Goal: Complete application form

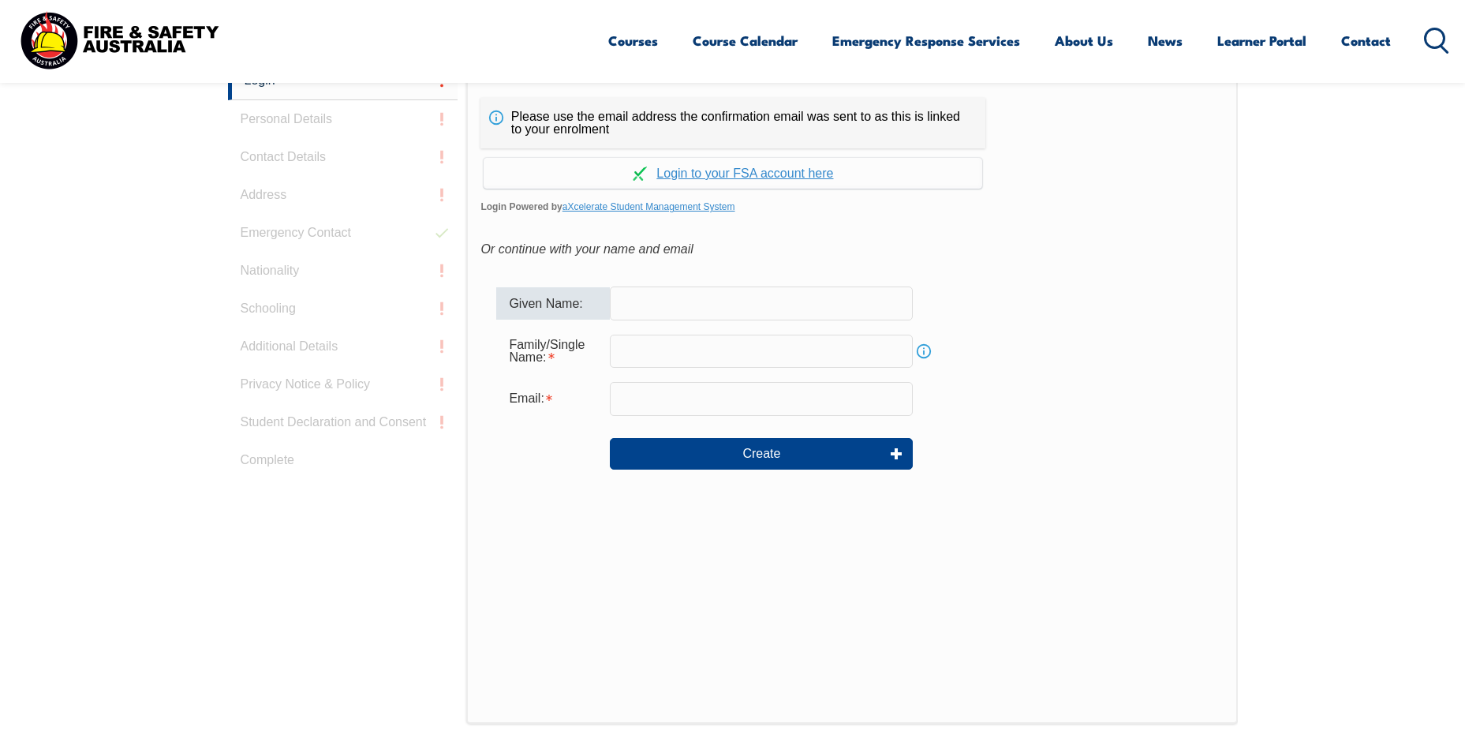
click at [723, 292] on input "text" at bounding box center [761, 302] width 303 height 33
type input "Dennis"
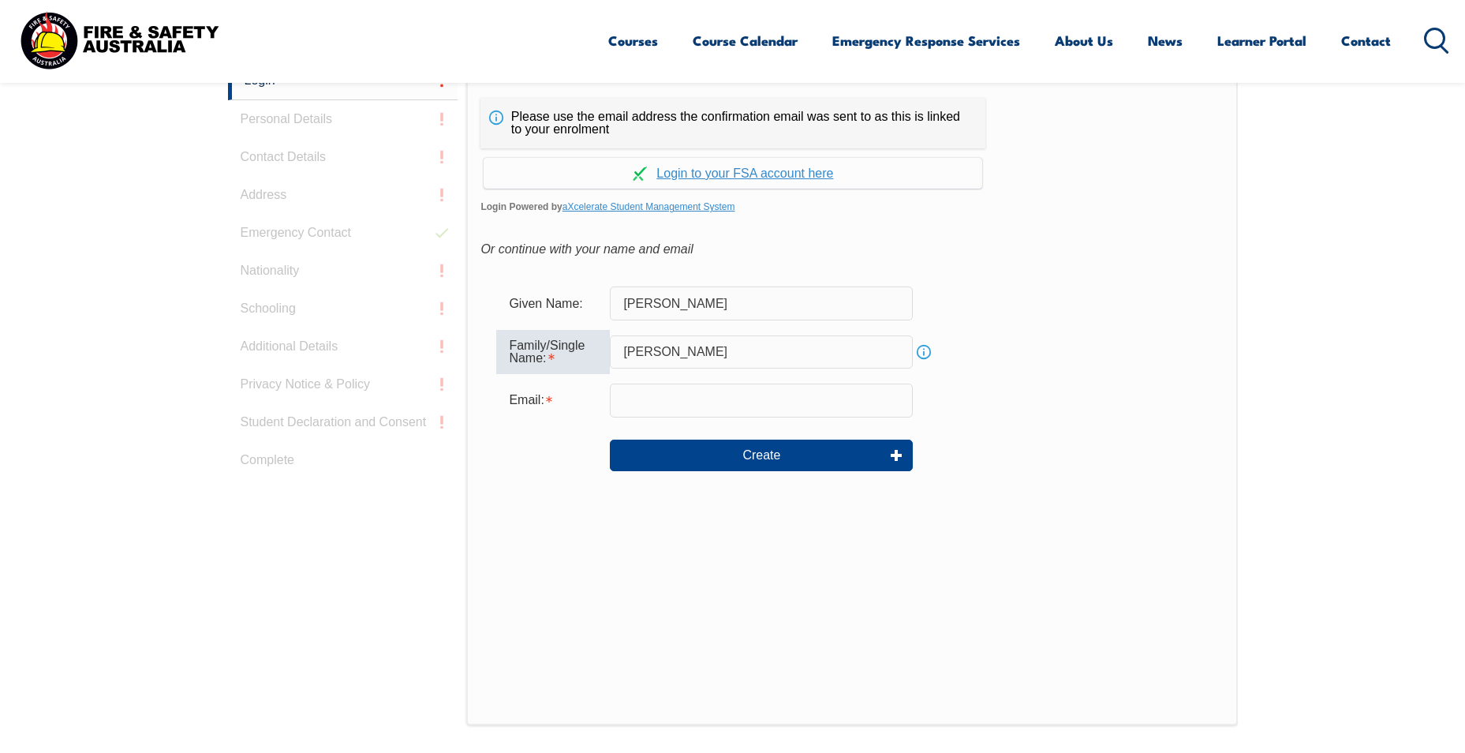
type input "Johnson"
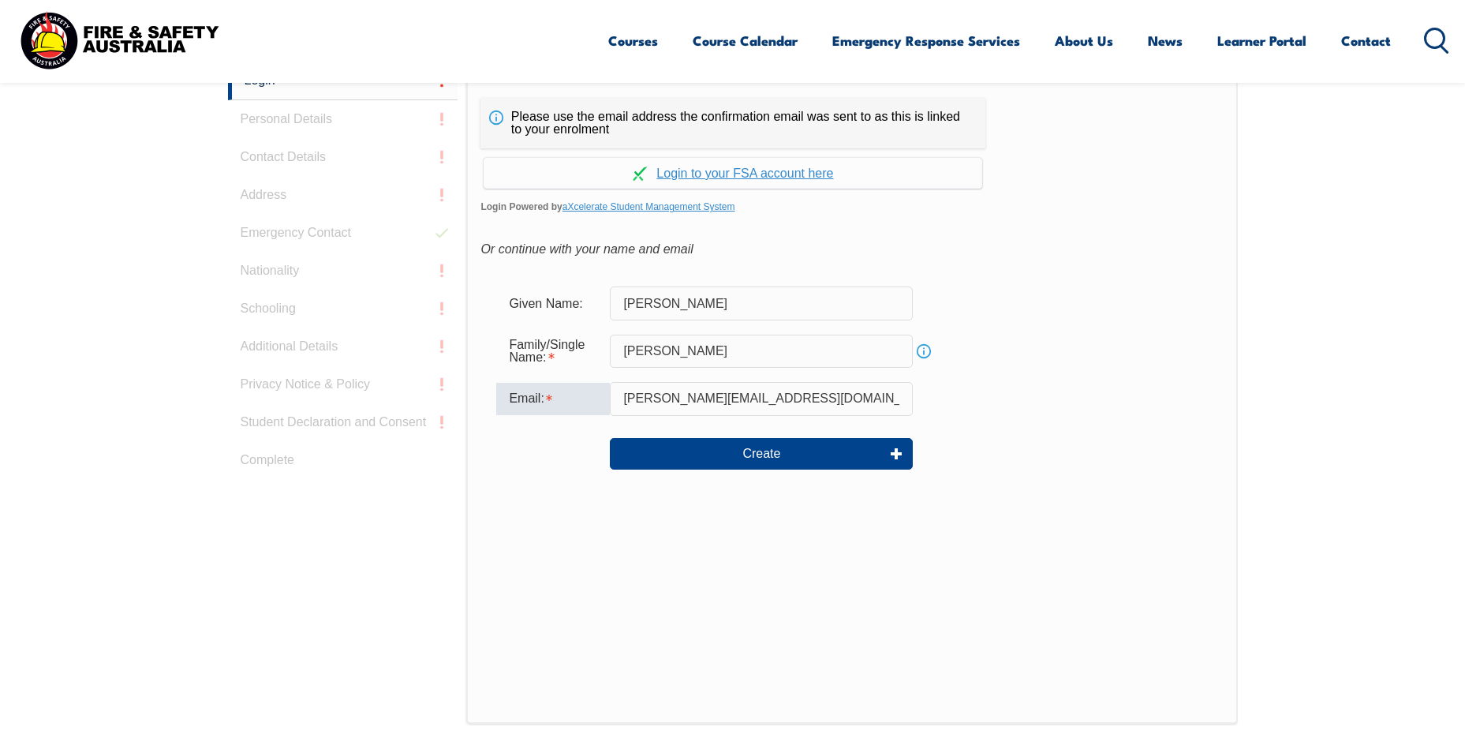
click at [659, 399] on input "dennisjohnsonlaginikoro@dhl.com" at bounding box center [761, 398] width 303 height 33
type input "dennis.johnsonlaginikoro@dhl.com"
click at [697, 450] on button "Create" at bounding box center [761, 454] width 303 height 32
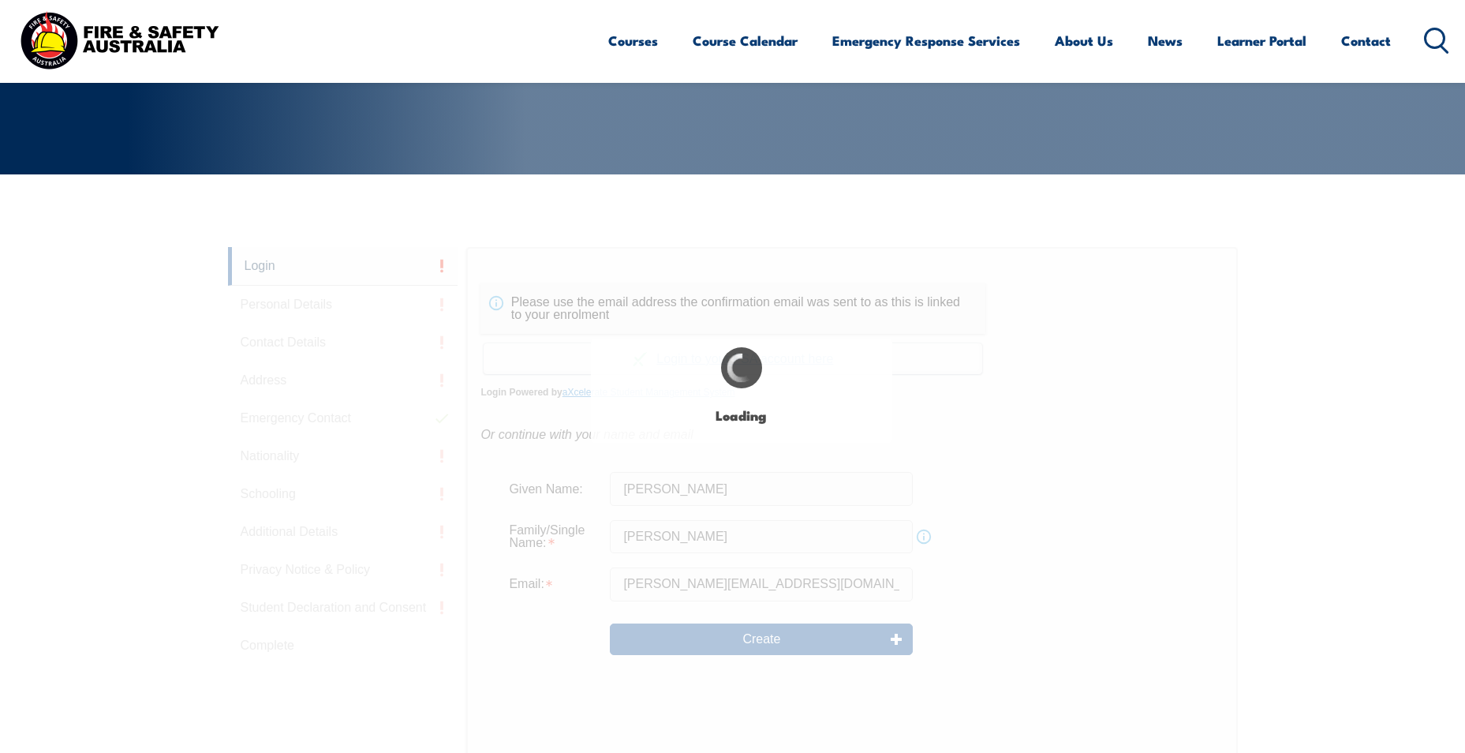
scroll to position [305, 0]
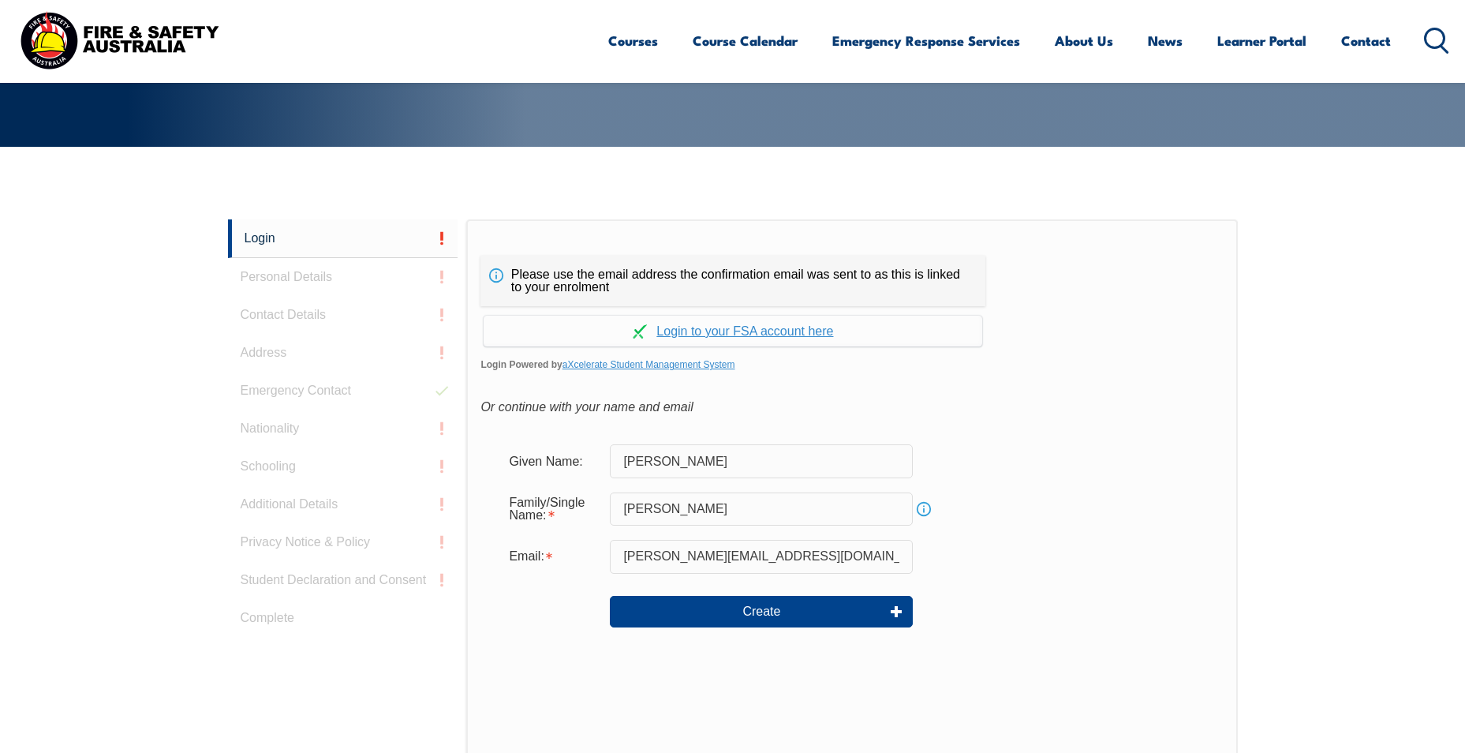
click at [431, 53] on div "Courses Course Calendar Emergency Response Services Services Overview Emergency…" at bounding box center [732, 40] width 1433 height 68
drag, startPoint x: 831, startPoint y: 561, endPoint x: 584, endPoint y: 558, distance: 247.7
click at [584, 558] on div "Email: dennis.johnsonlaginikoro@dhl.com" at bounding box center [851, 556] width 711 height 33
type input "[PERSON_NAME][EMAIL_ADDRESS][DOMAIN_NAME]"
click at [1018, 573] on form "Given Name: Dennis Family/Single Name: Johnson Info Email: dennis.johnsonlagini…" at bounding box center [851, 546] width 742 height 237
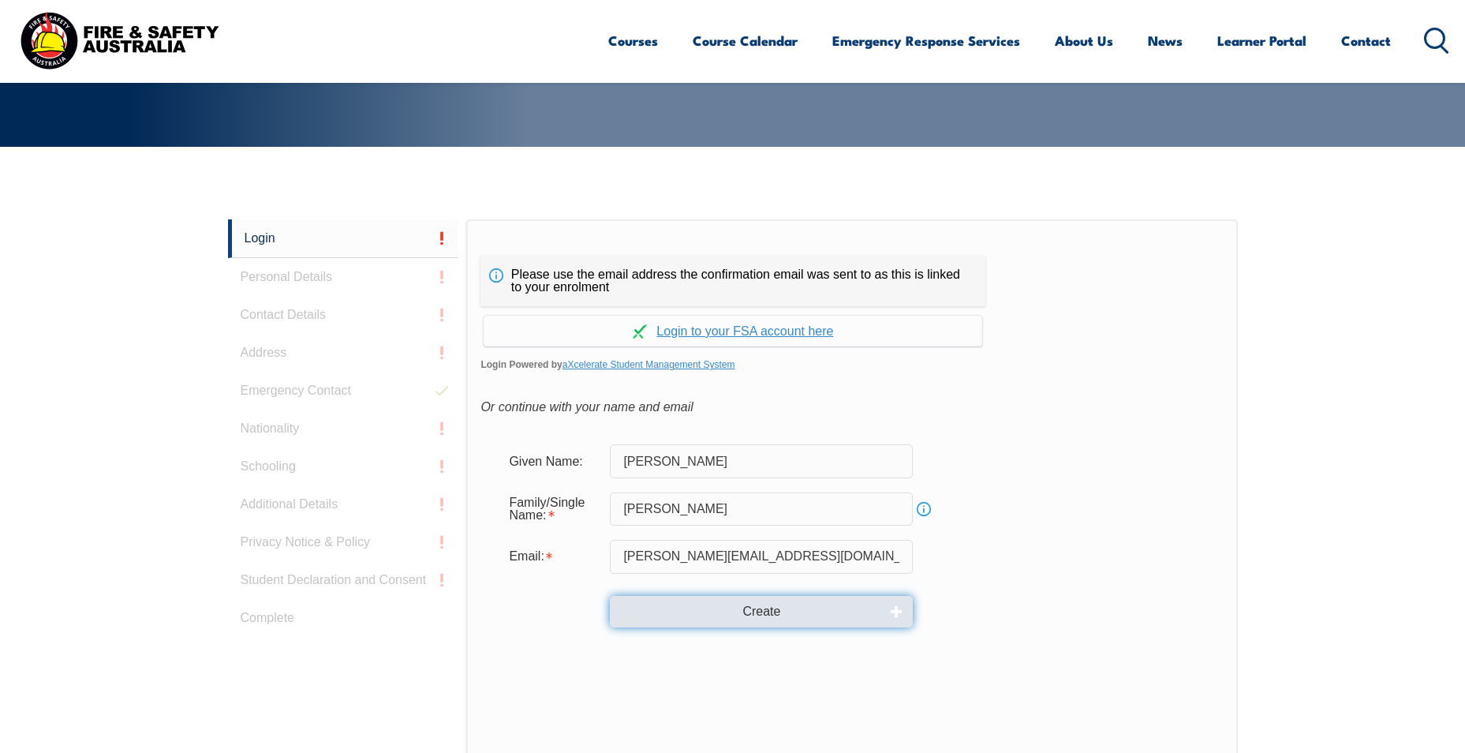
click at [790, 619] on button "Create" at bounding box center [761, 612] width 303 height 32
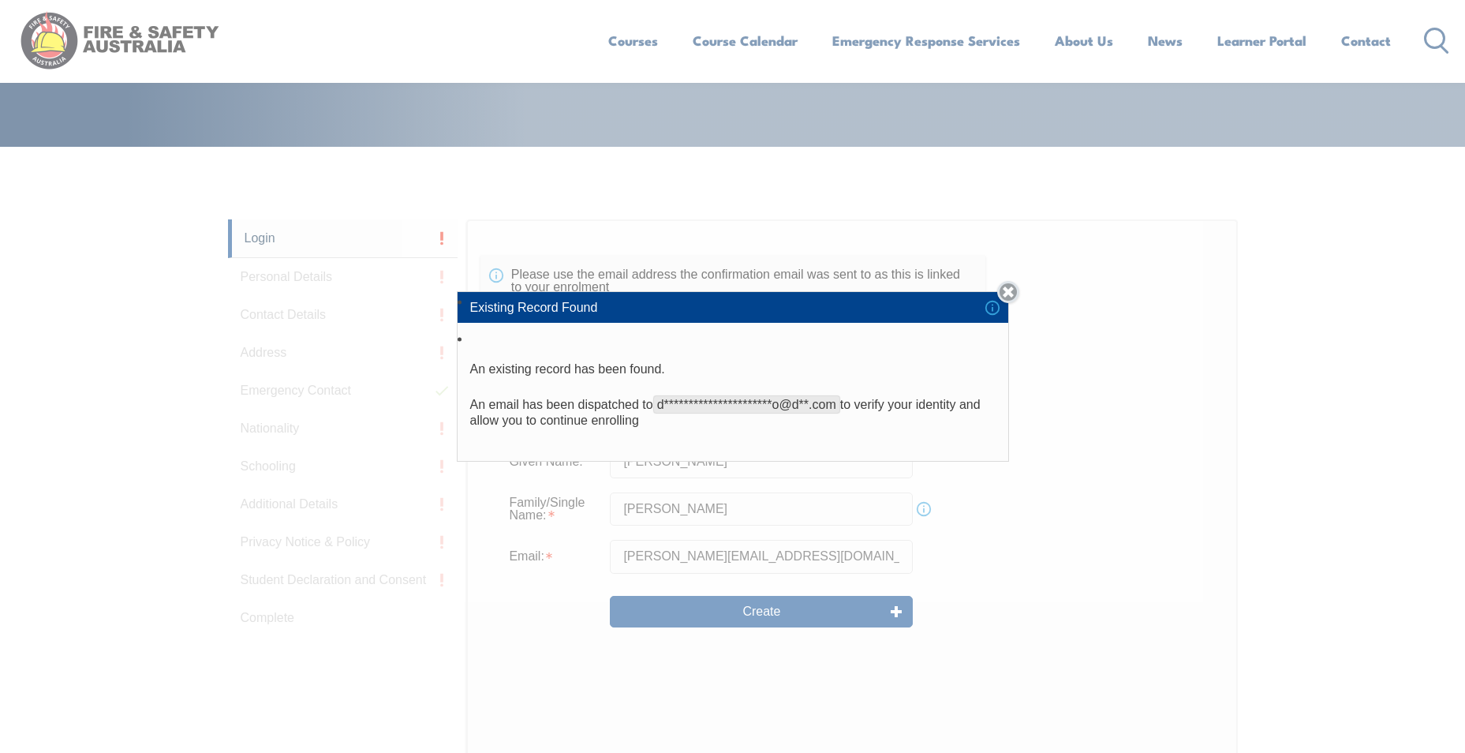
click at [1011, 291] on link "Close" at bounding box center [1008, 292] width 22 height 22
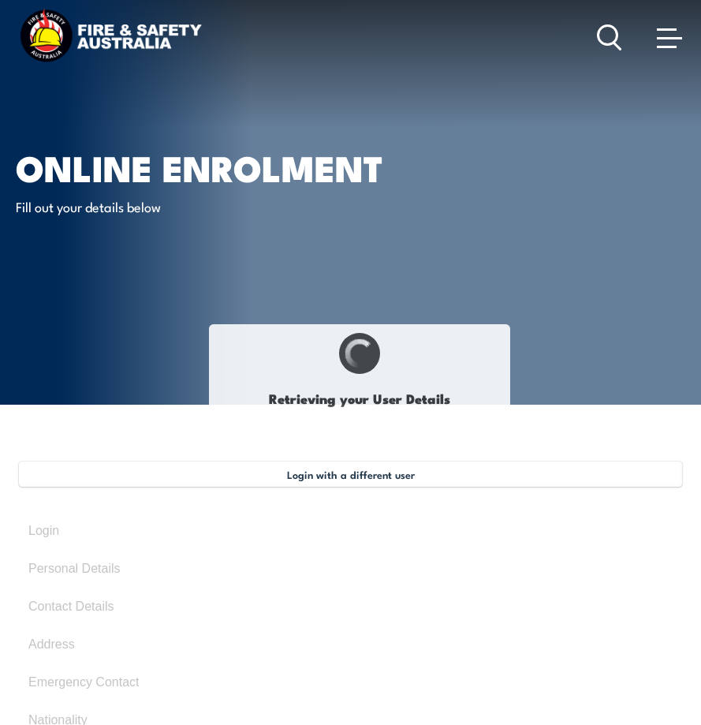
type input "[PERSON_NAME]"
type input "P85QVB5YAZ"
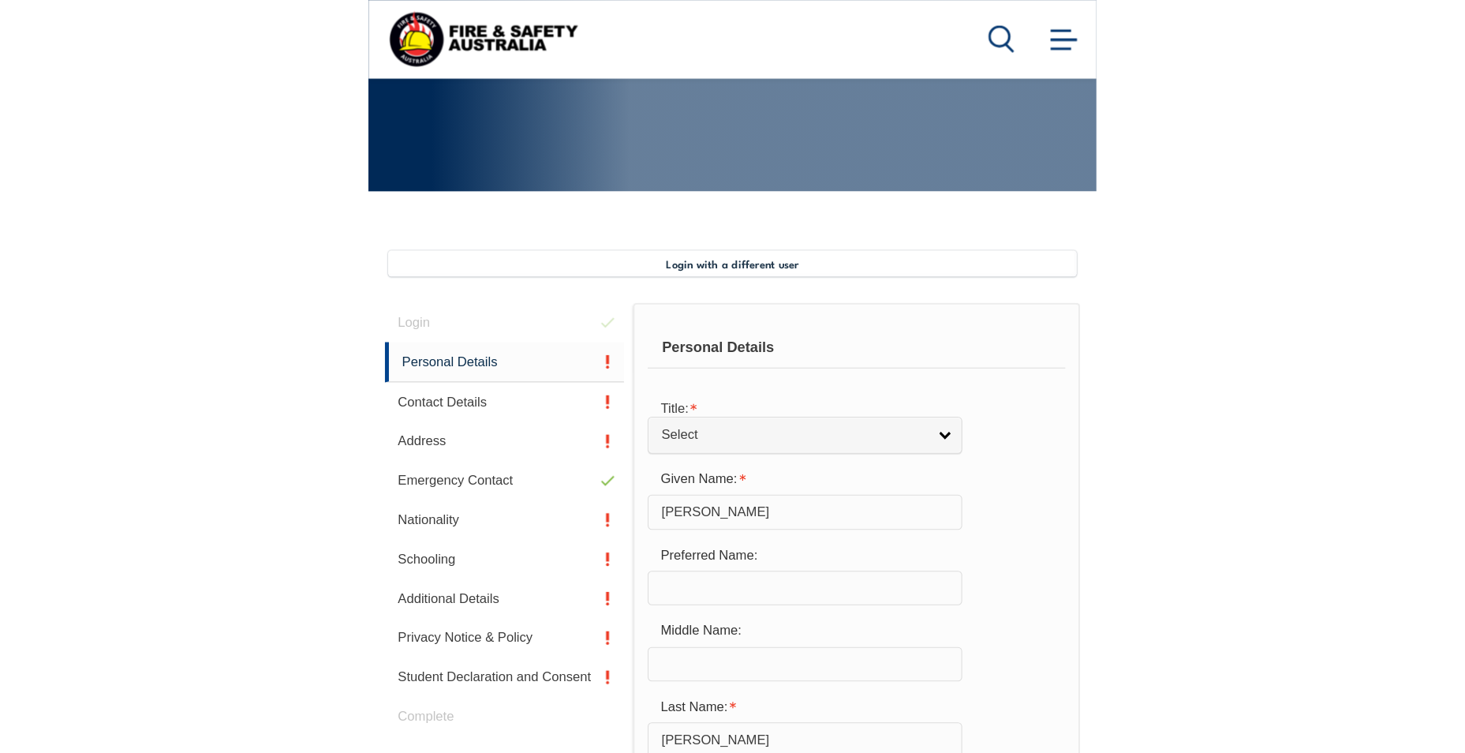
scroll to position [383, 0]
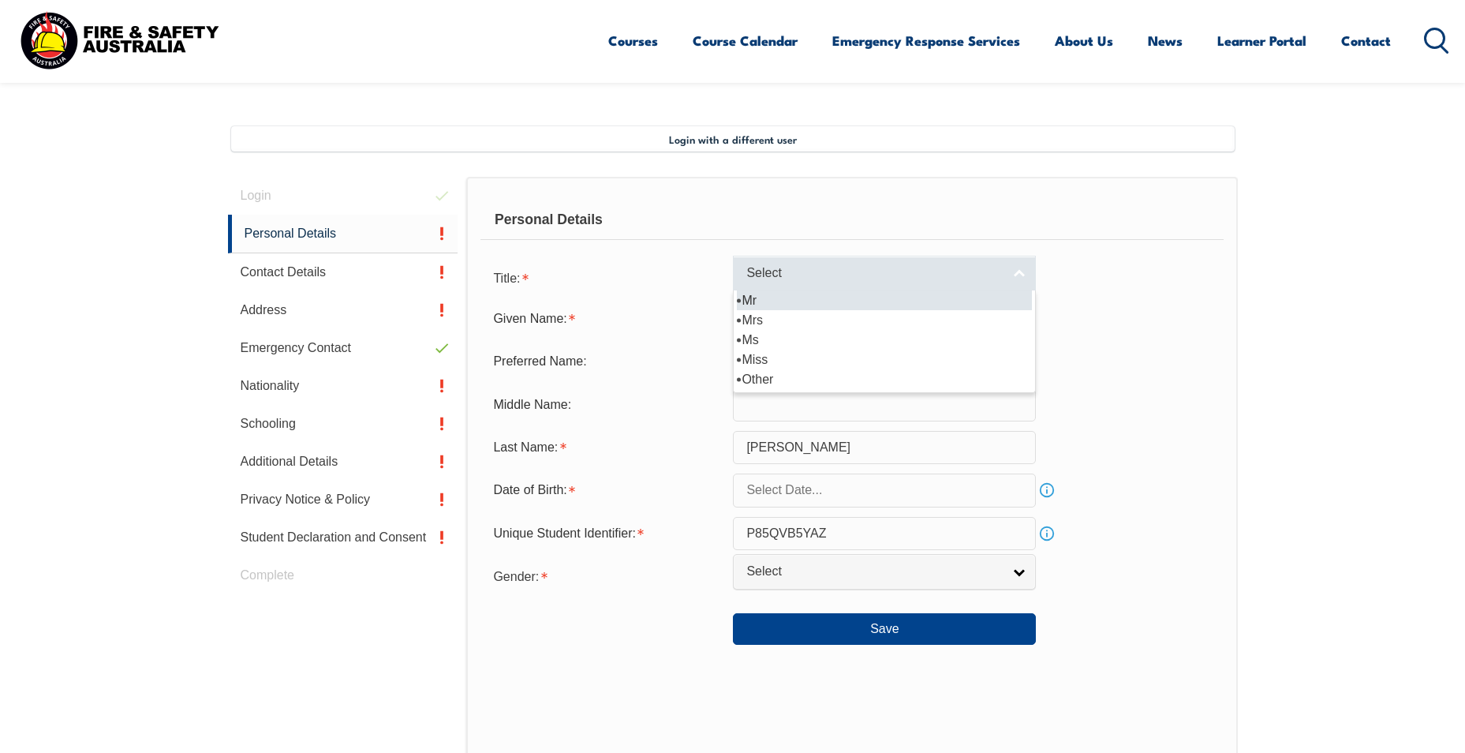
click at [700, 261] on link "Select" at bounding box center [884, 273] width 303 height 35
click at [700, 292] on li "Mr" at bounding box center [884, 300] width 295 height 20
select select "Mr"
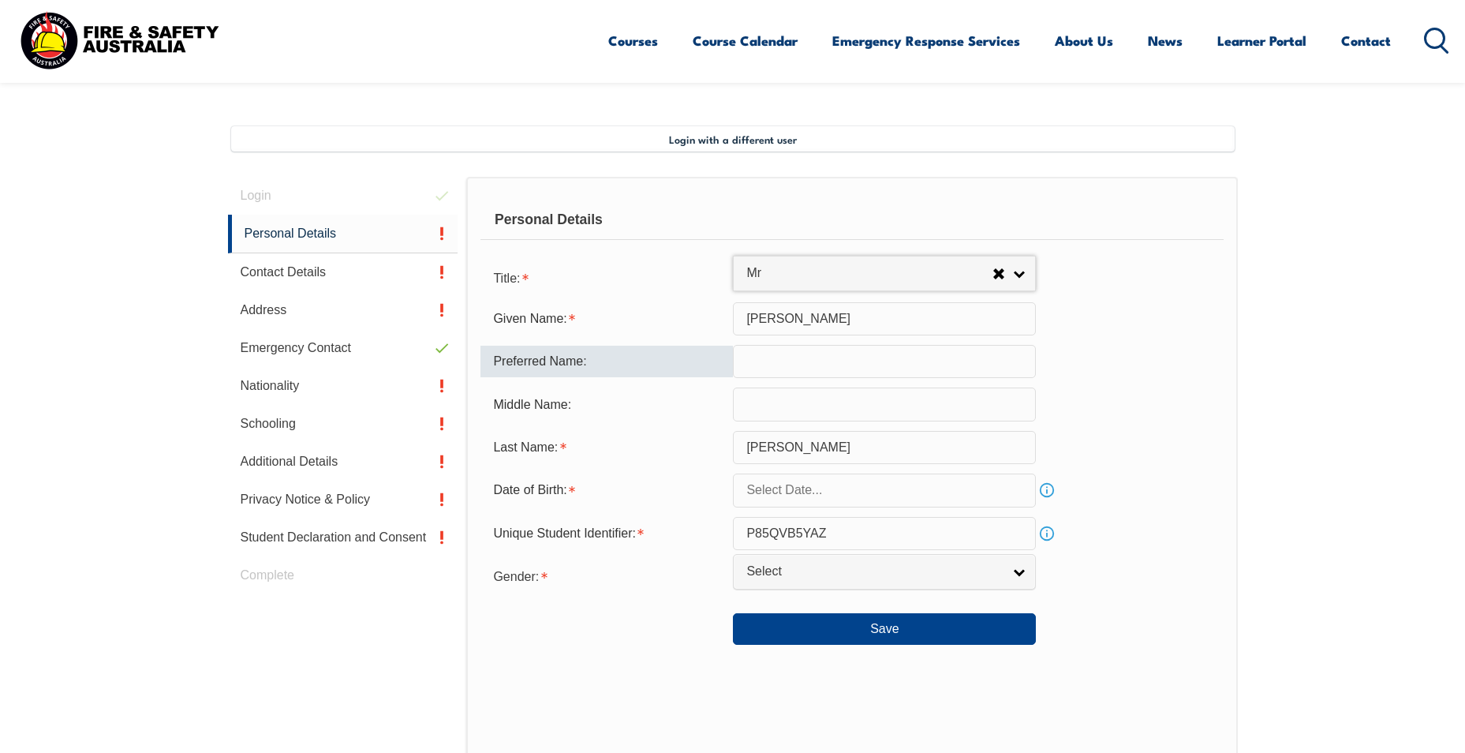
click at [700, 355] on input "text" at bounding box center [884, 361] width 303 height 33
type input "[PERSON_NAME]"
click at [700, 410] on input "text" at bounding box center [884, 403] width 303 height 33
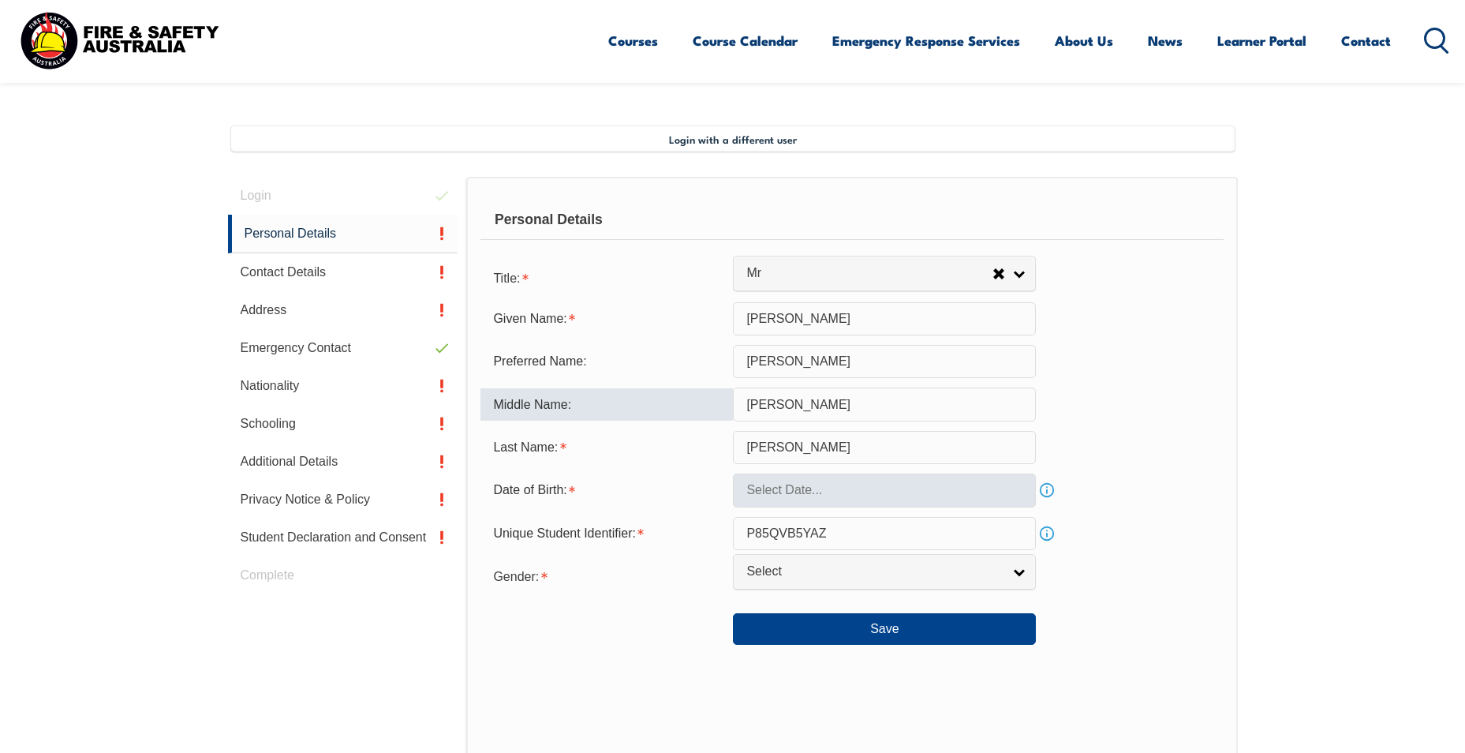
type input "[PERSON_NAME]"
click at [700, 495] on input "text" at bounding box center [884, 489] width 303 height 33
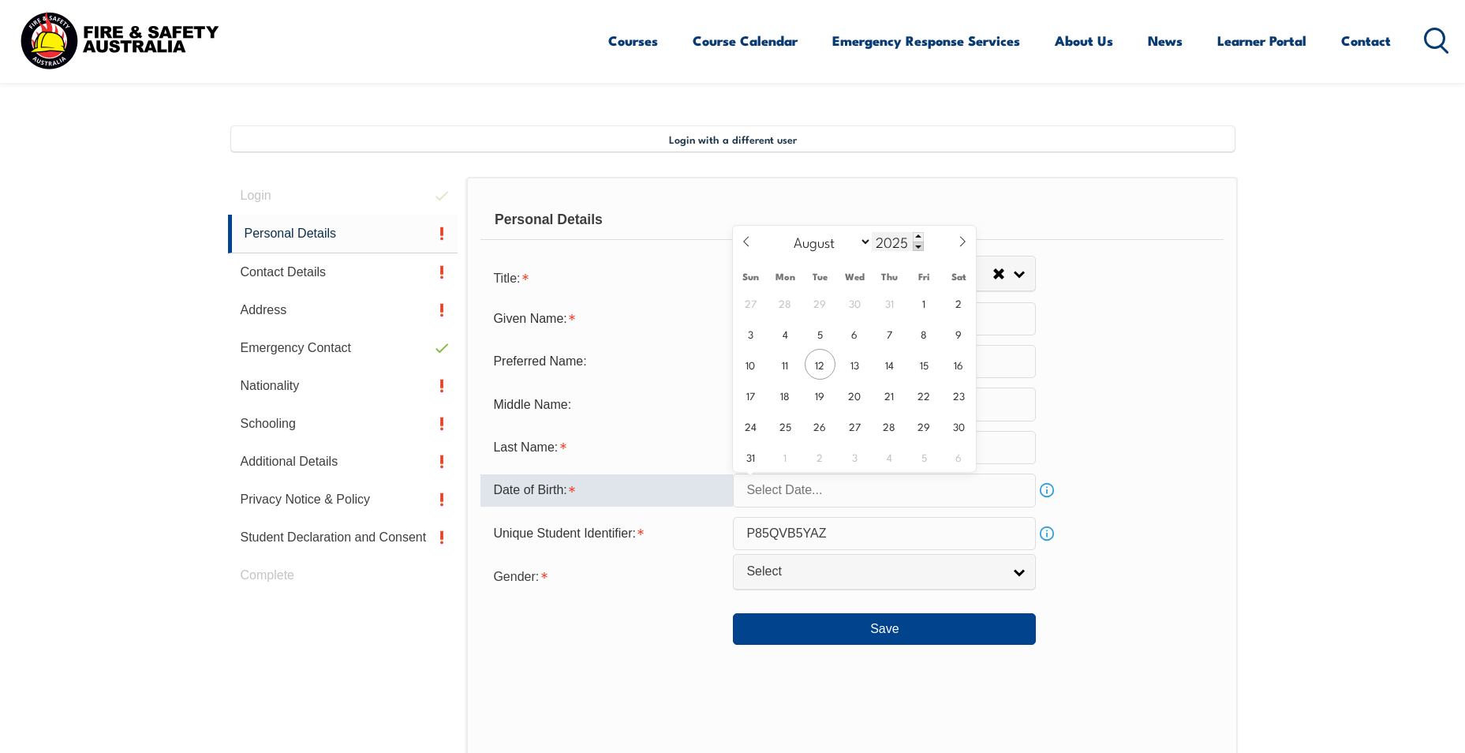
click at [700, 248] on span at bounding box center [918, 245] width 11 height 9
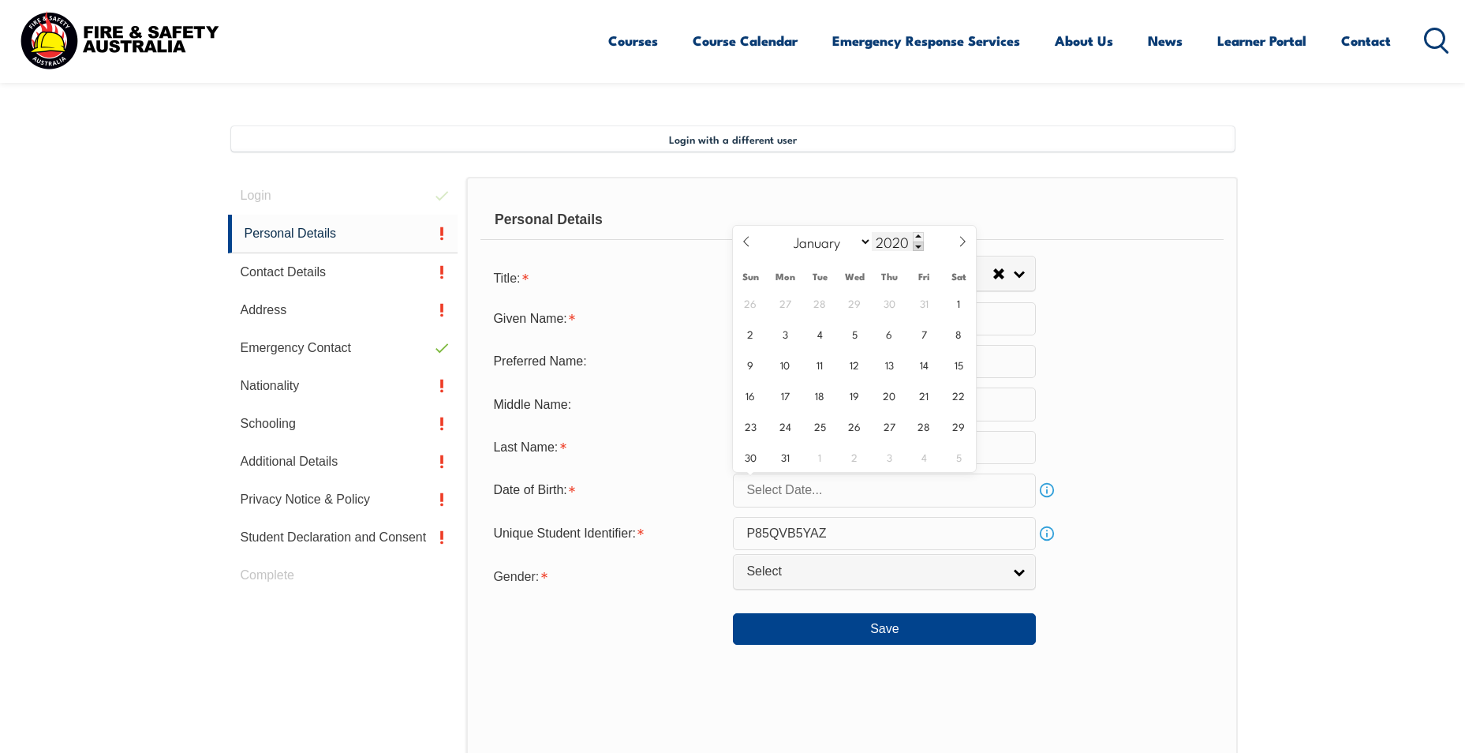
click at [700, 248] on span at bounding box center [918, 245] width 11 height 9
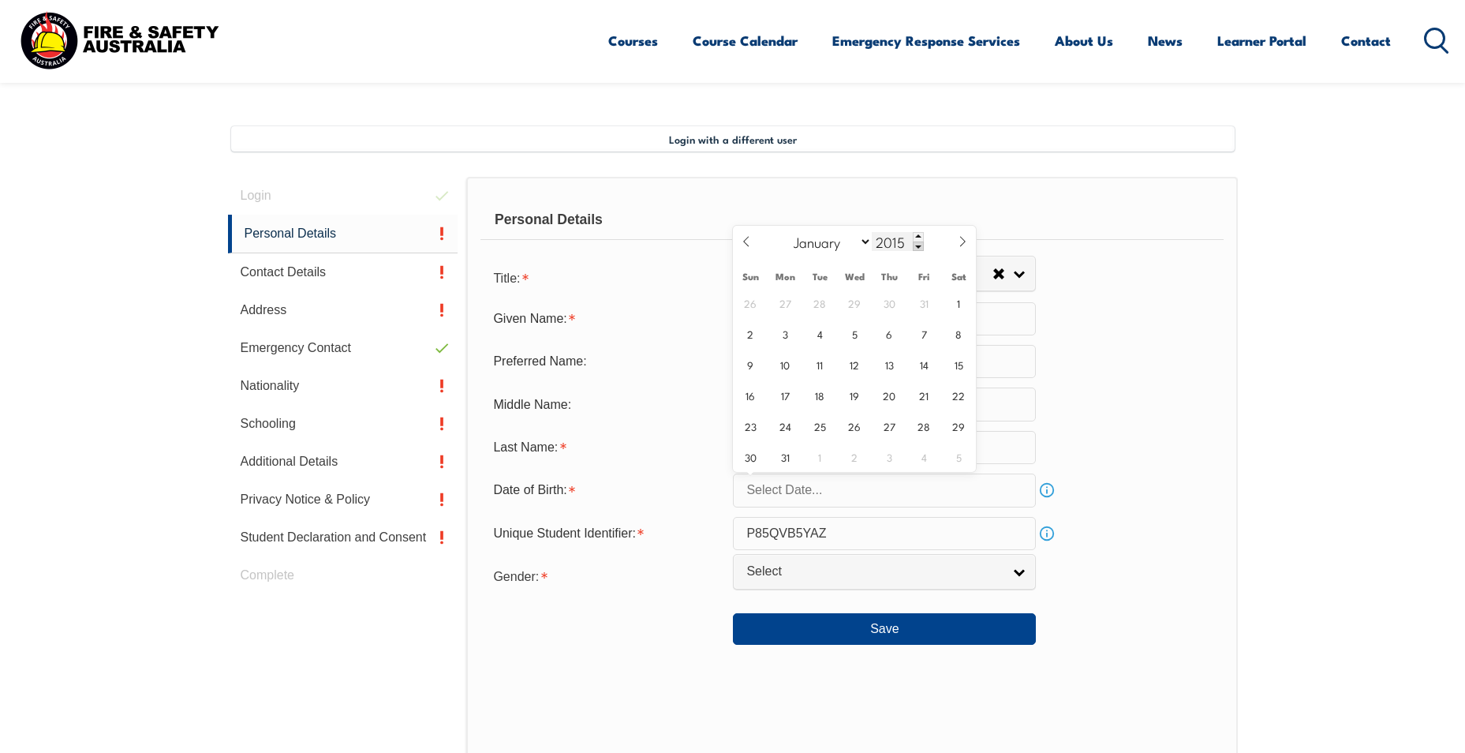
click at [700, 248] on span at bounding box center [918, 245] width 11 height 9
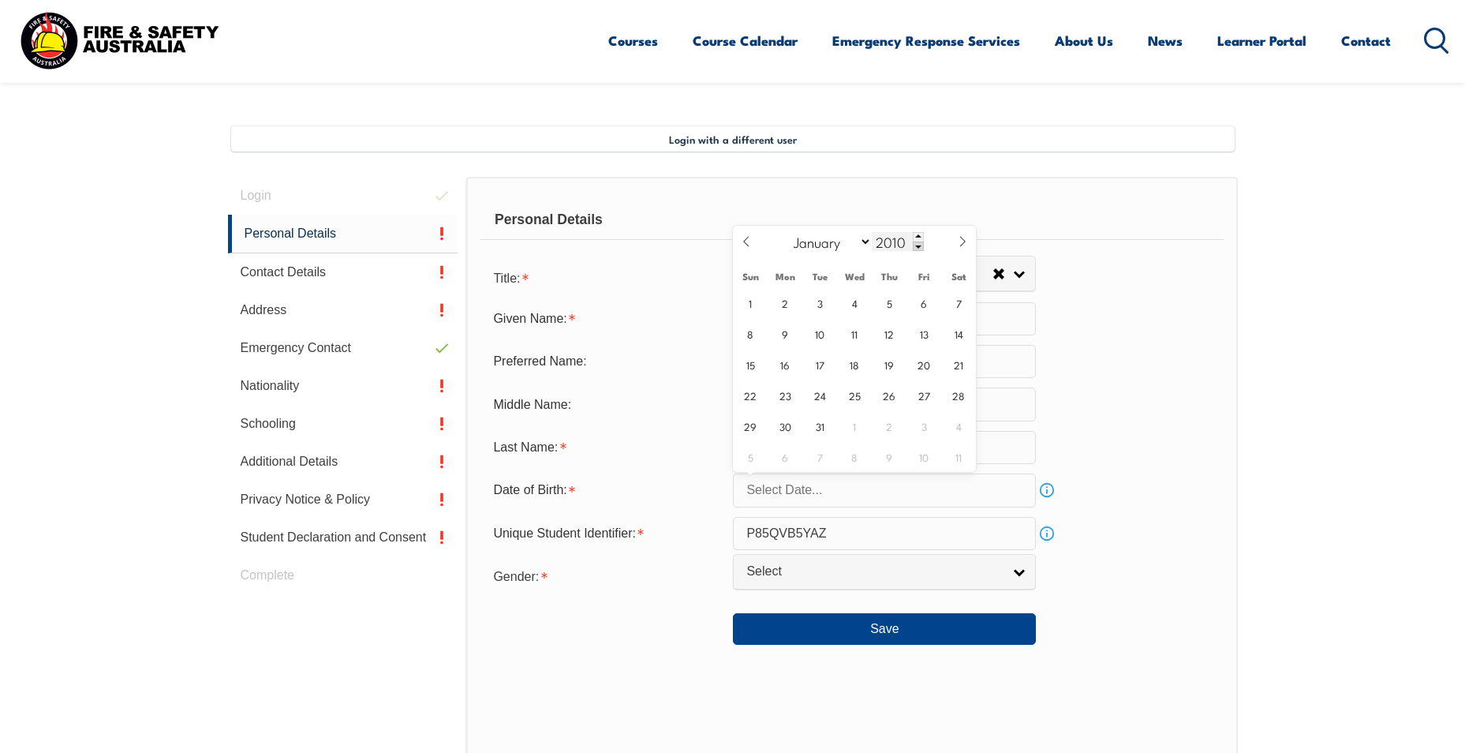
click at [700, 248] on span at bounding box center [918, 245] width 11 height 9
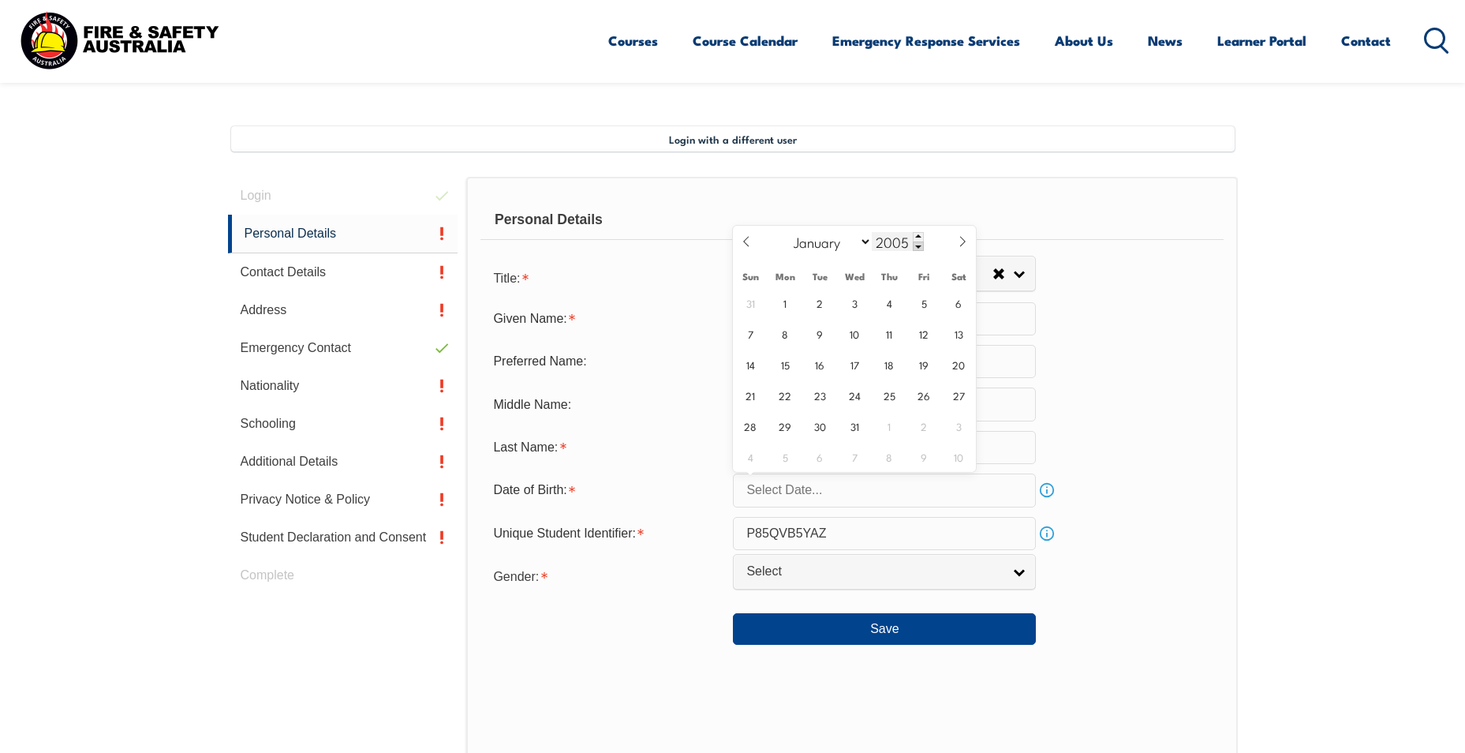
click at [700, 248] on span at bounding box center [918, 245] width 11 height 9
click at [700, 247] on span at bounding box center [918, 245] width 11 height 9
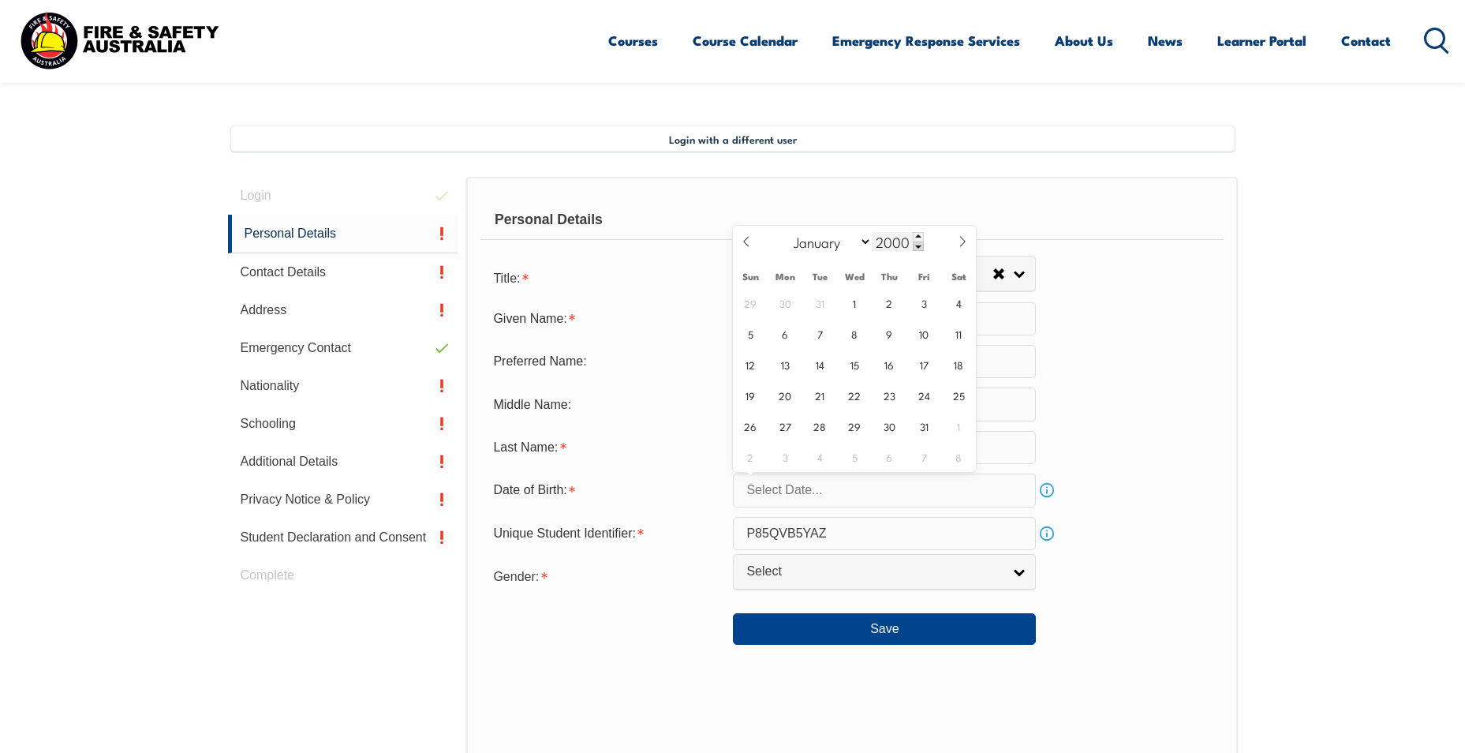
click at [700, 247] on span at bounding box center [918, 245] width 11 height 9
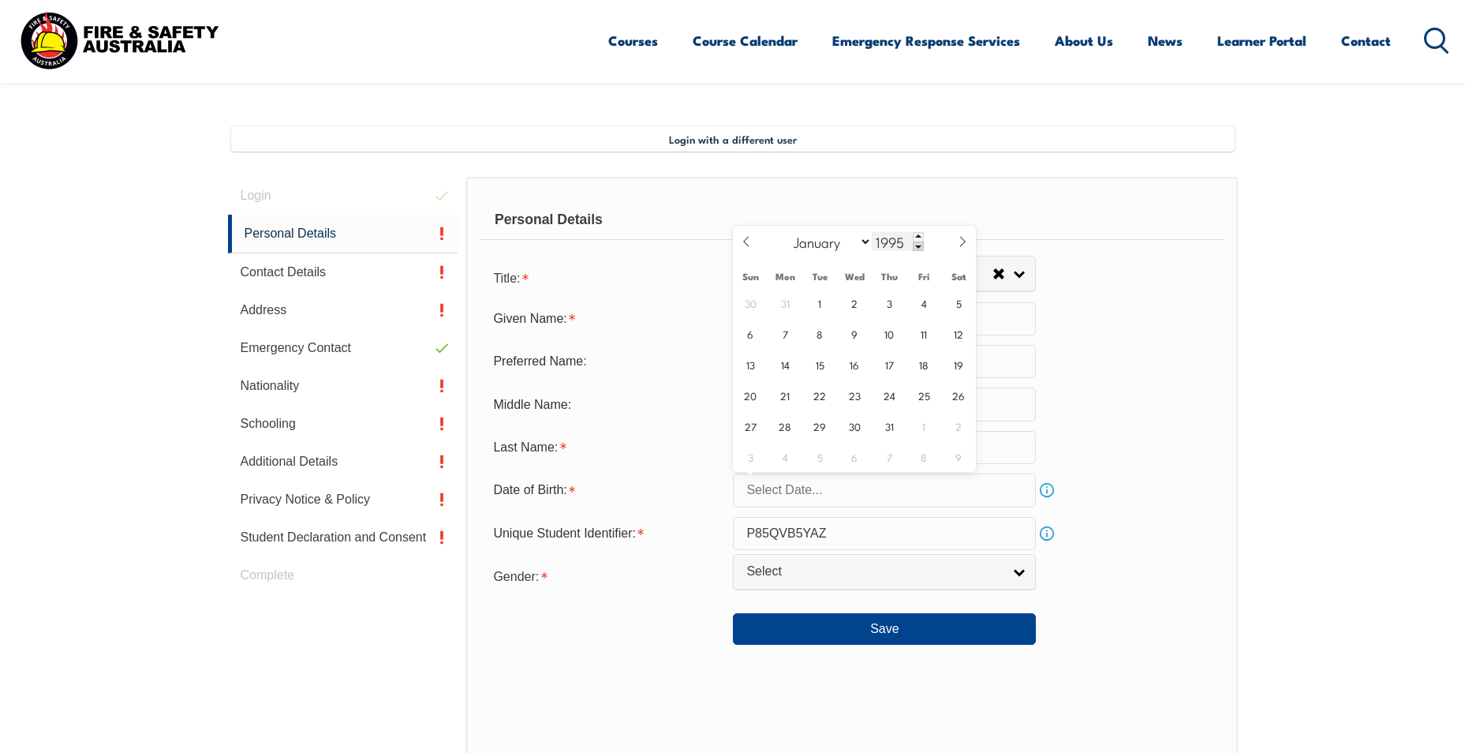
click at [700, 247] on span at bounding box center [918, 245] width 11 height 9
type input "1992"
click at [700, 243] on select "January February March April May June July August September October November De…" at bounding box center [829, 241] width 86 height 21
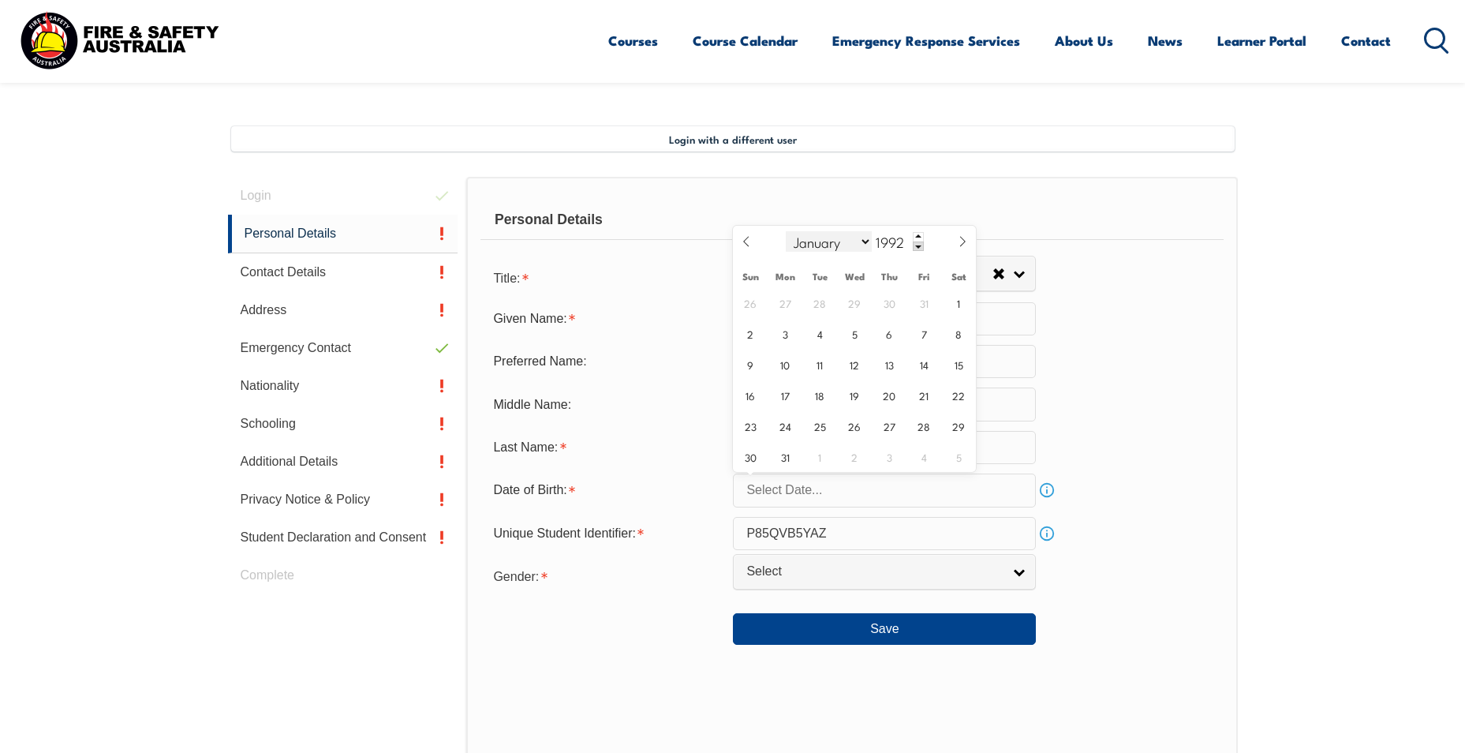
click at [700, 243] on select "January February March April May June July August September October November De…" at bounding box center [829, 241] width 86 height 21
select select "4"
click at [700, 231] on select "January February March April May June July August September October November De…" at bounding box center [829, 241] width 86 height 21
click at [700, 393] on span "18" at bounding box center [785, 394] width 31 height 31
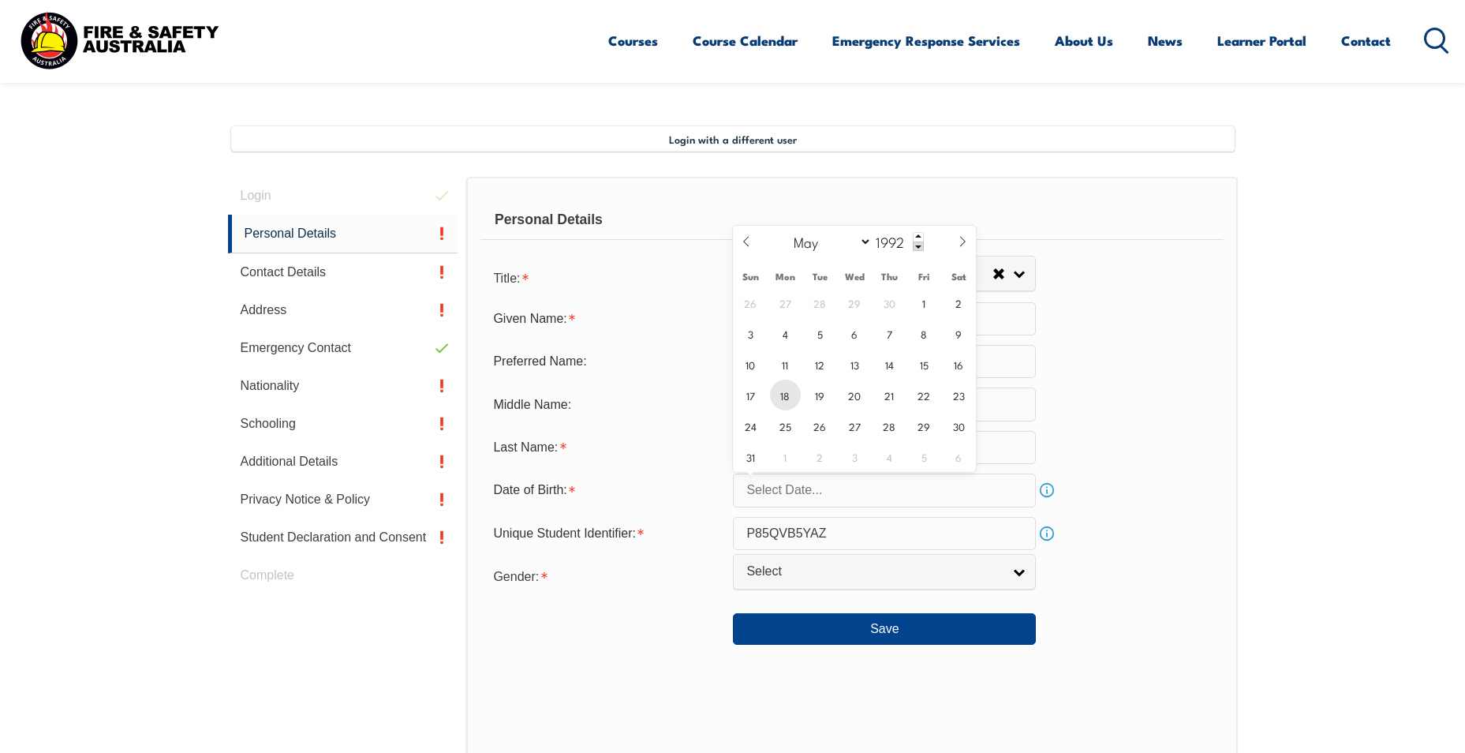
type input "[DATE]"
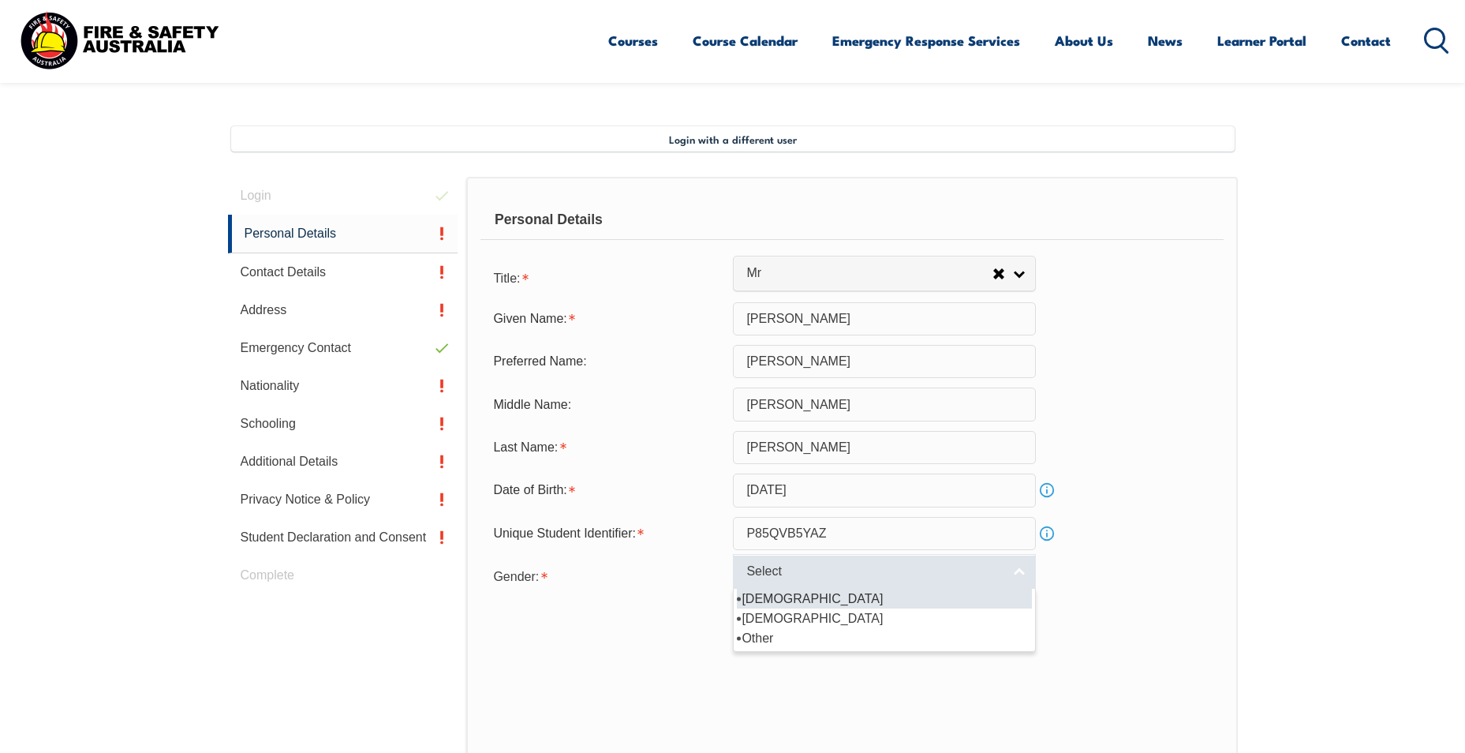
click at [700, 573] on span "Select" at bounding box center [874, 571] width 256 height 17
click at [700, 603] on li "[DEMOGRAPHIC_DATA]" at bounding box center [884, 598] width 295 height 20
select select "M"
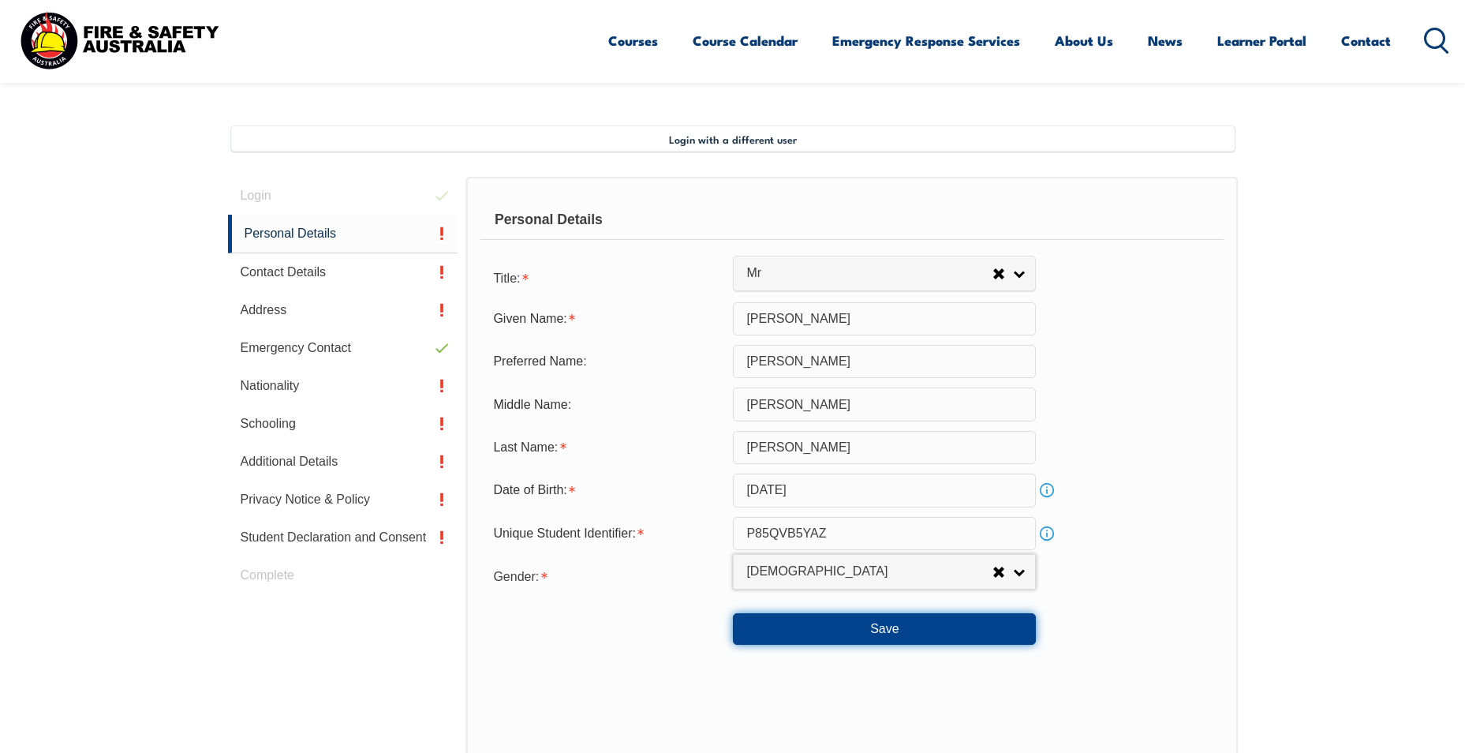
click at [700, 627] on button "Save" at bounding box center [884, 629] width 303 height 32
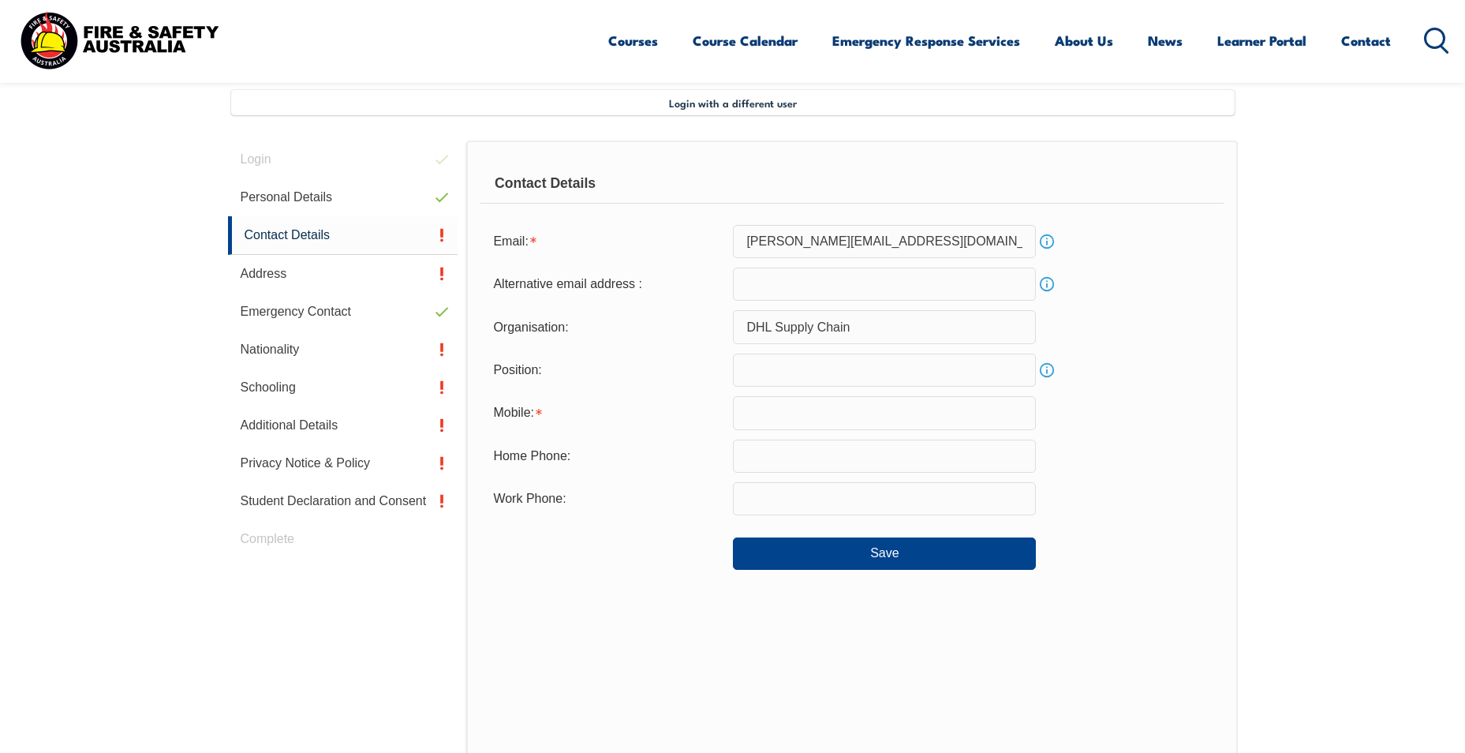
scroll to position [430, 0]
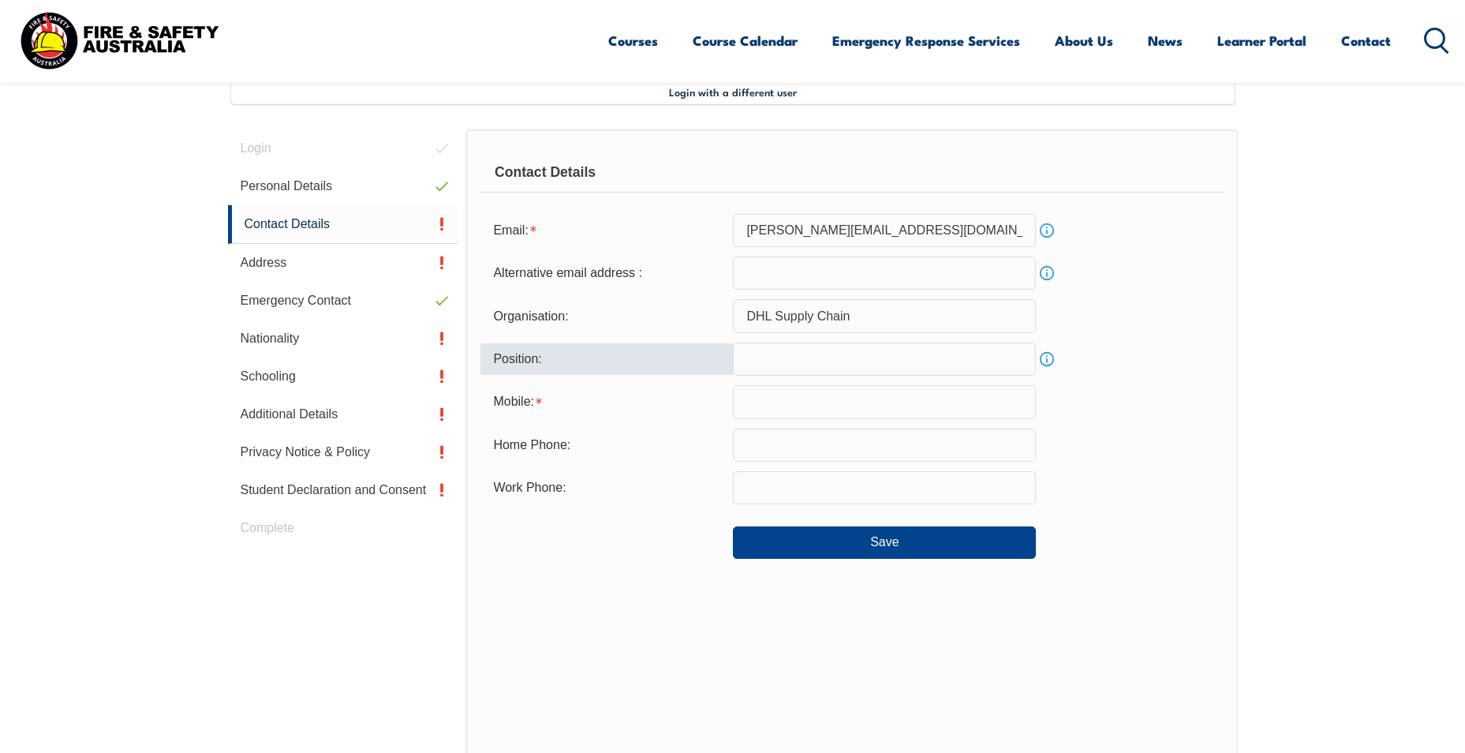
click at [700, 363] on input "text" at bounding box center [884, 358] width 303 height 33
type input "Leading Hand"
click at [700, 405] on input "text" at bounding box center [884, 401] width 303 height 33
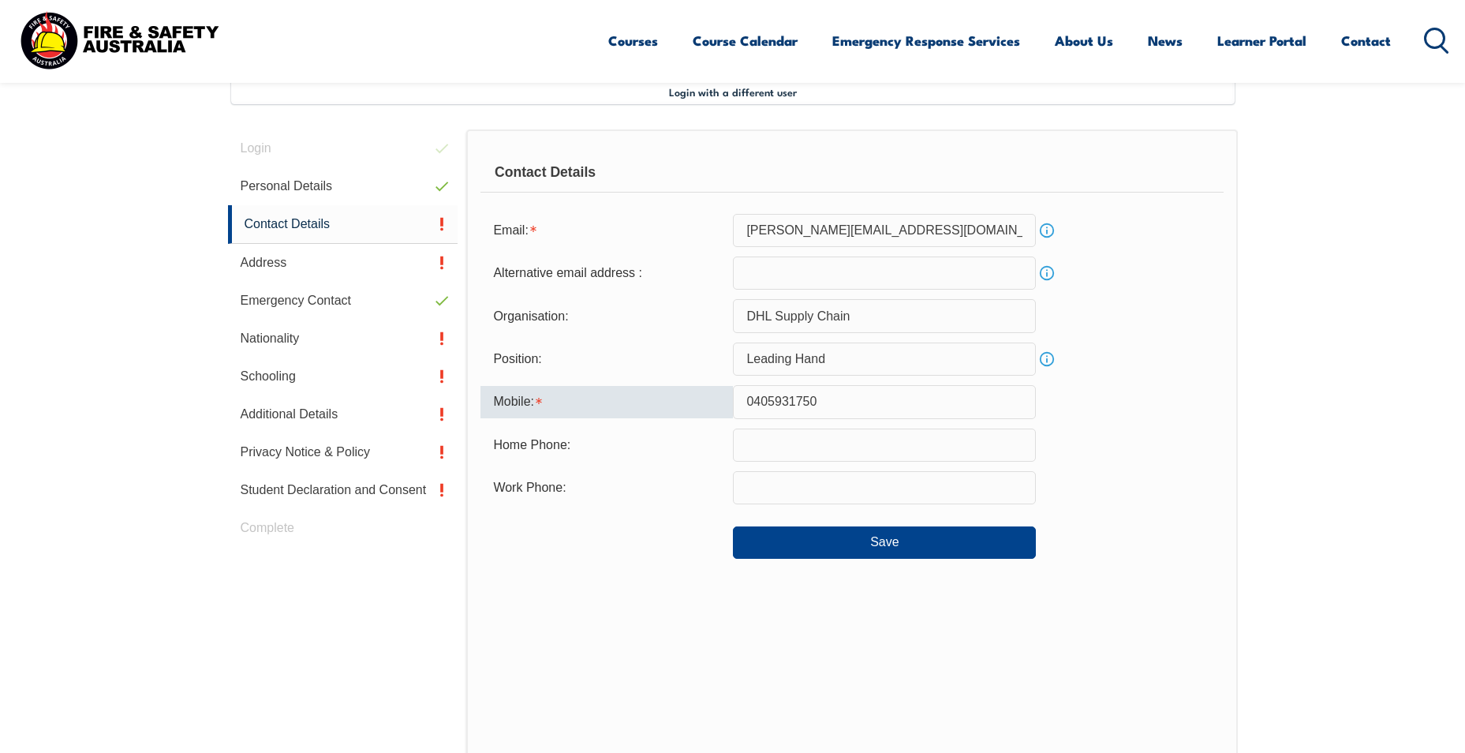
click at [700, 404] on input "0405931750" at bounding box center [884, 401] width 303 height 33
type input "0405831750"
click at [700, 492] on input "text" at bounding box center [884, 487] width 303 height 33
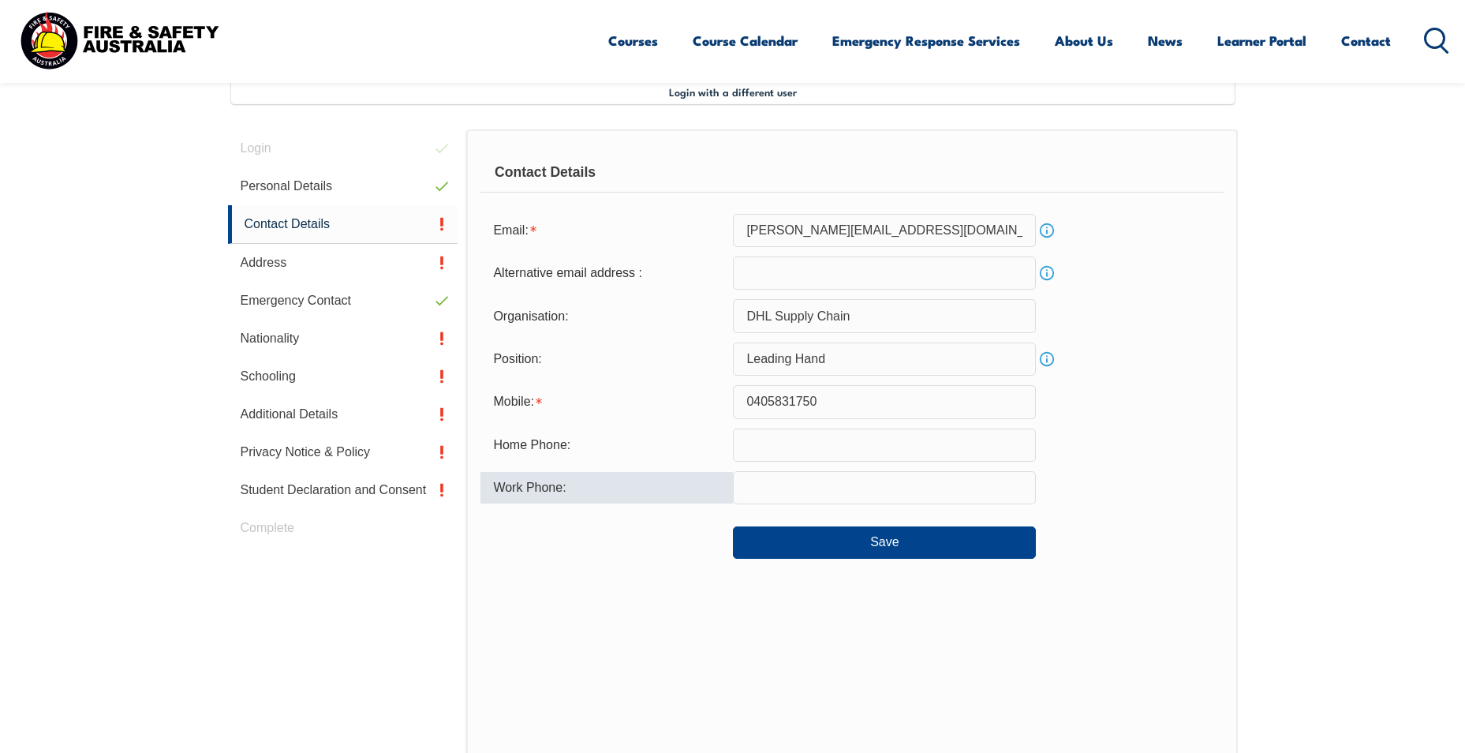
click at [700, 531] on div "Save" at bounding box center [851, 536] width 742 height 44
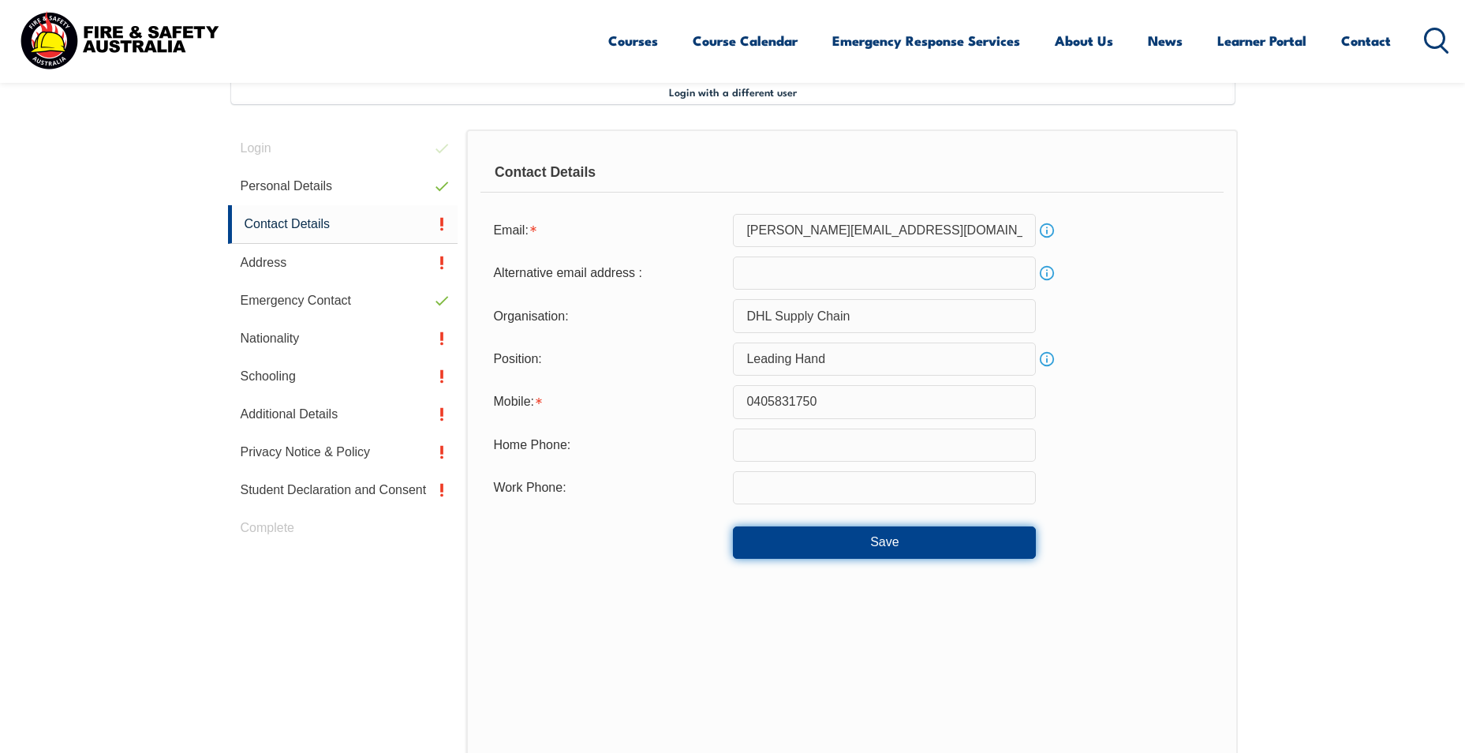
click at [700, 551] on button "Save" at bounding box center [884, 542] width 303 height 32
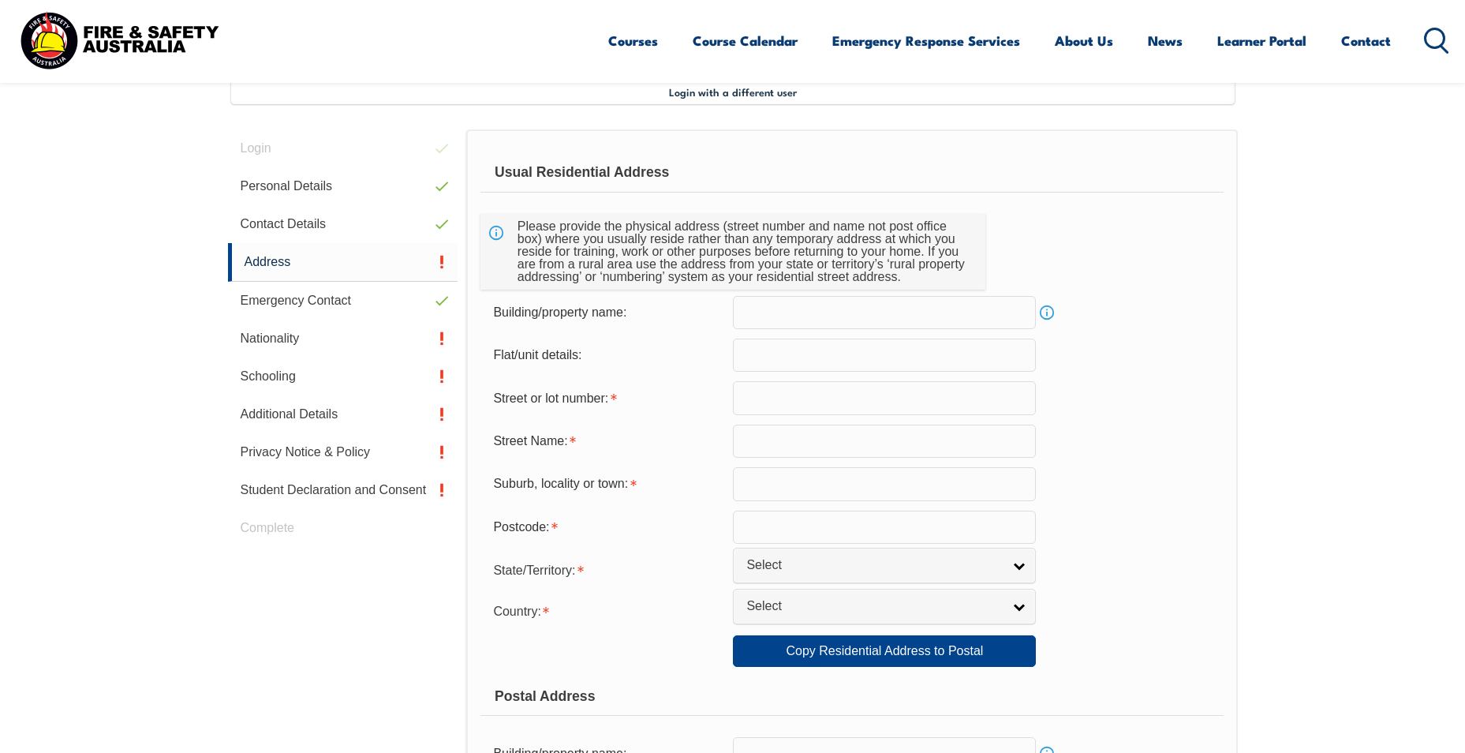
click at [700, 312] on input "text" at bounding box center [884, 312] width 303 height 33
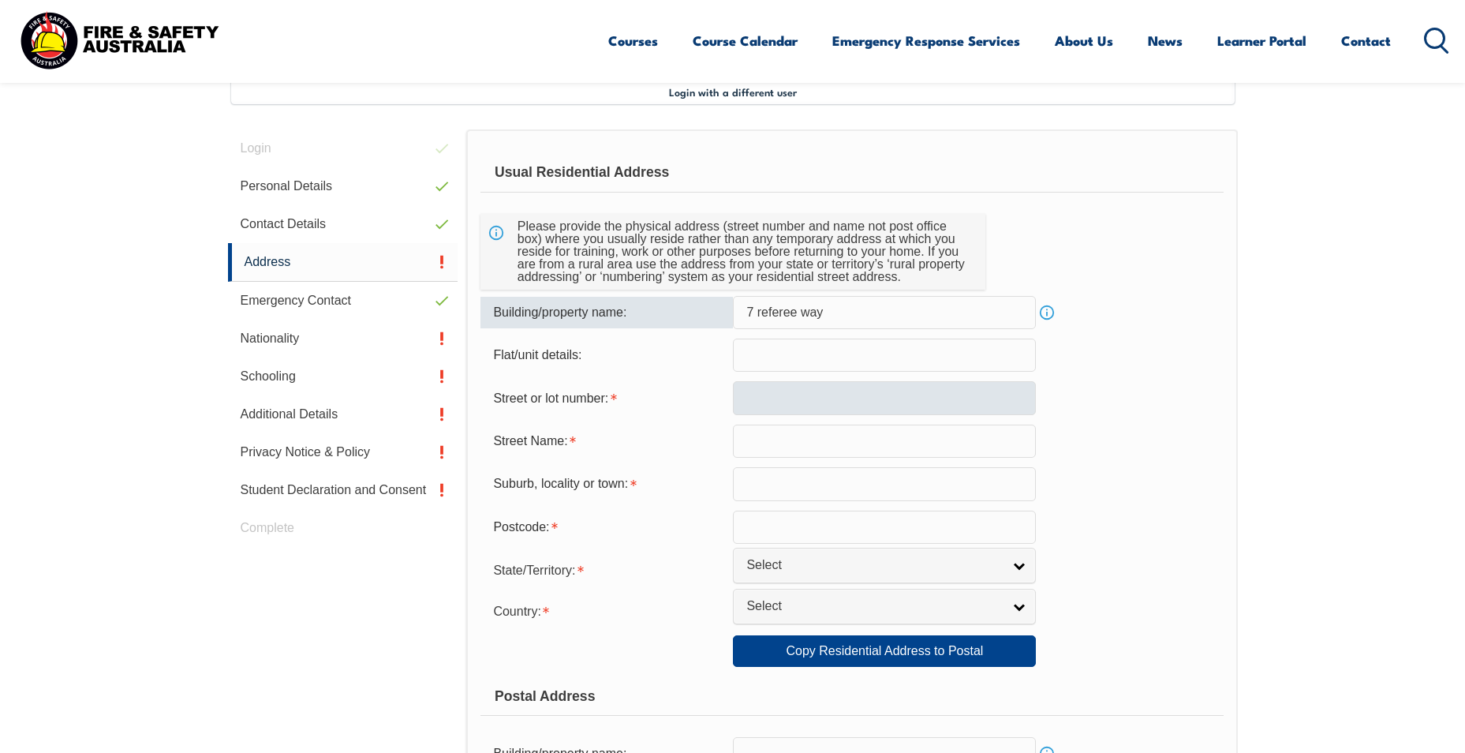
type input "7 referee way"
click at [700, 388] on input "text" at bounding box center [884, 397] width 303 height 33
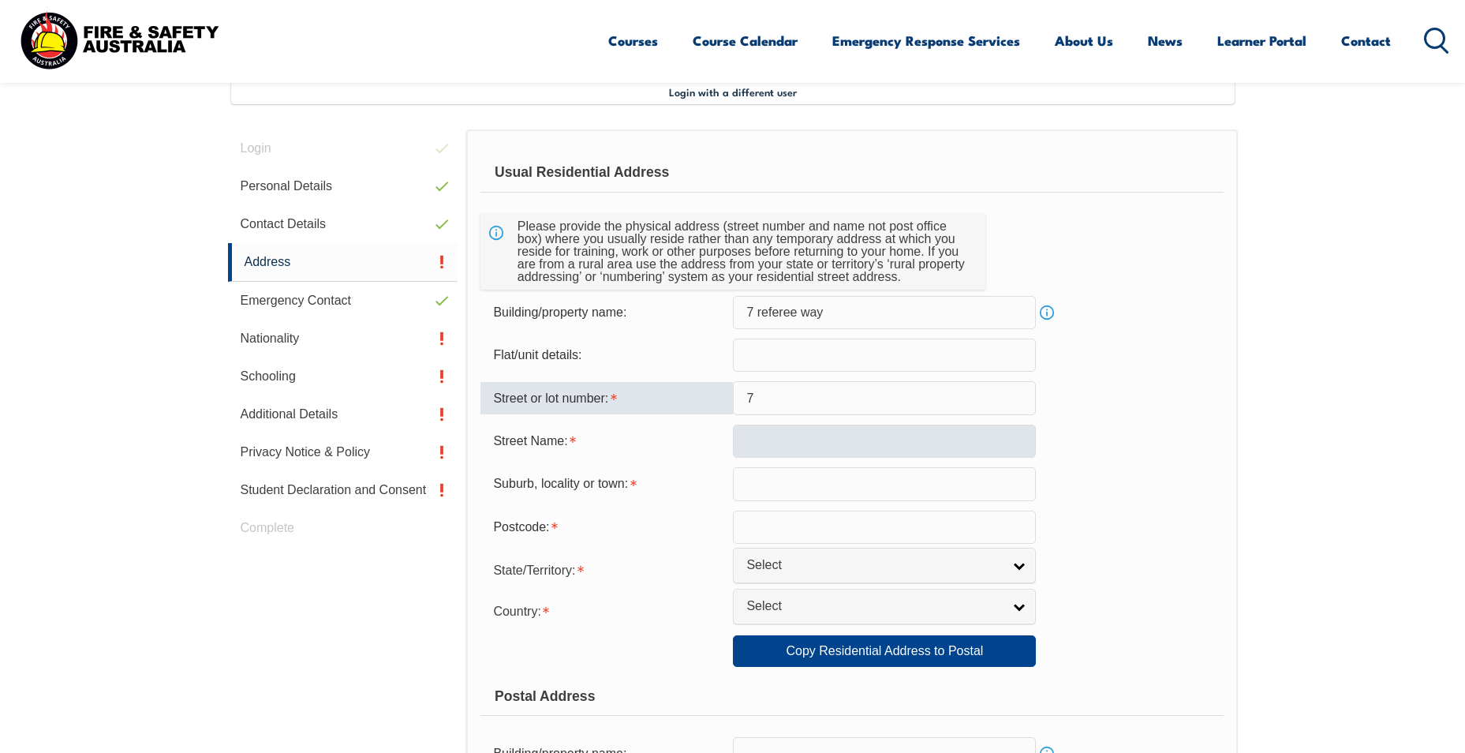
type input "7"
click at [700, 439] on input "text" at bounding box center [884, 440] width 303 height 33
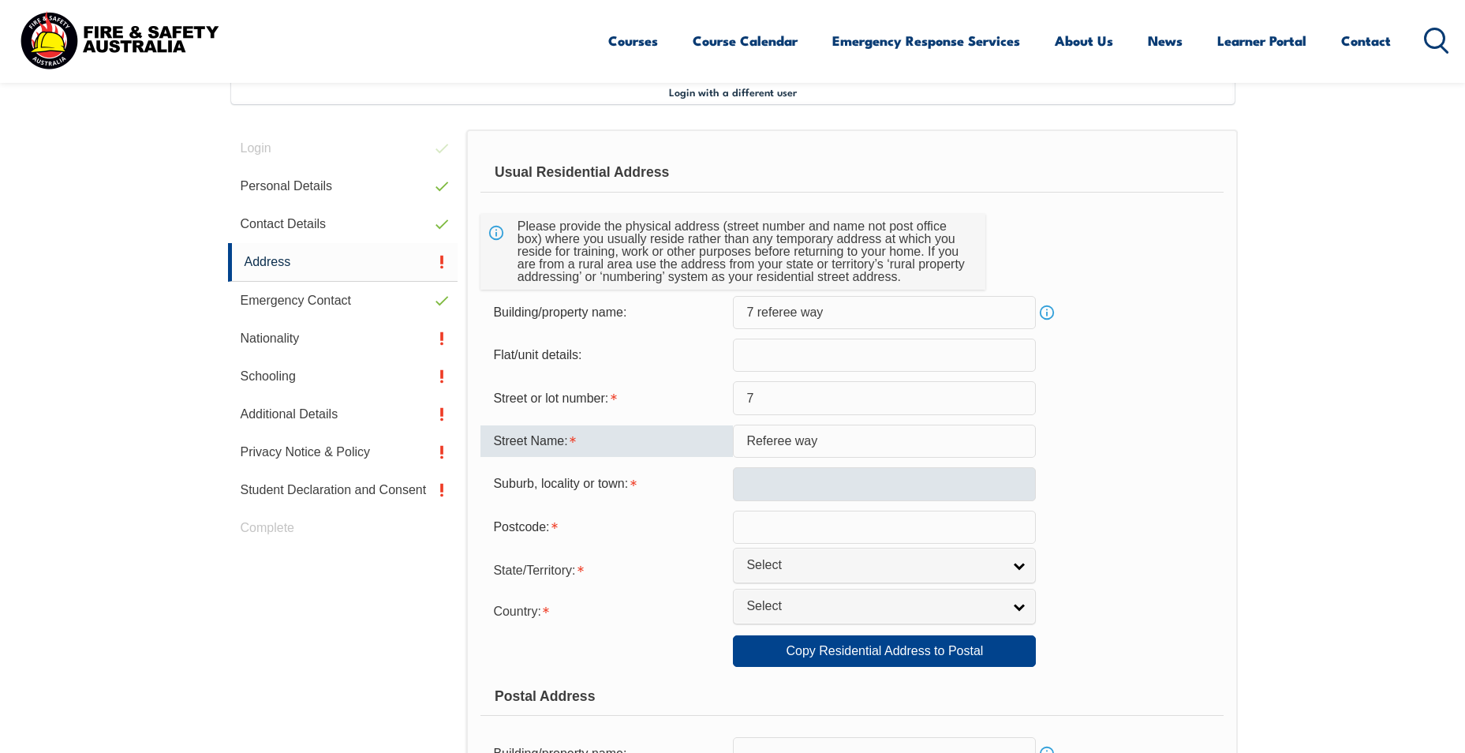
type input "Referee way"
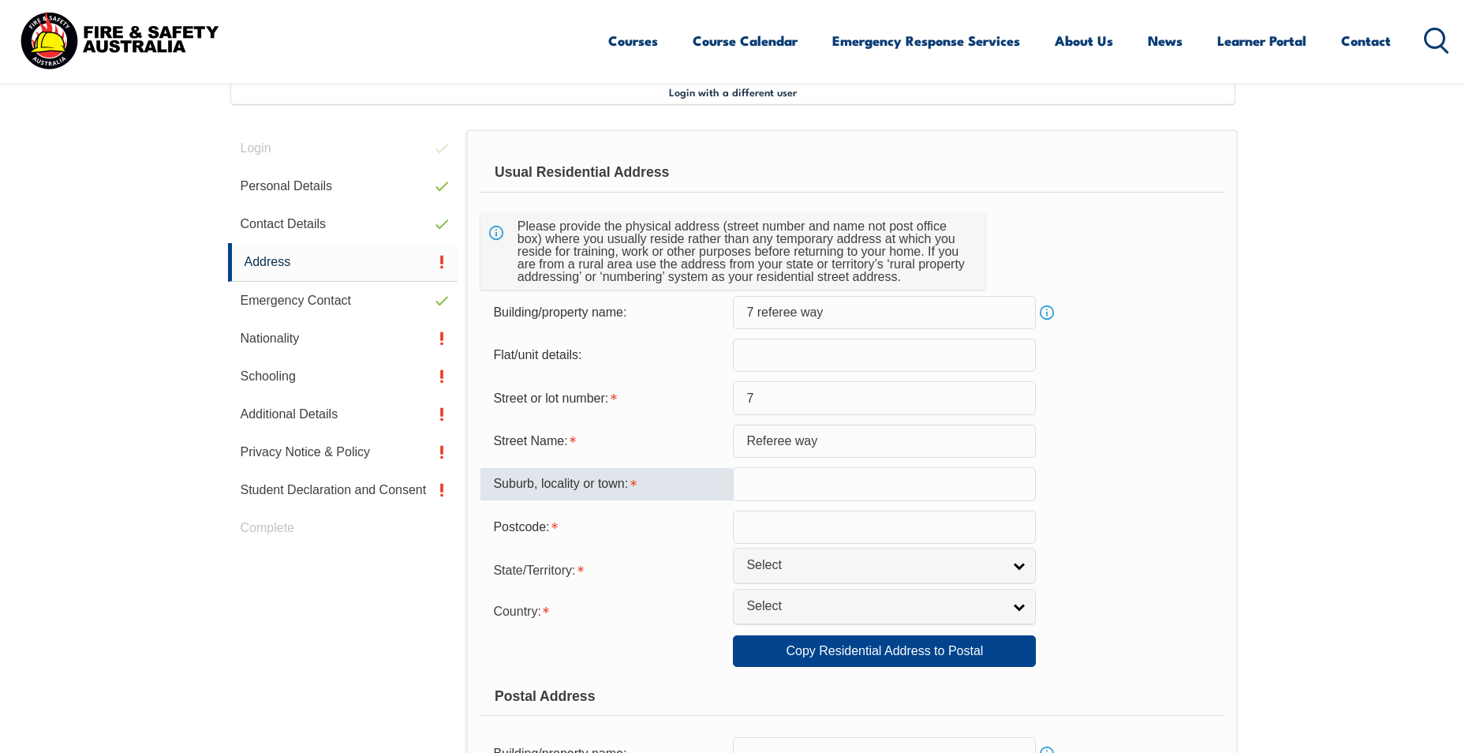
click at [700, 483] on input "text" at bounding box center [884, 483] width 303 height 33
type input "tarneit"
click at [700, 530] on input "text" at bounding box center [884, 526] width 303 height 33
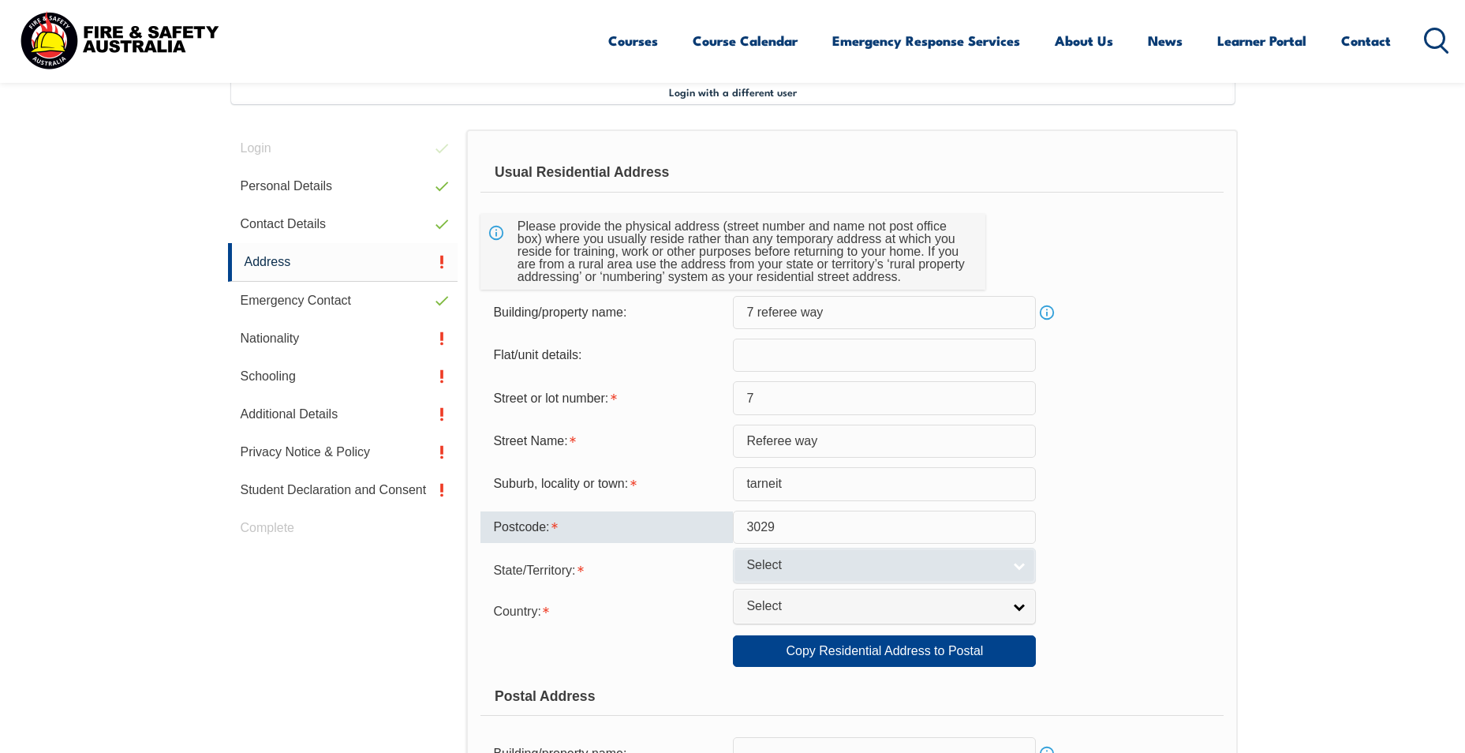
type input "3029"
click at [700, 566] on span "Select" at bounding box center [874, 565] width 256 height 17
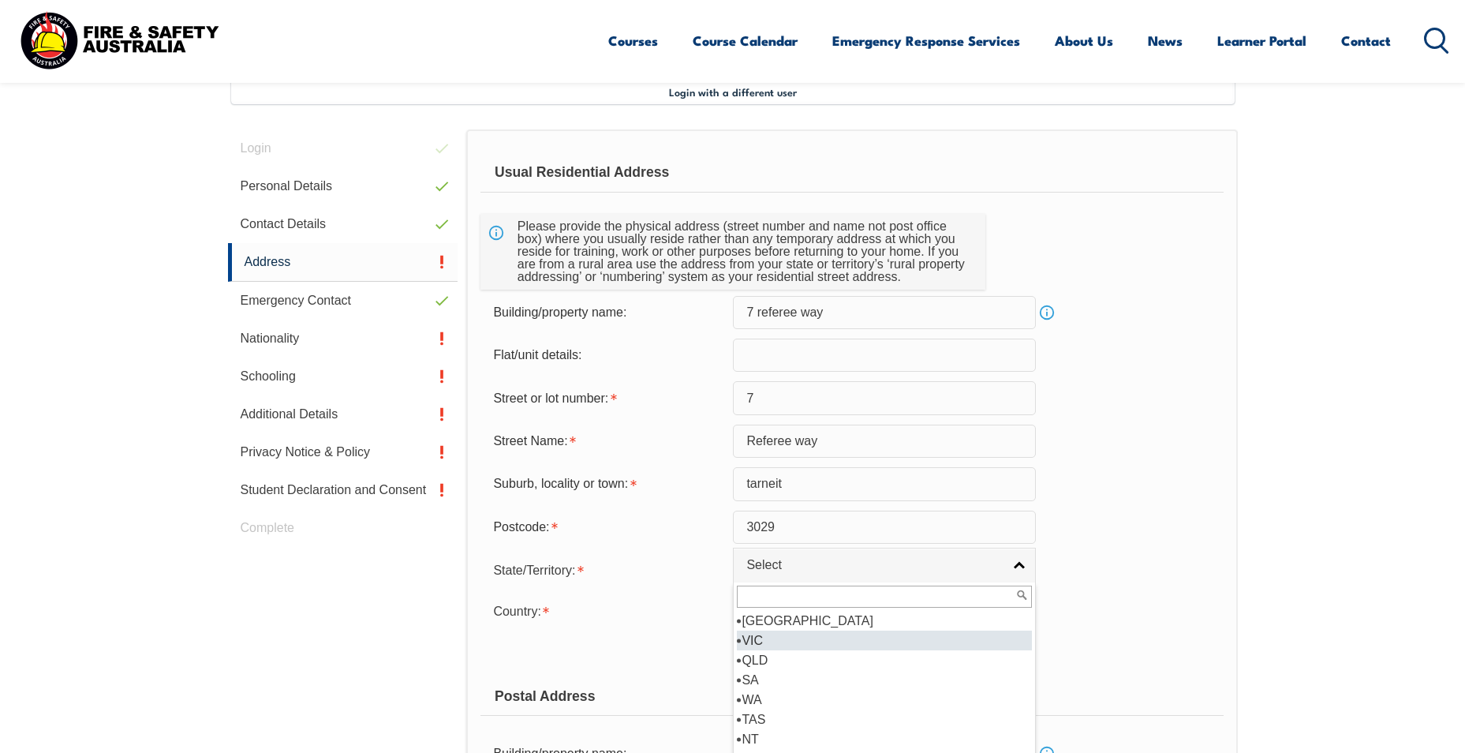
click at [700, 639] on li "VIC" at bounding box center [884, 640] width 295 height 20
select select "VIC"
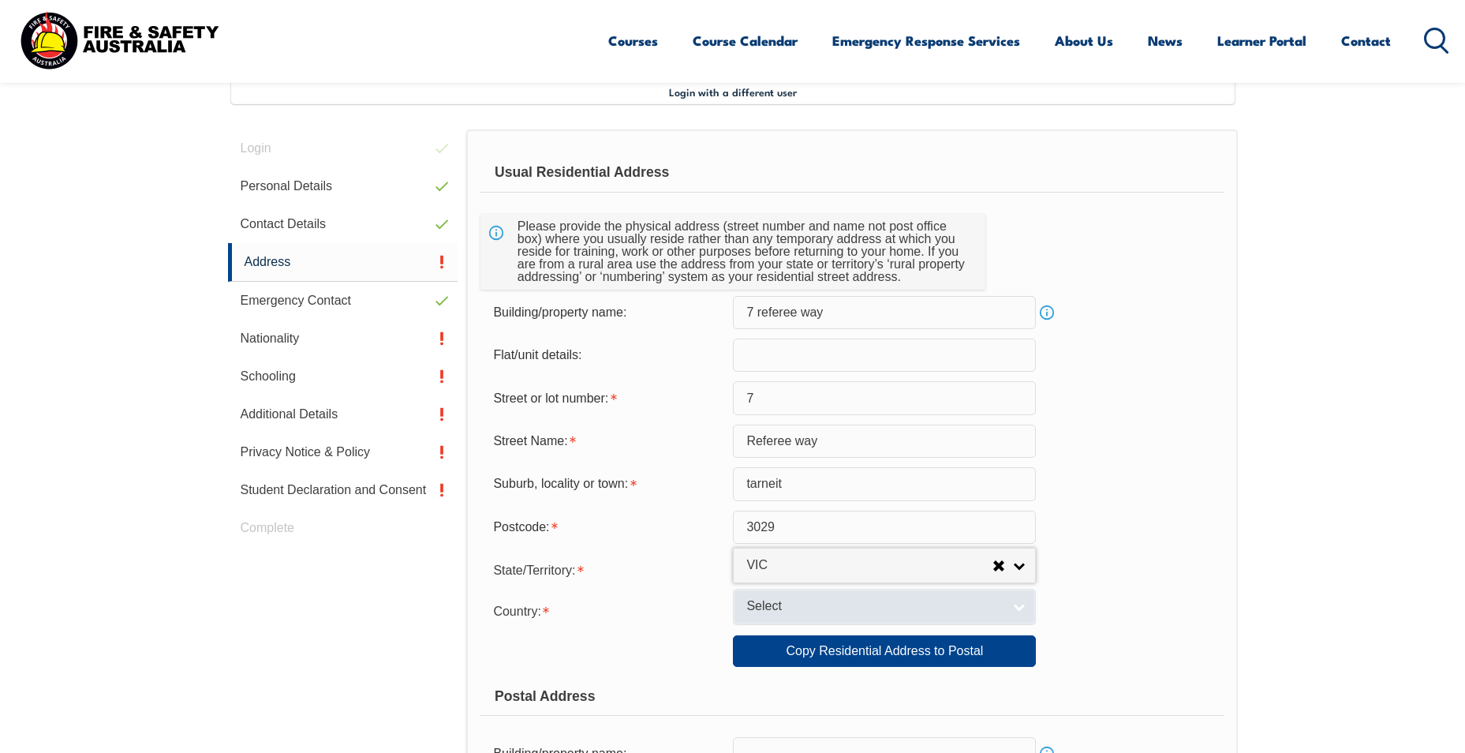
click at [700, 603] on span "Select" at bounding box center [874, 606] width 256 height 17
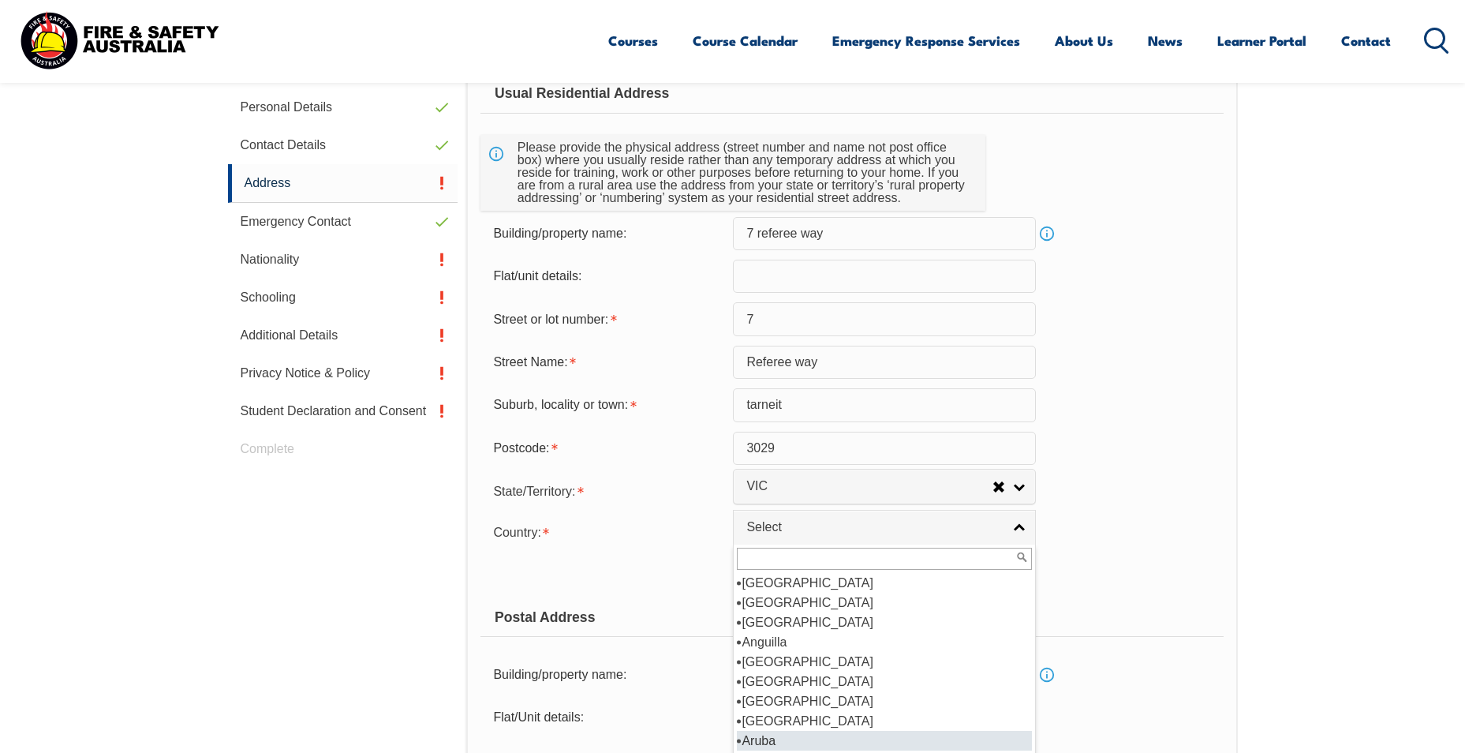
scroll to position [158, 0]
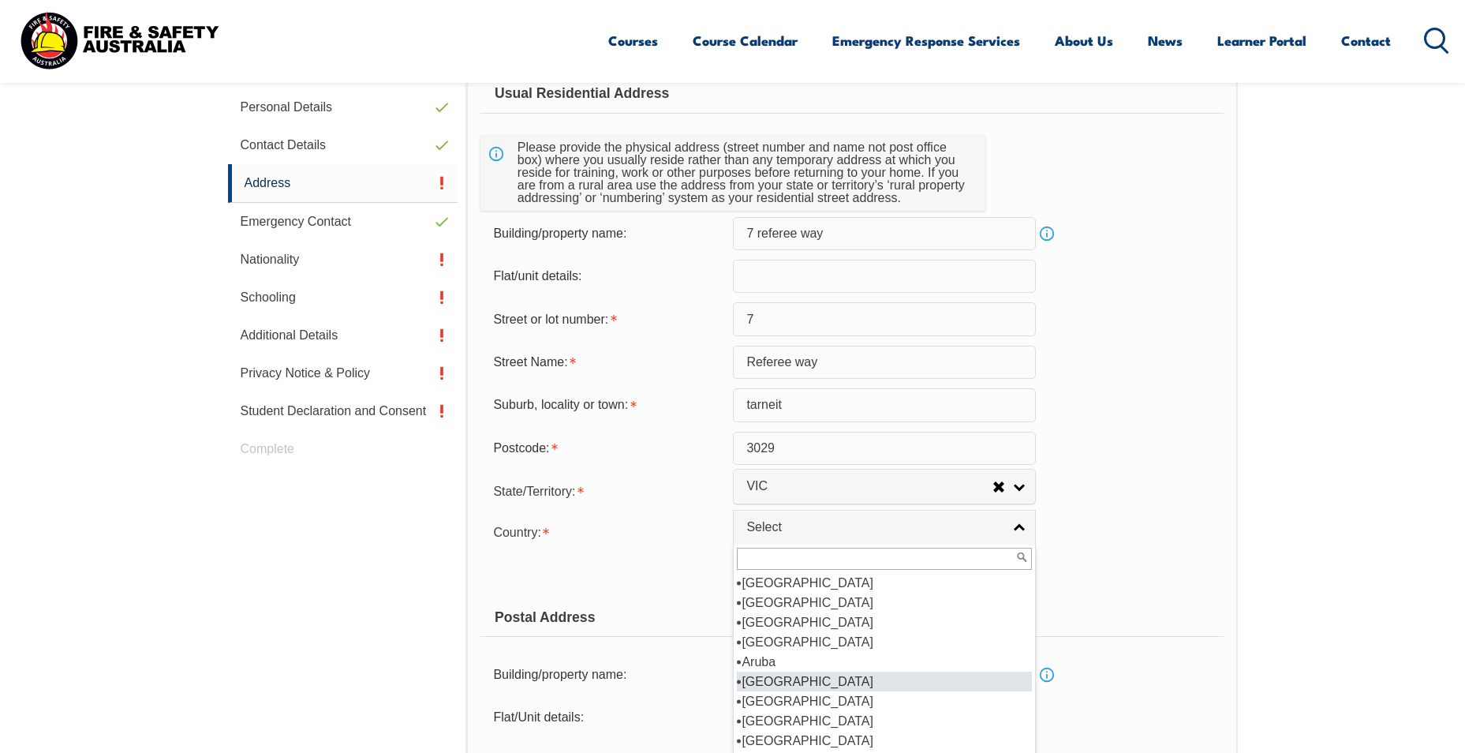
click at [700, 674] on li "[GEOGRAPHIC_DATA]" at bounding box center [884, 681] width 295 height 20
select select "1101"
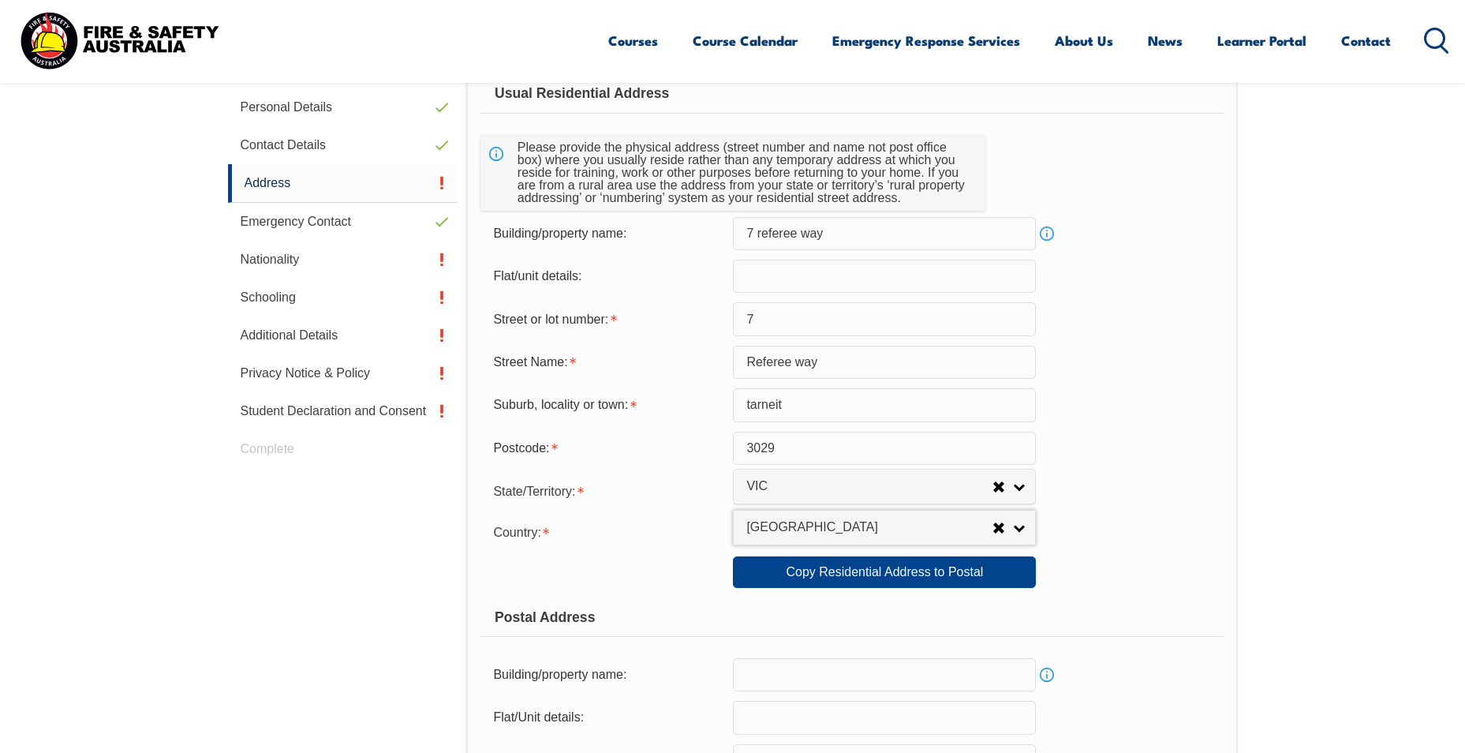
click at [700, 275] on input "text" at bounding box center [884, 276] width 303 height 33
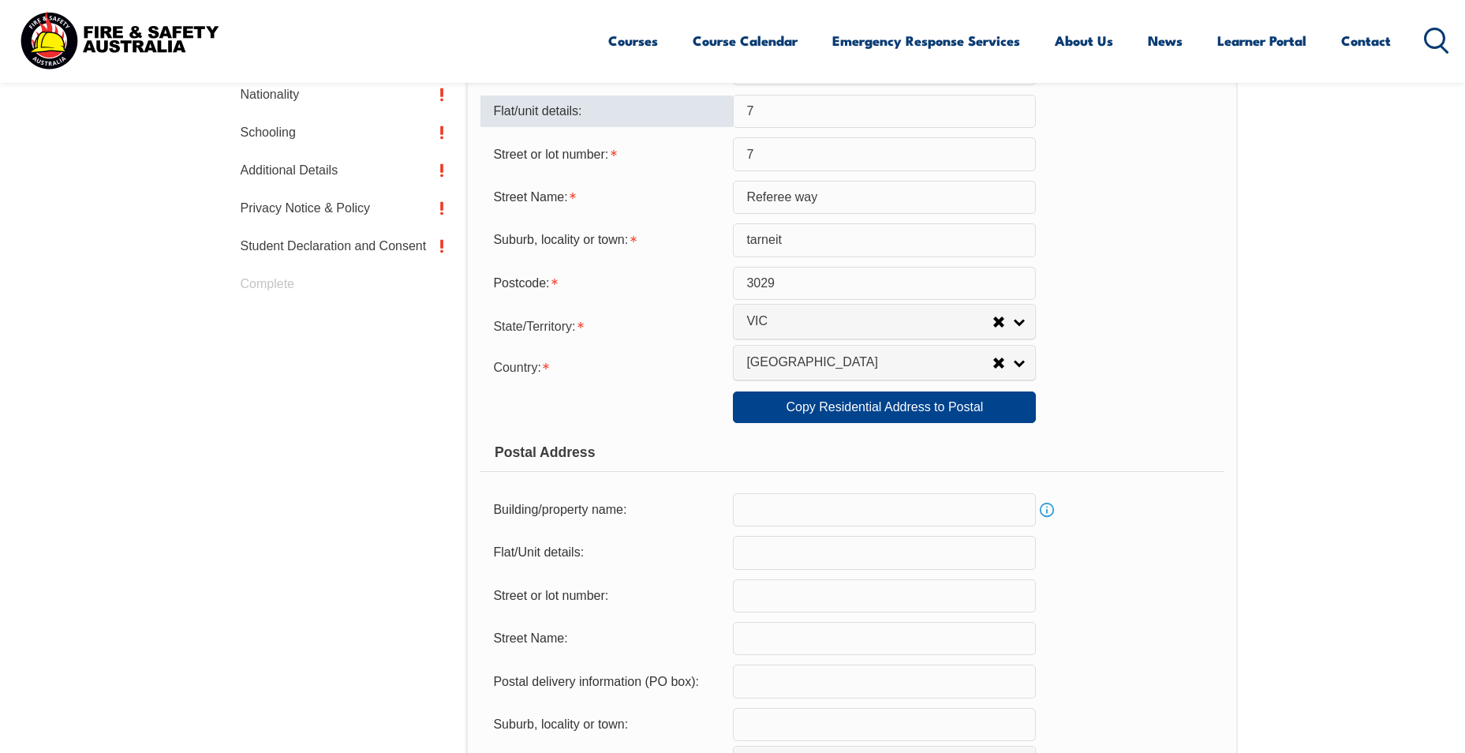
scroll to position [745, 0]
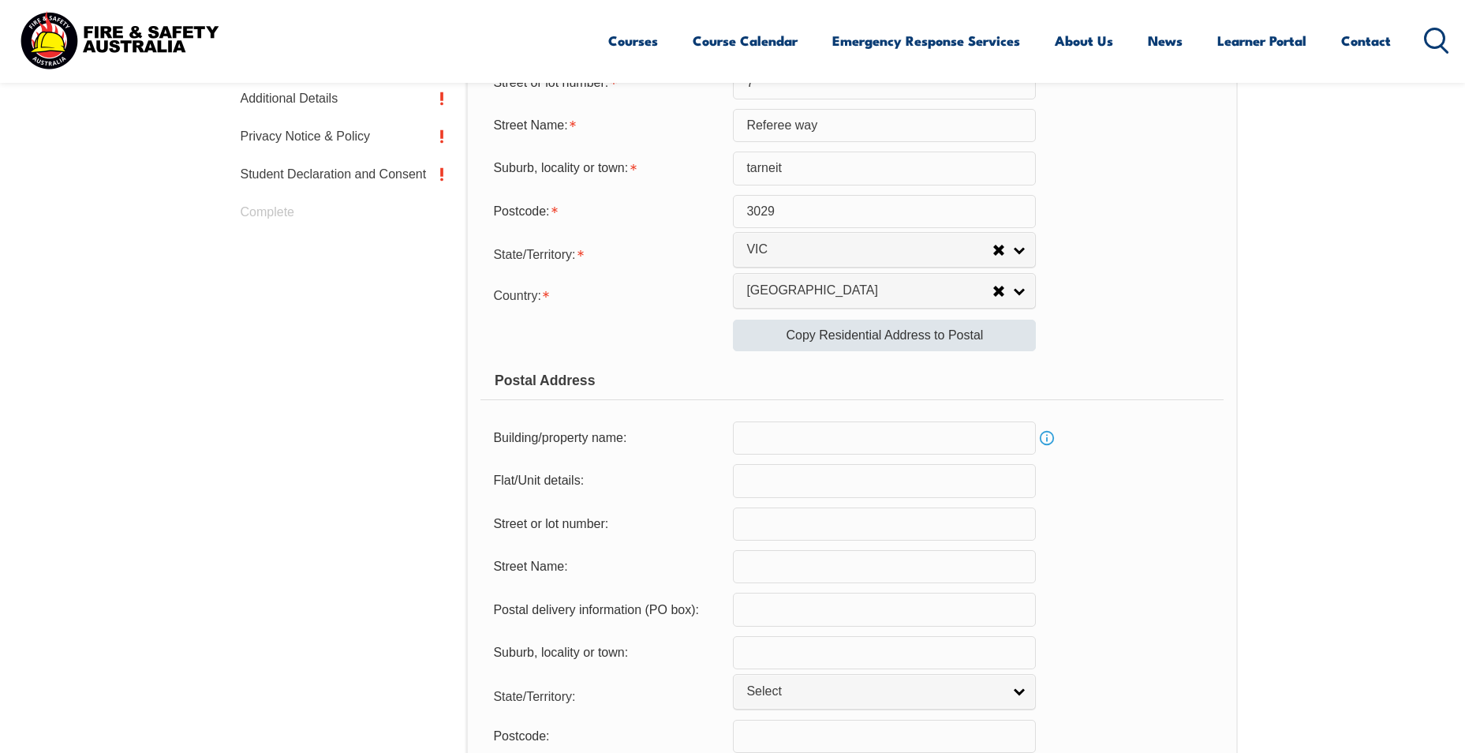
type input "7"
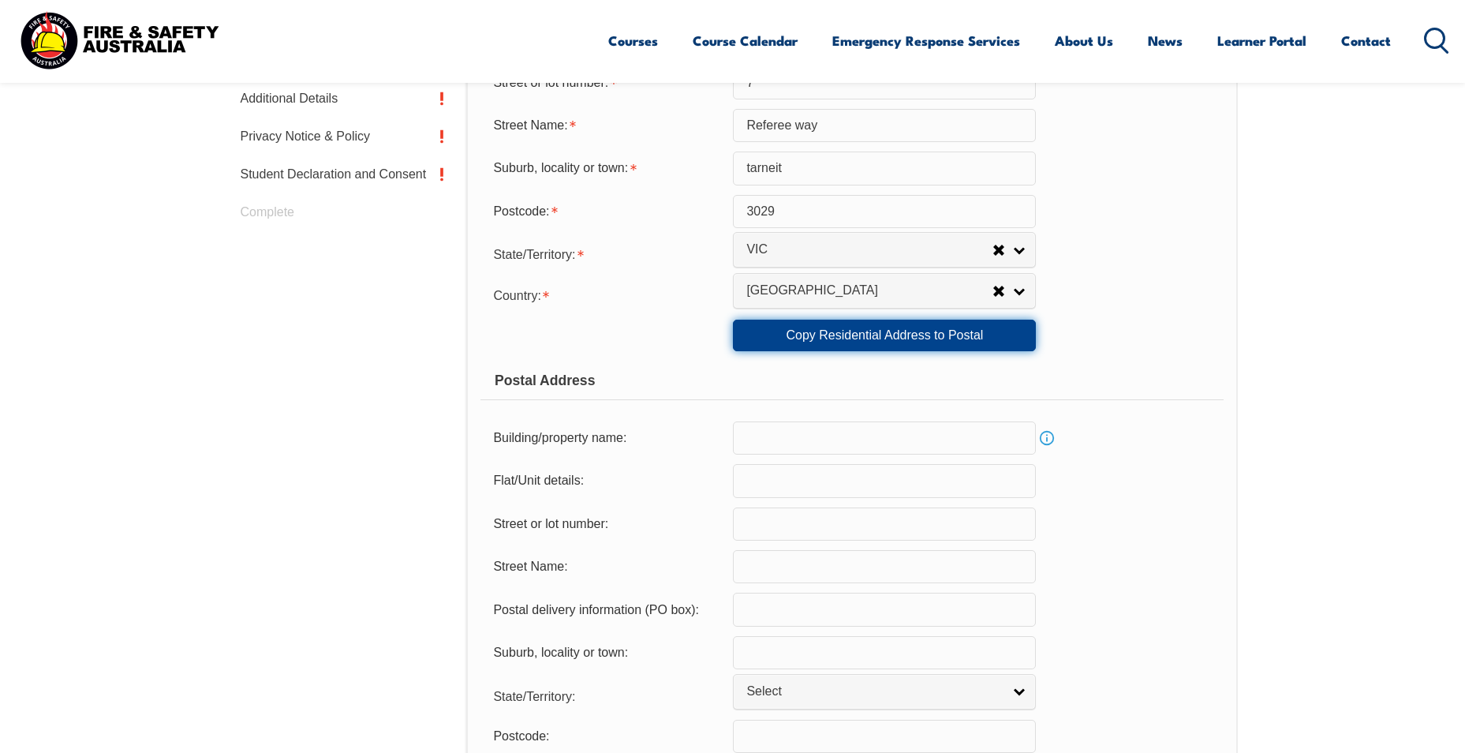
click at [700, 347] on link "Copy Residential Address to Postal" at bounding box center [884, 335] width 303 height 32
type input "7 referee way"
type input "7"
type input "Referee way"
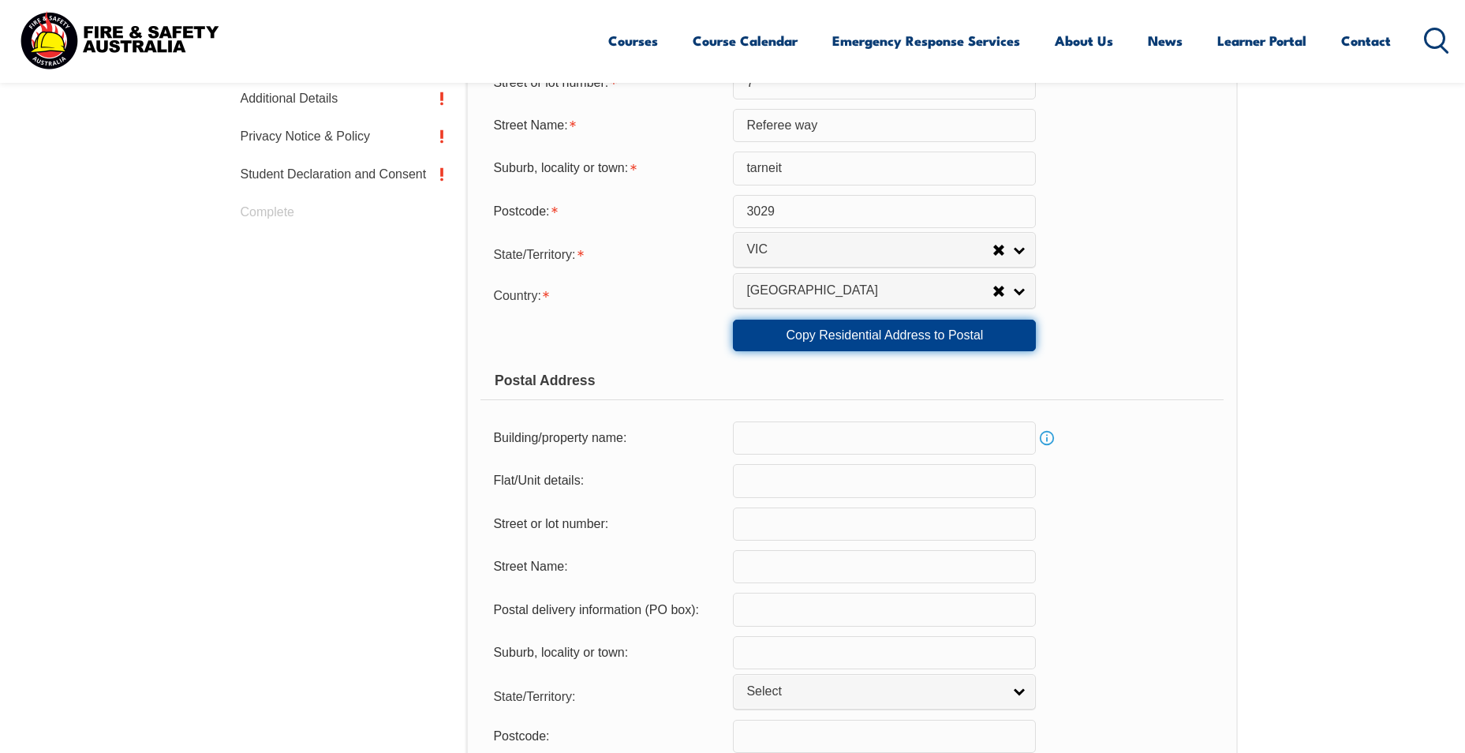
type input "tarneit"
select select "VIC"
type input "3029"
select select "1101"
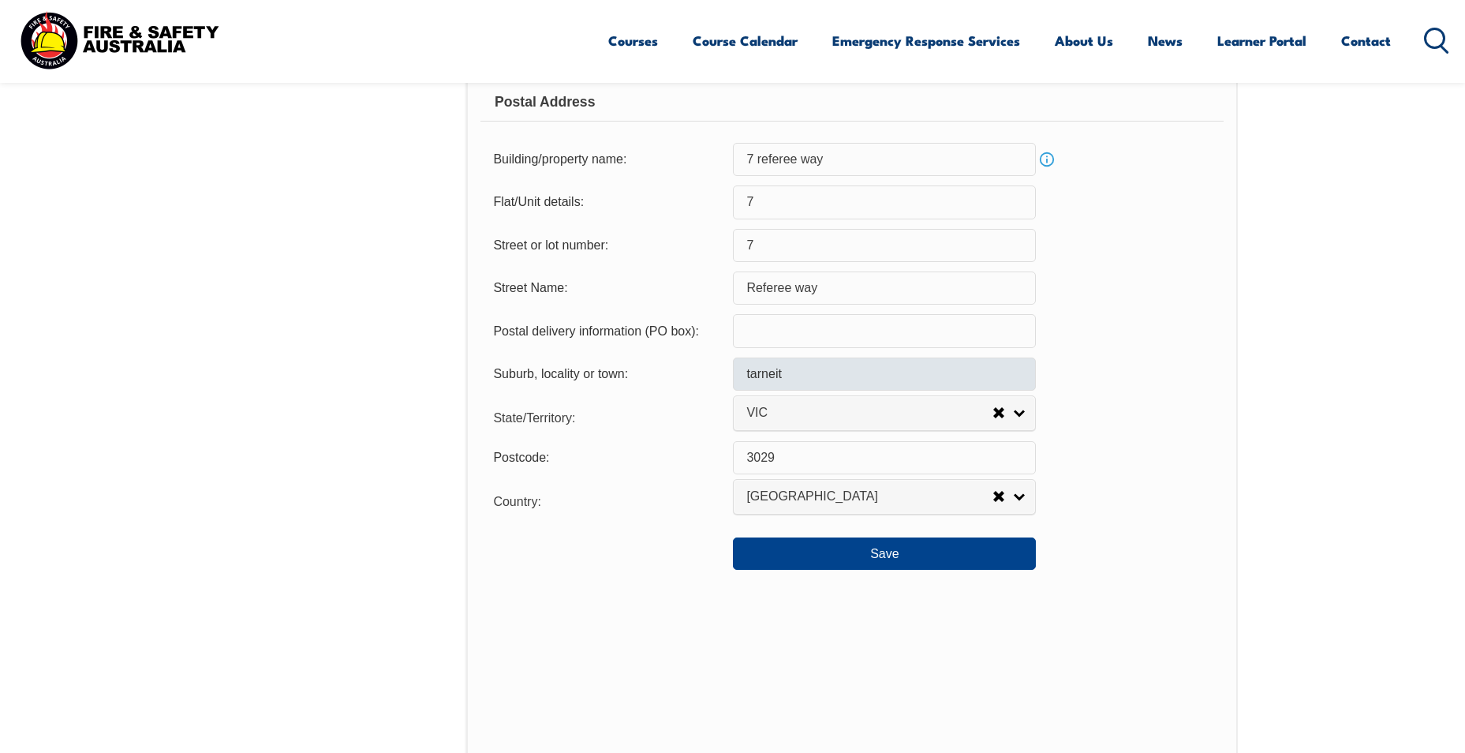
scroll to position [1061, 0]
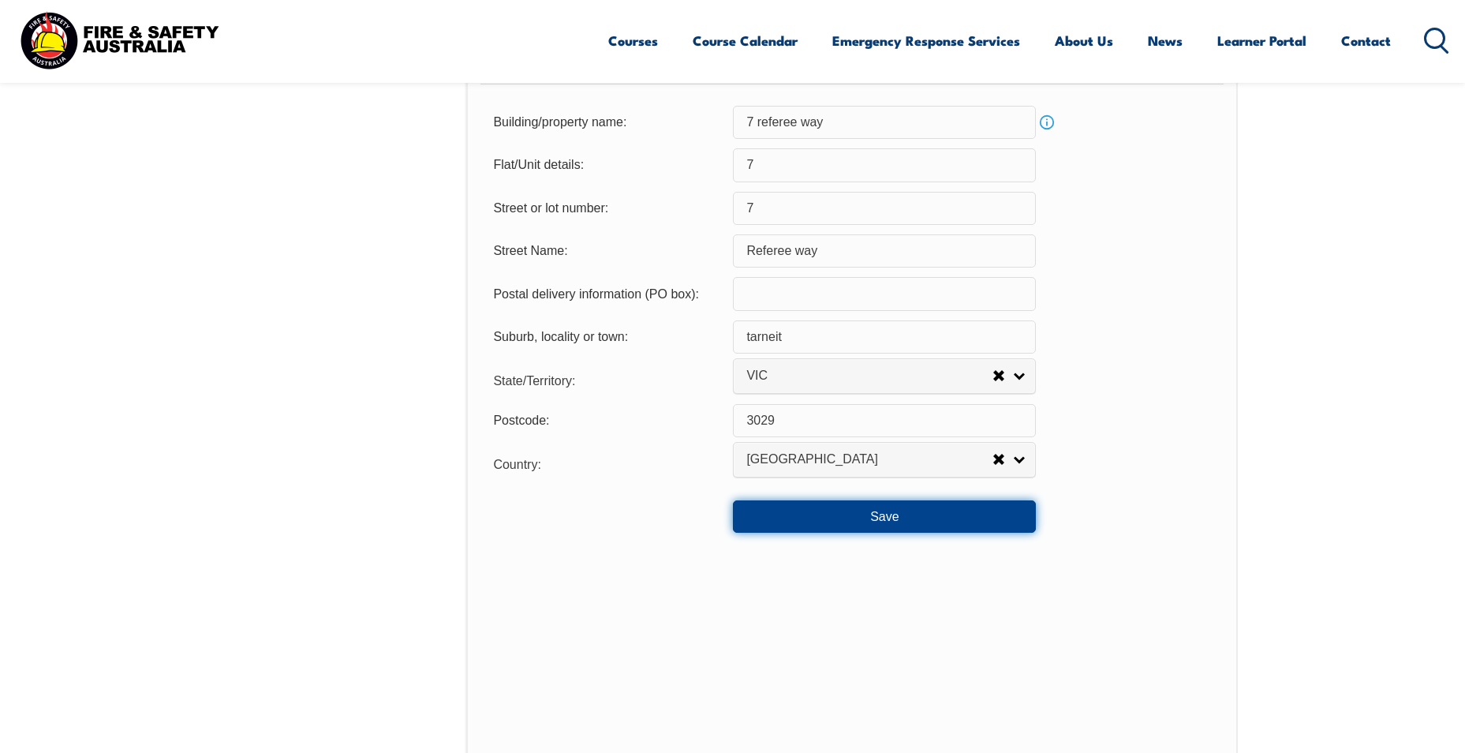
click at [700, 517] on button "Save" at bounding box center [884, 516] width 303 height 32
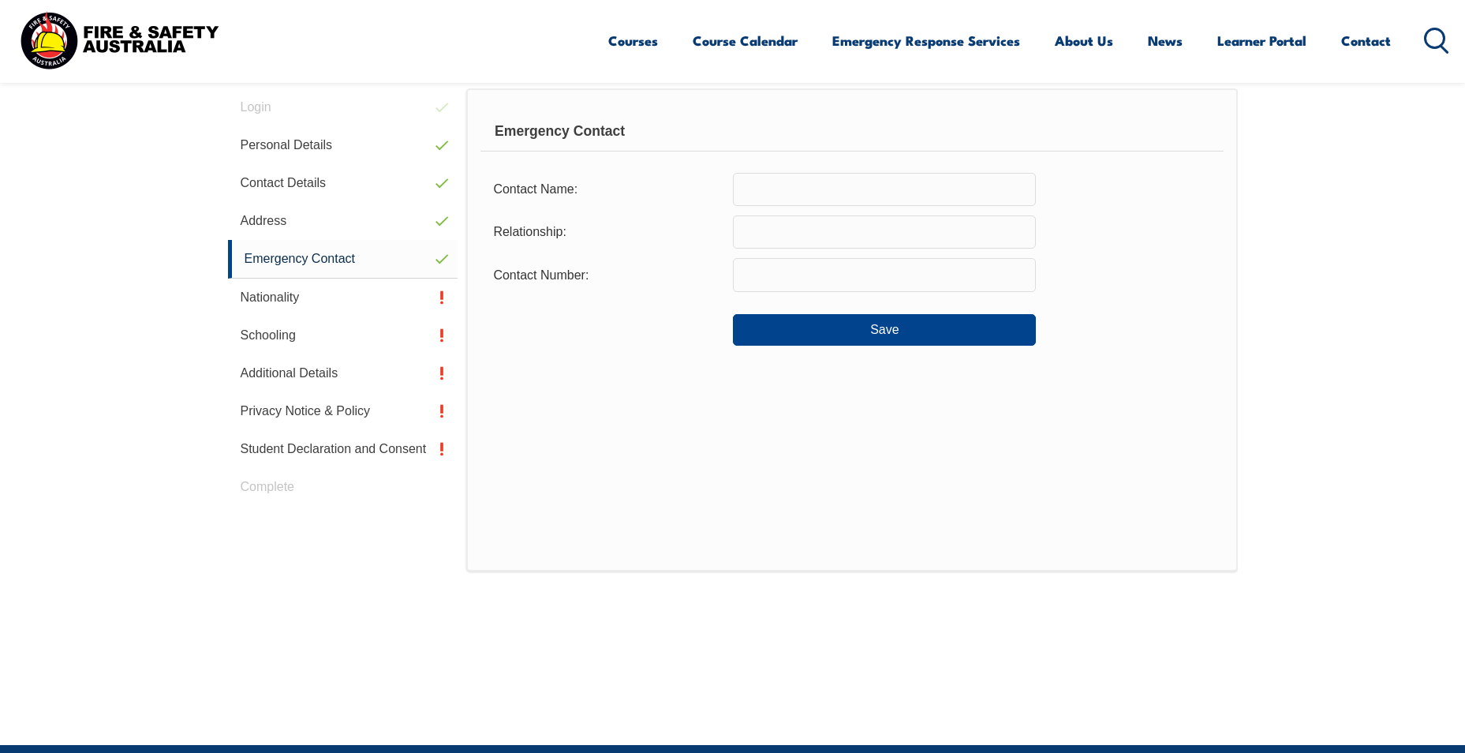
scroll to position [430, 0]
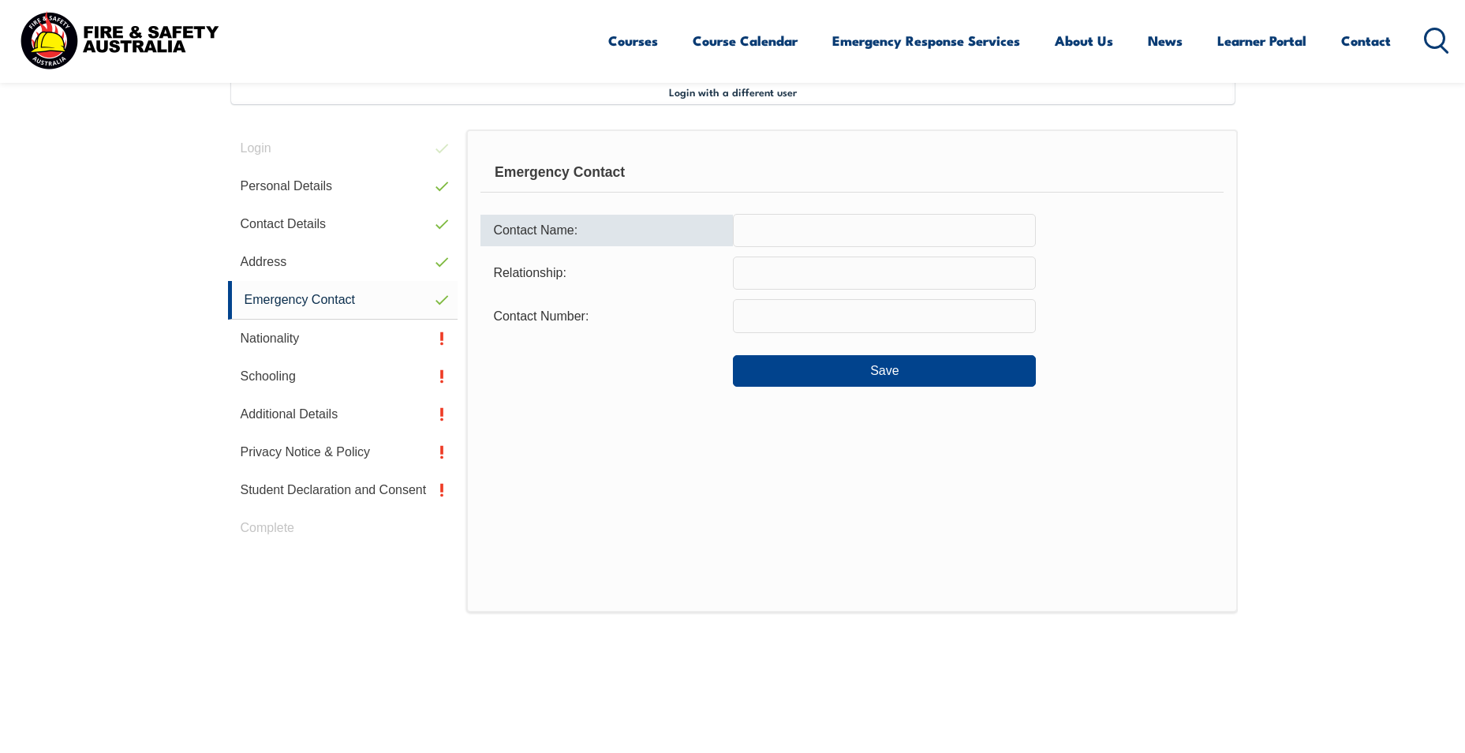
click at [700, 233] on input "text" at bounding box center [884, 230] width 303 height 33
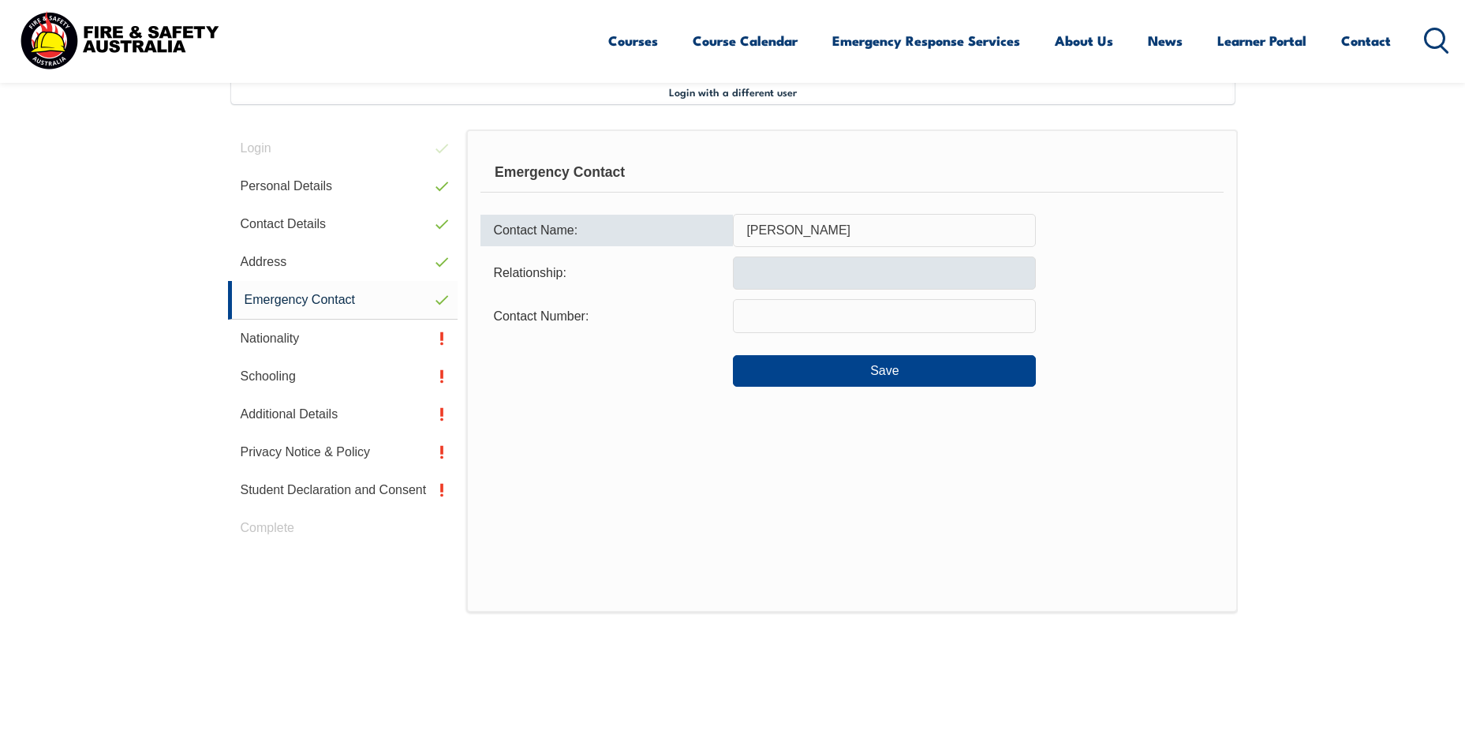
type input "[PERSON_NAME]"
click at [700, 272] on input "text" at bounding box center [884, 272] width 303 height 33
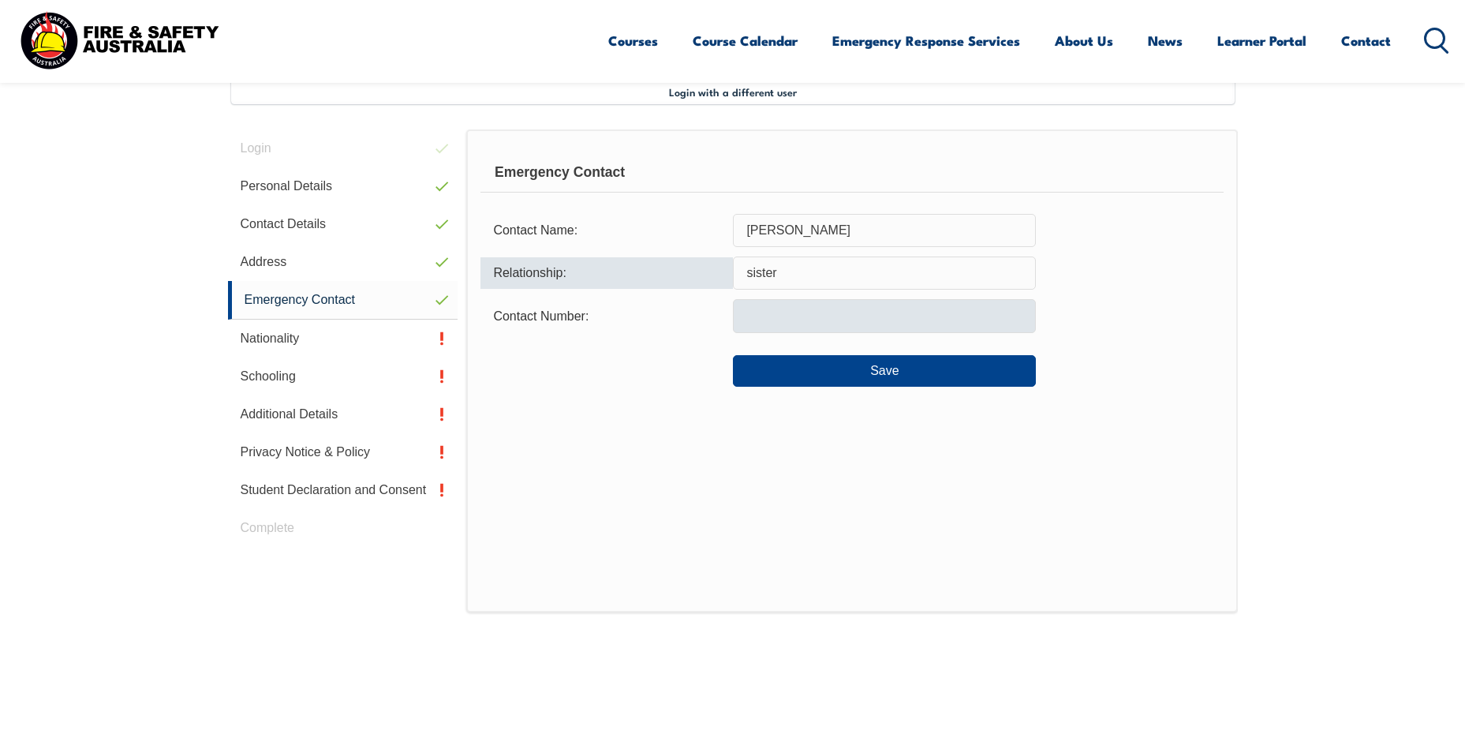
type input "sister"
click at [700, 328] on input "text" at bounding box center [884, 315] width 303 height 33
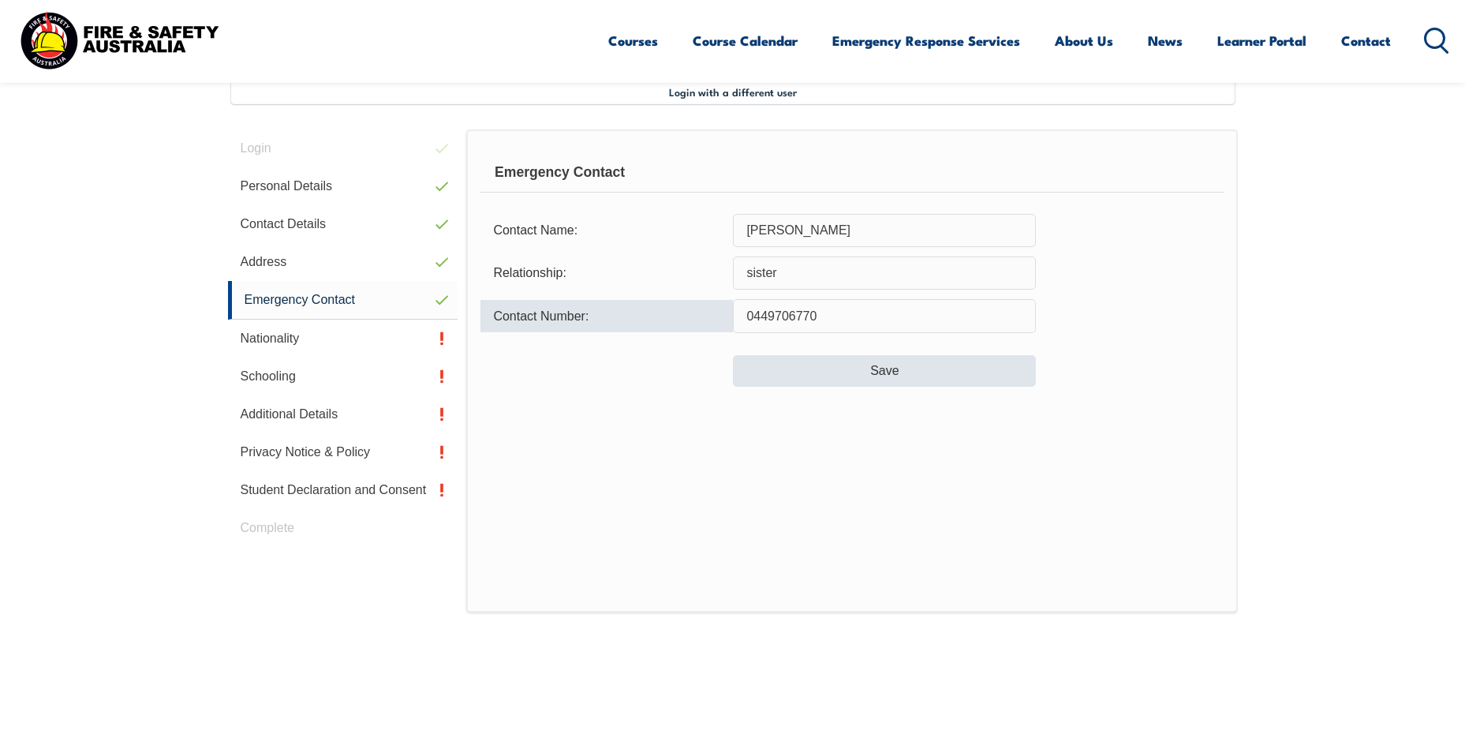
type input "0449706770"
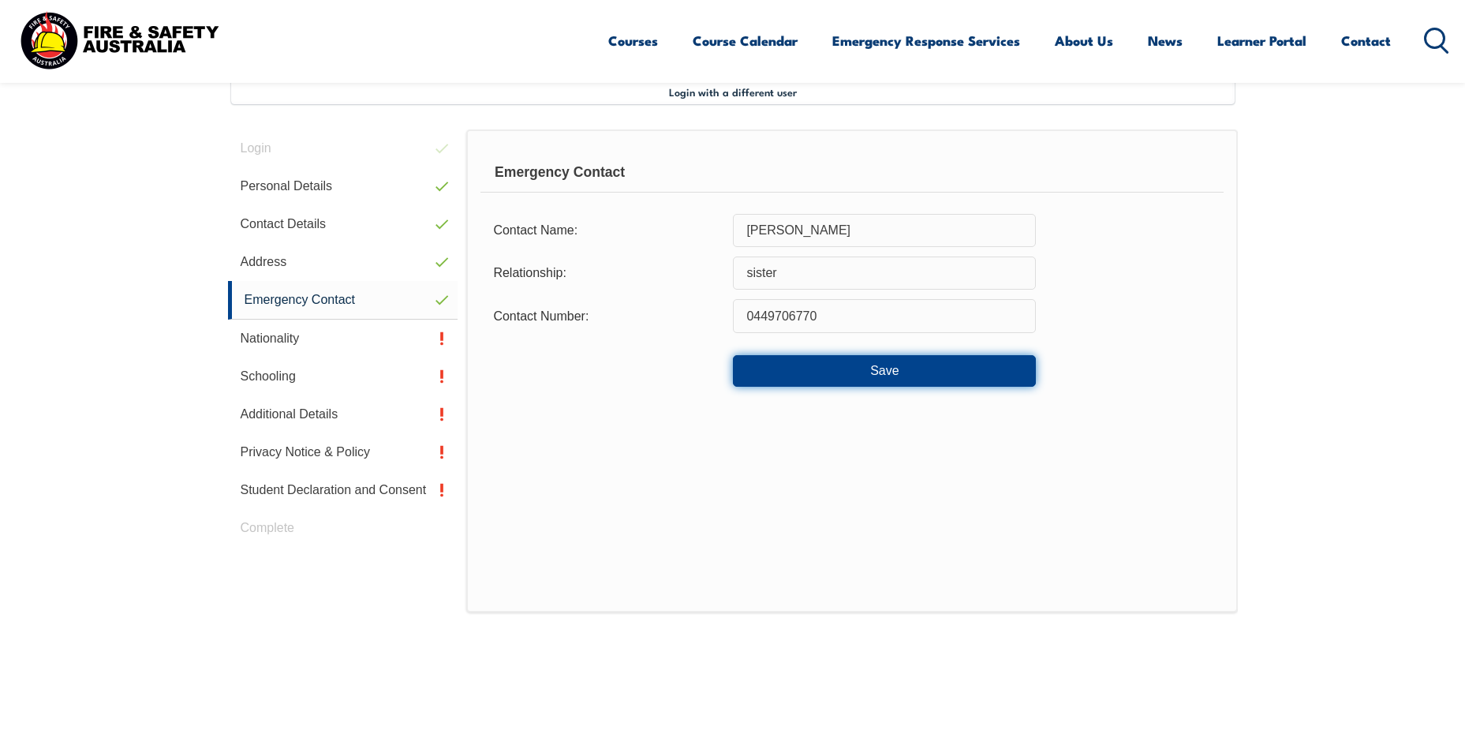
click at [700, 364] on button "Save" at bounding box center [884, 371] width 303 height 32
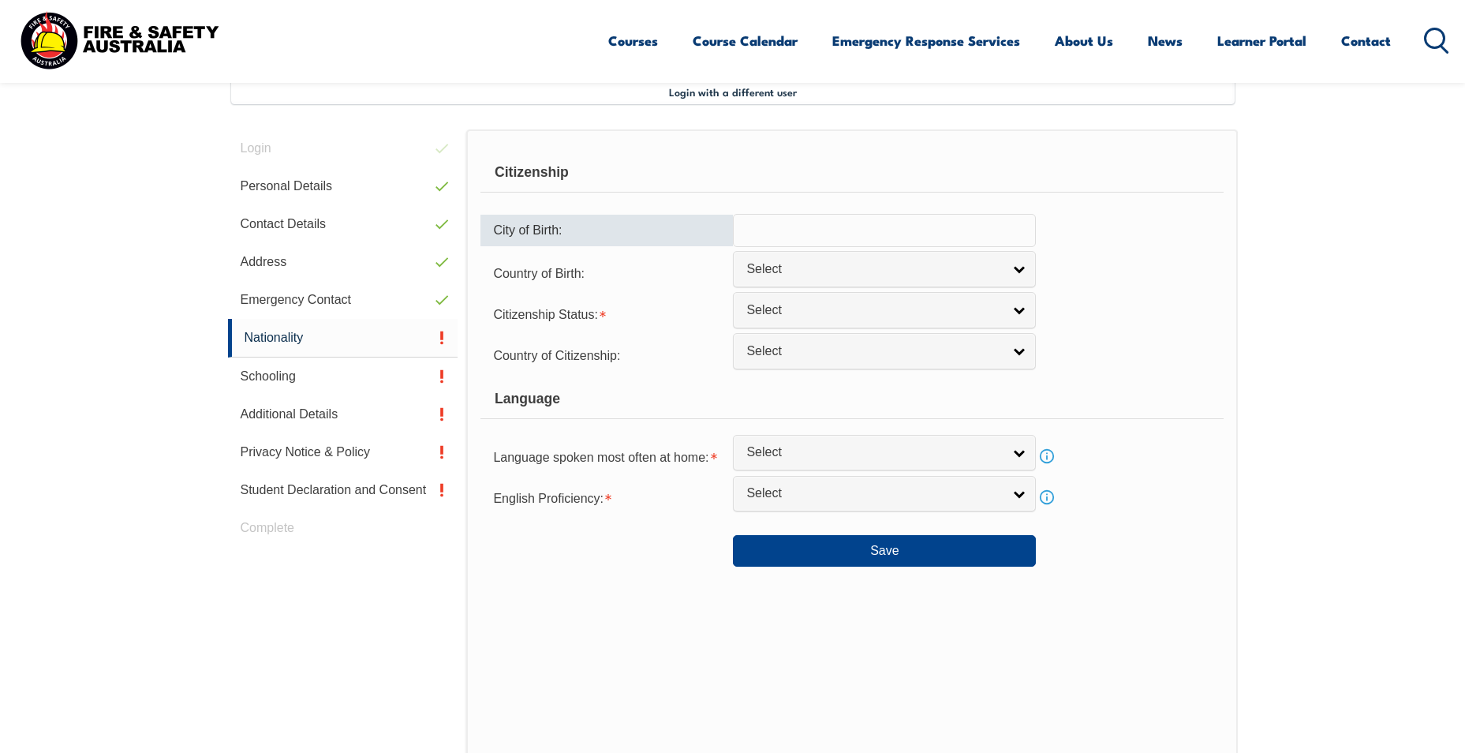
click at [700, 235] on input "text" at bounding box center [884, 230] width 303 height 33
type input "Penrith"
click at [700, 265] on span "Select" at bounding box center [874, 269] width 256 height 17
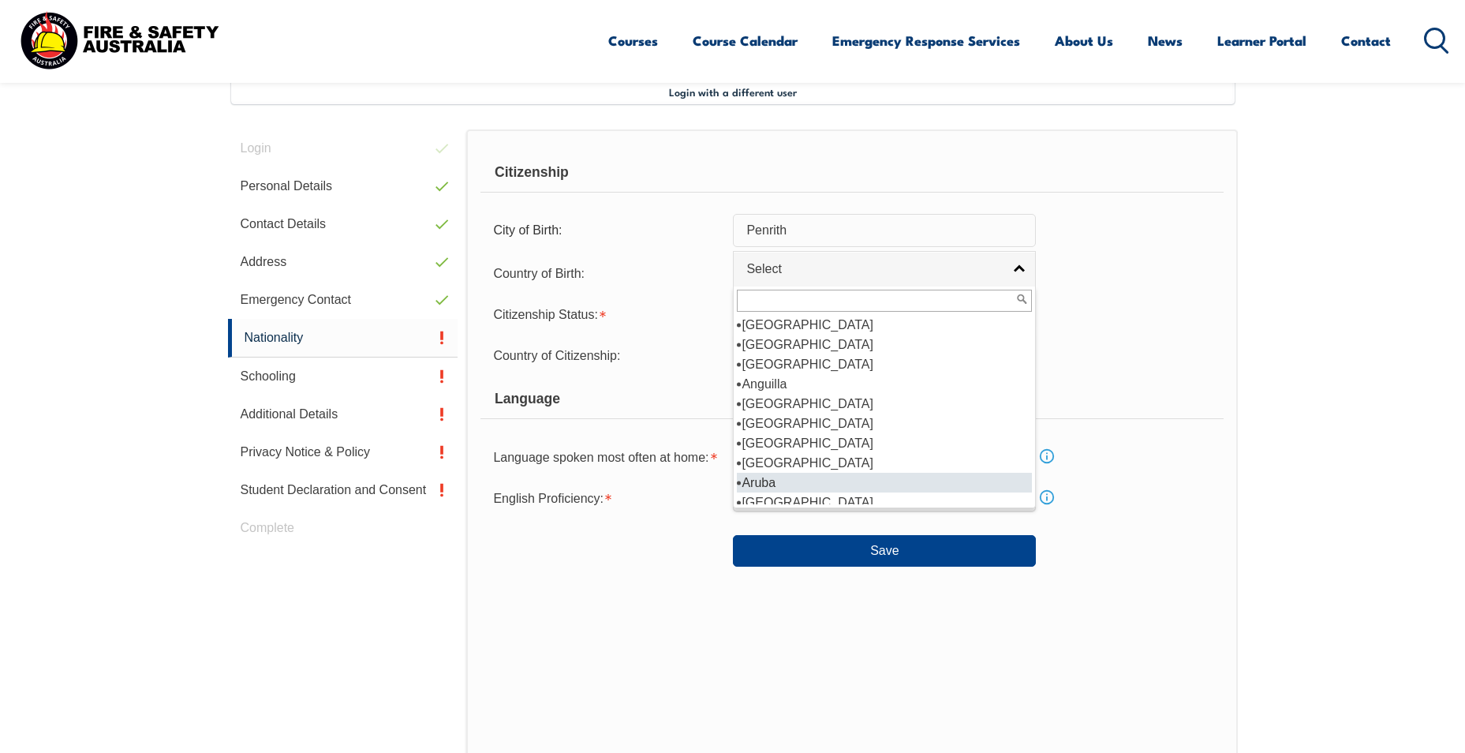
scroll to position [87, 0]
click at [700, 496] on li "[GEOGRAPHIC_DATA]" at bounding box center [884, 494] width 295 height 20
select select "1101"
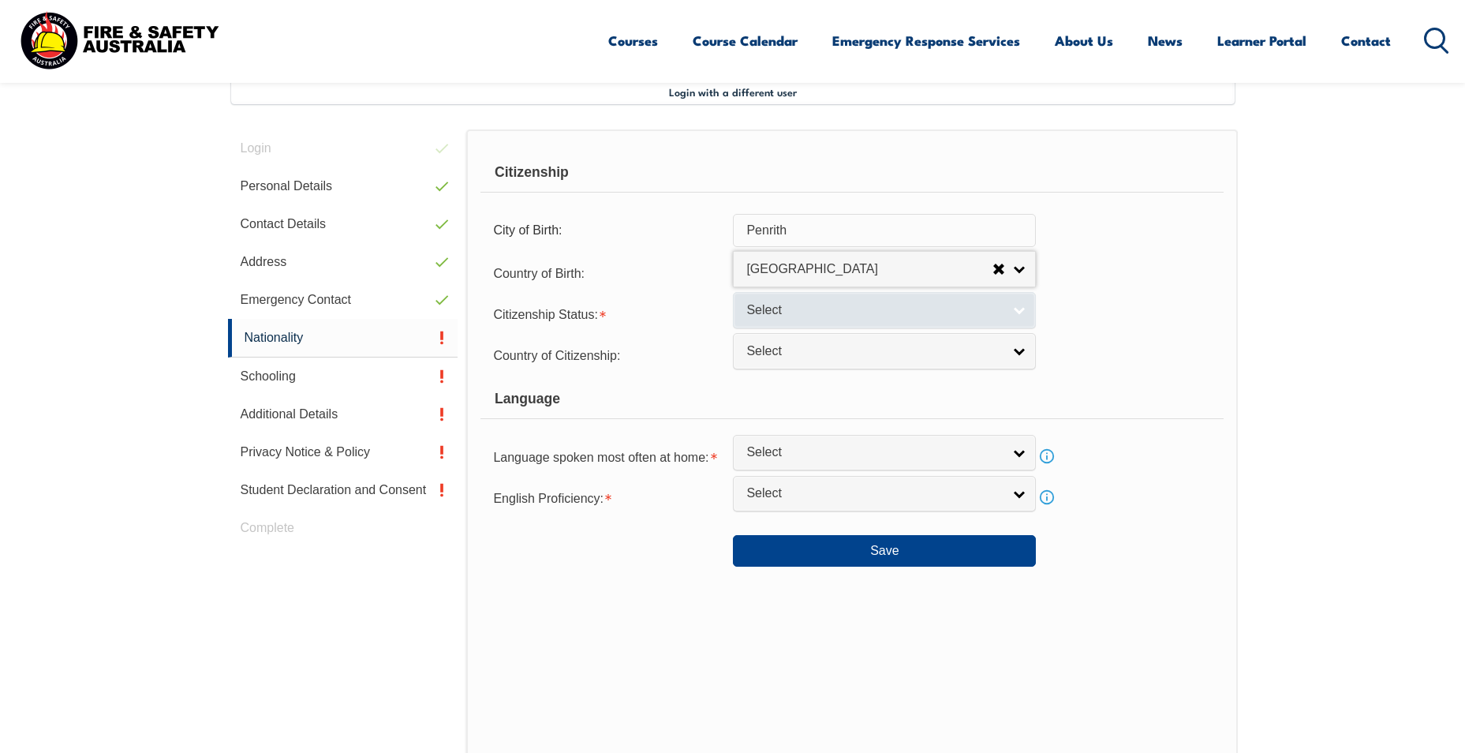
click at [700, 311] on span "Select" at bounding box center [874, 310] width 256 height 17
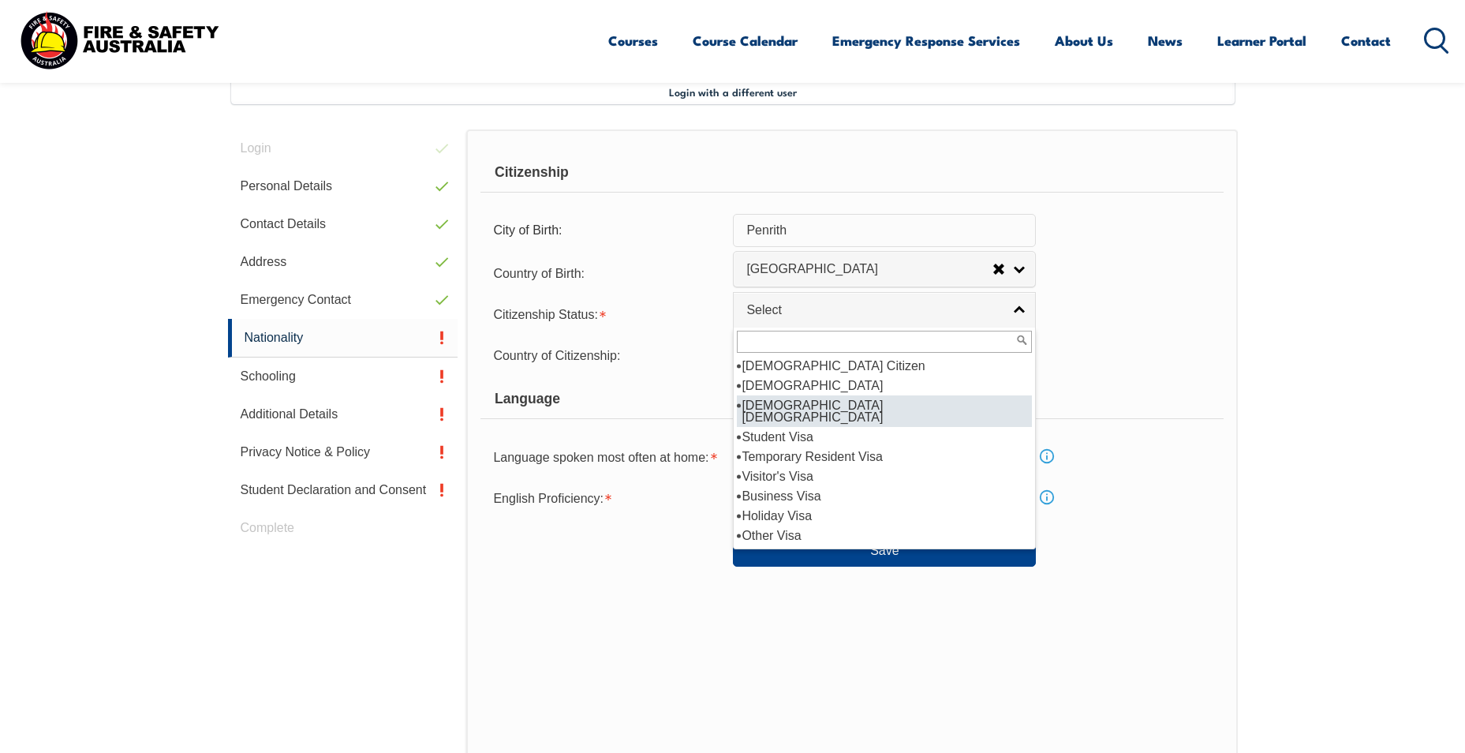
click at [700, 403] on li "[DEMOGRAPHIC_DATA] [DEMOGRAPHIC_DATA]" at bounding box center [884, 411] width 295 height 32
select select "3"
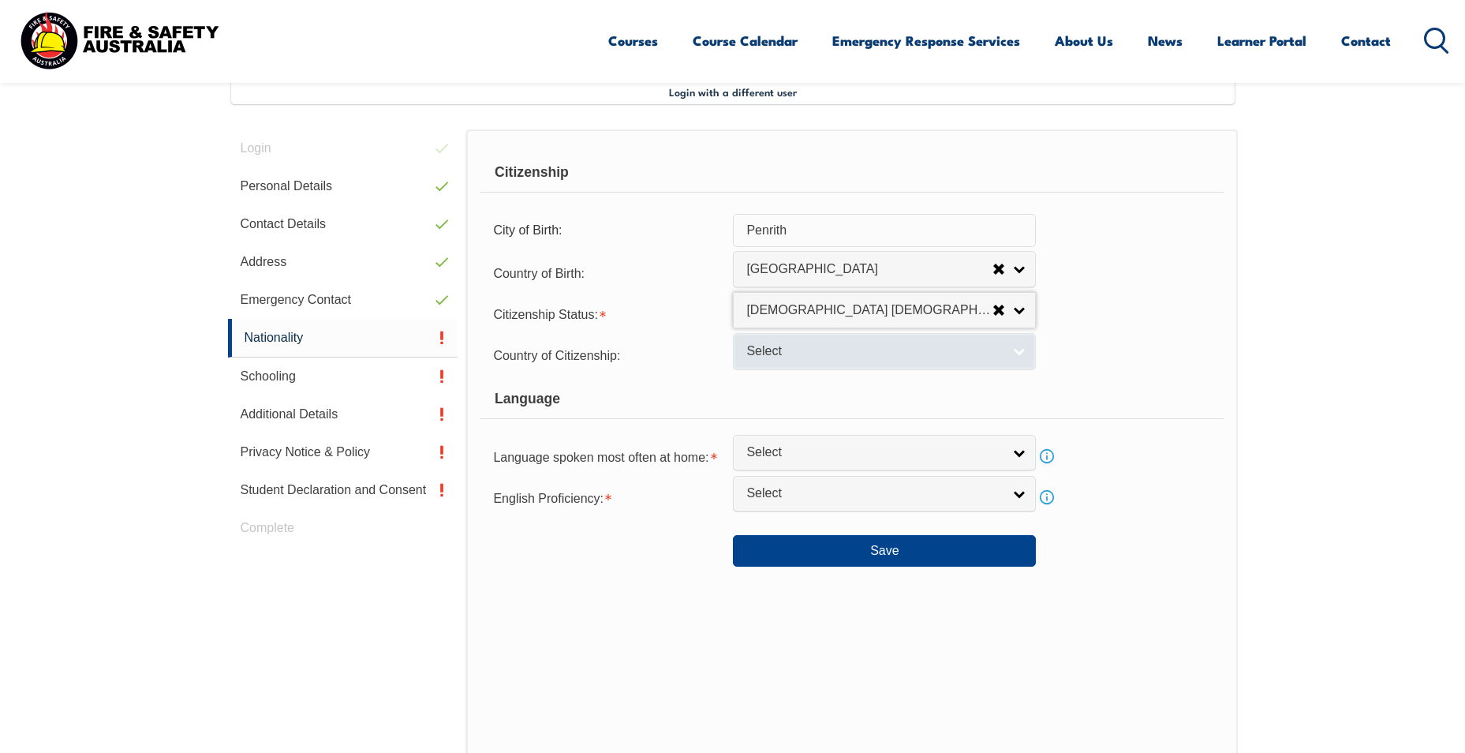
click at [700, 353] on span "Select" at bounding box center [874, 351] width 256 height 17
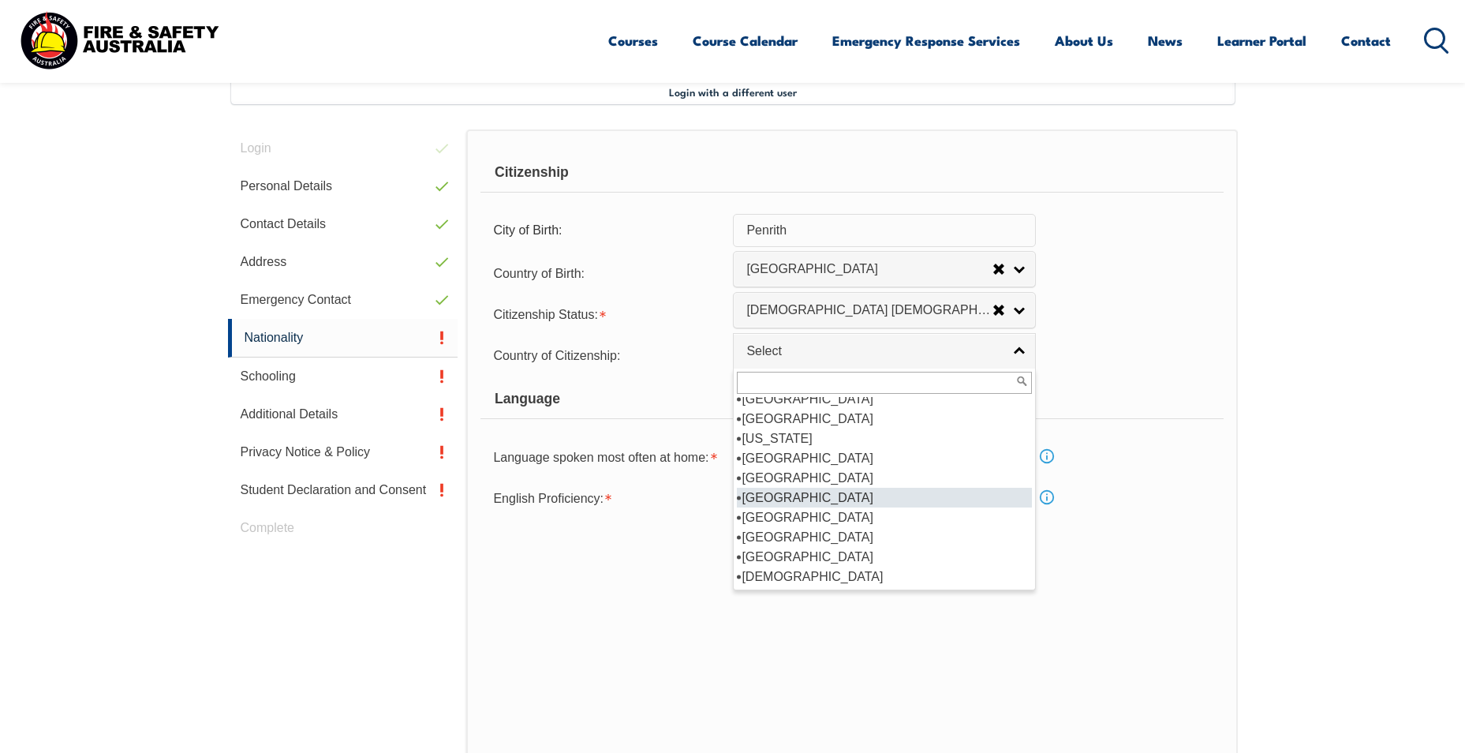
scroll to position [1341, 0]
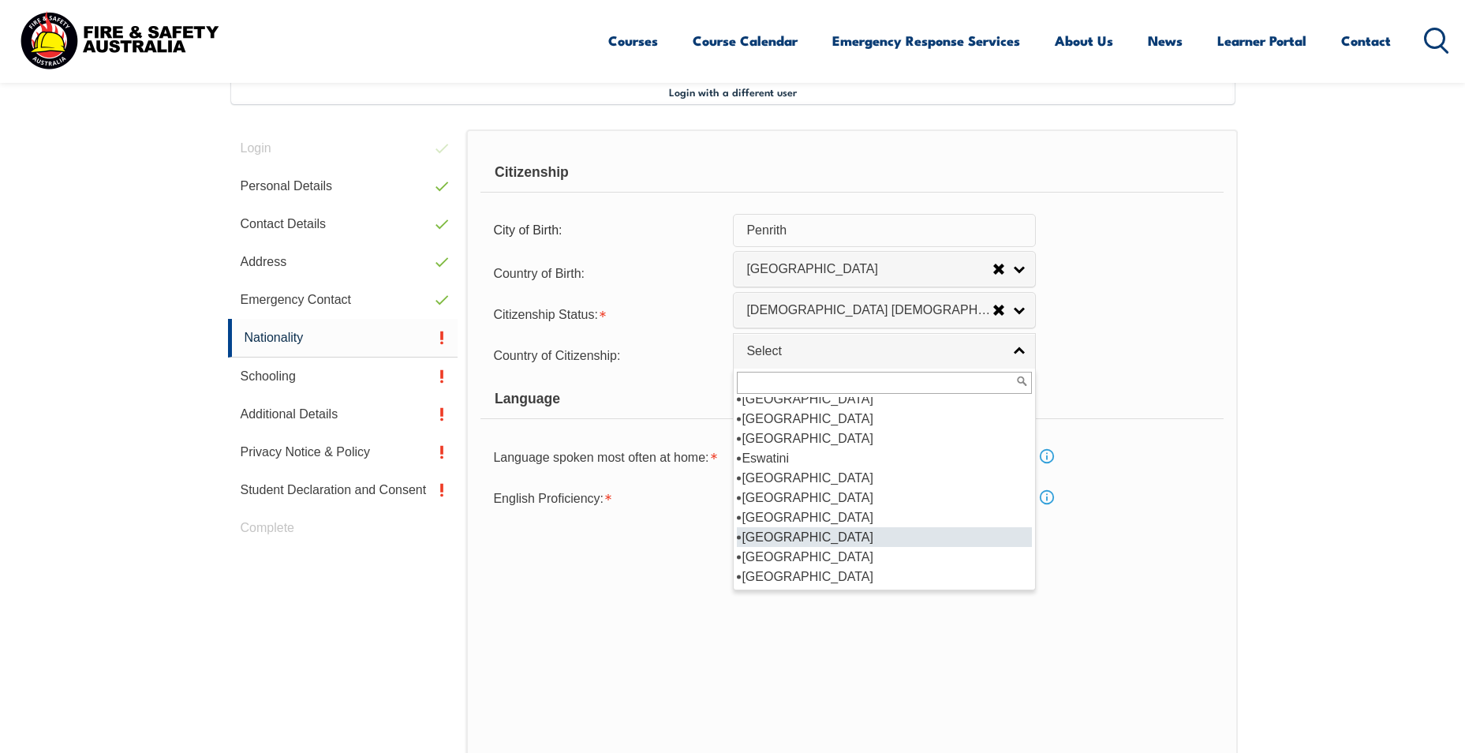
click at [700, 527] on li "[GEOGRAPHIC_DATA]" at bounding box center [884, 537] width 295 height 20
select select "1502"
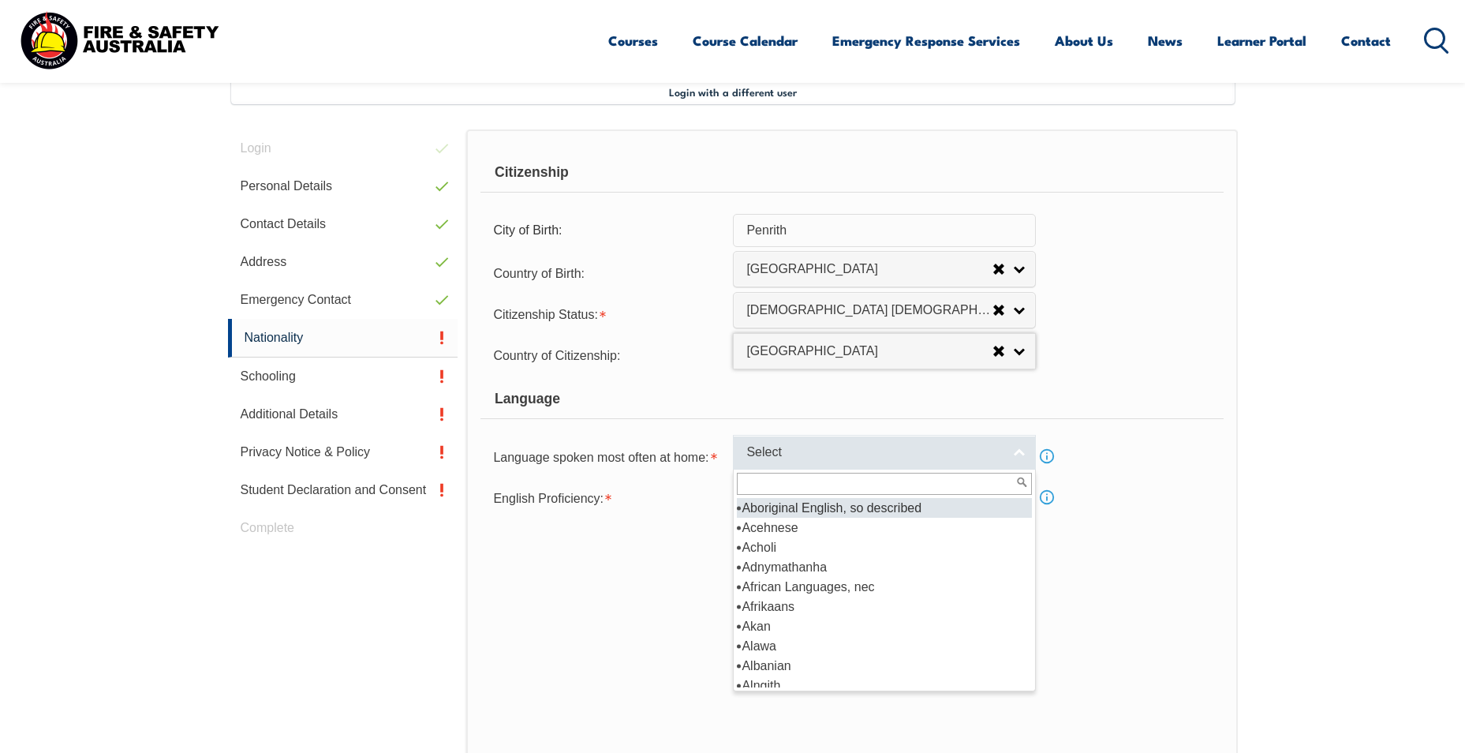
click at [700, 446] on span "Select" at bounding box center [874, 452] width 256 height 17
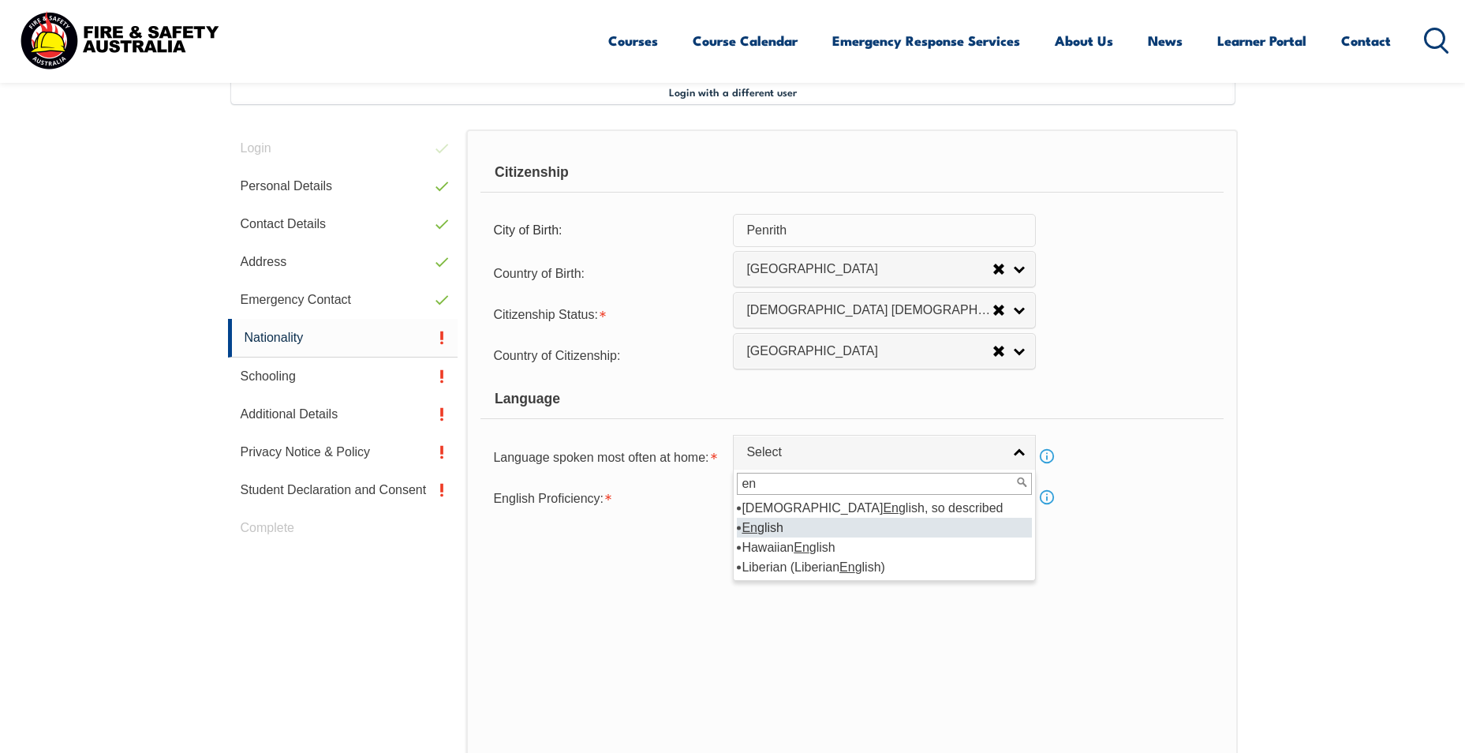
type input "en"
click at [700, 525] on li "En glish" at bounding box center [884, 527] width 295 height 20
select select "1201"
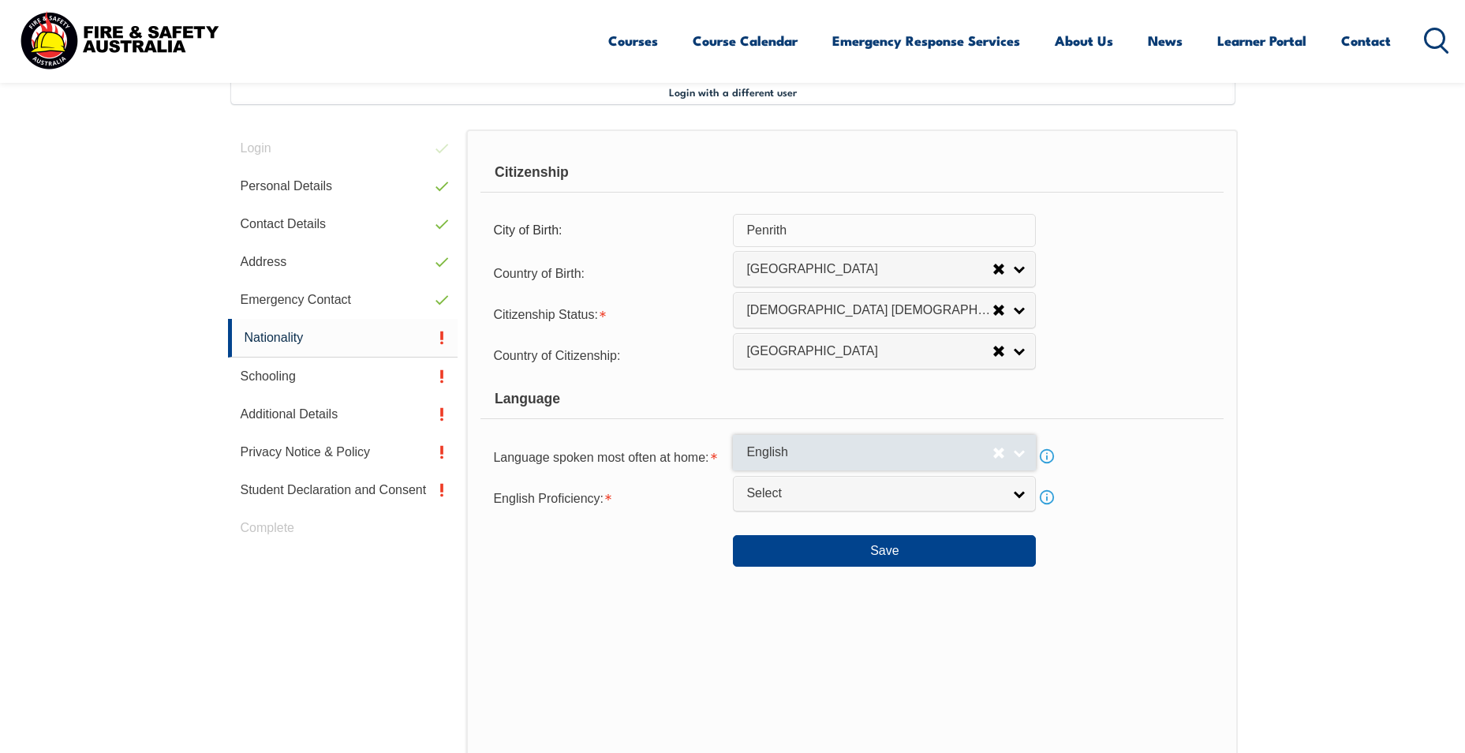
click at [700, 469] on div "English Aboriginal En glish, so described En glish Hawaiian En glish [DEMOGRAPH…" at bounding box center [884, 452] width 303 height 35
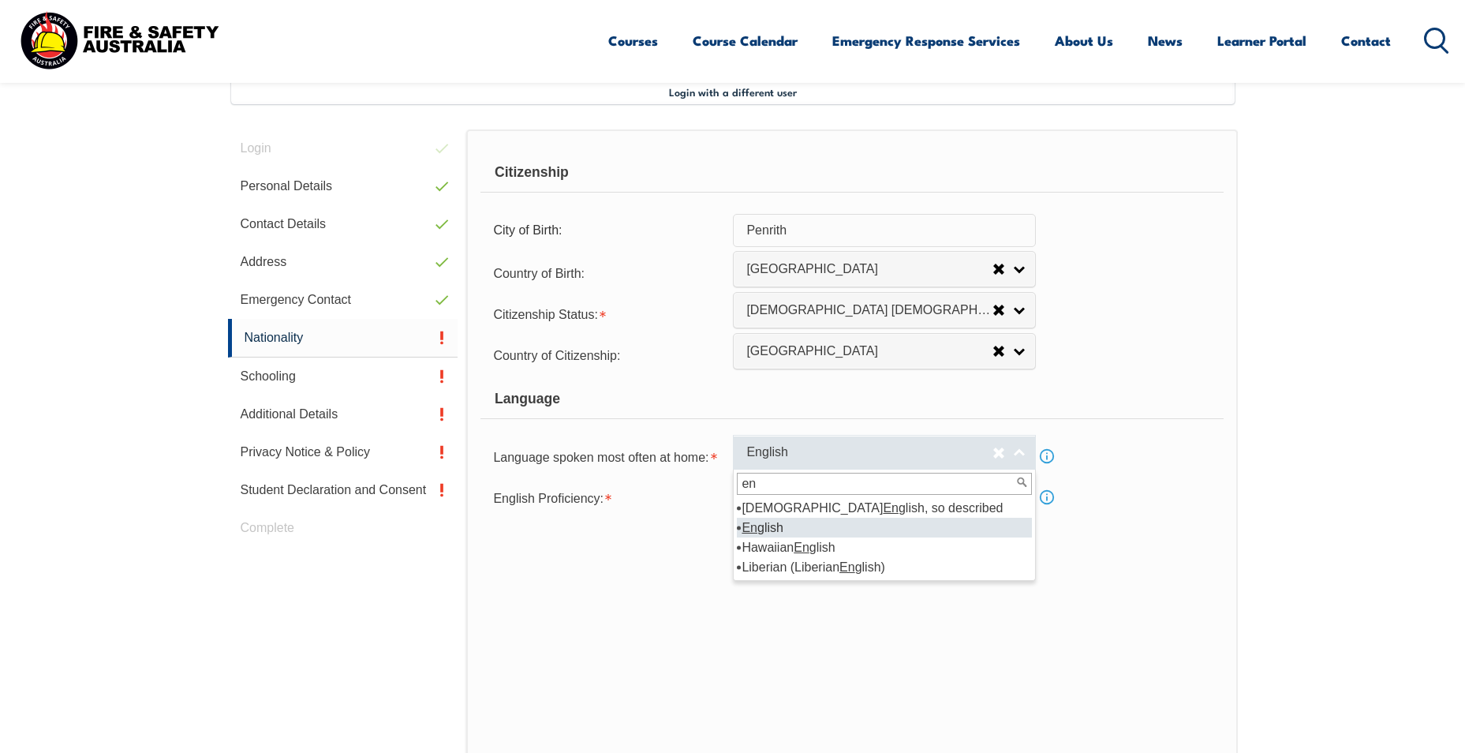
scroll to position [0, 0]
type input "en"
click at [700, 527] on li "En glish" at bounding box center [884, 527] width 295 height 20
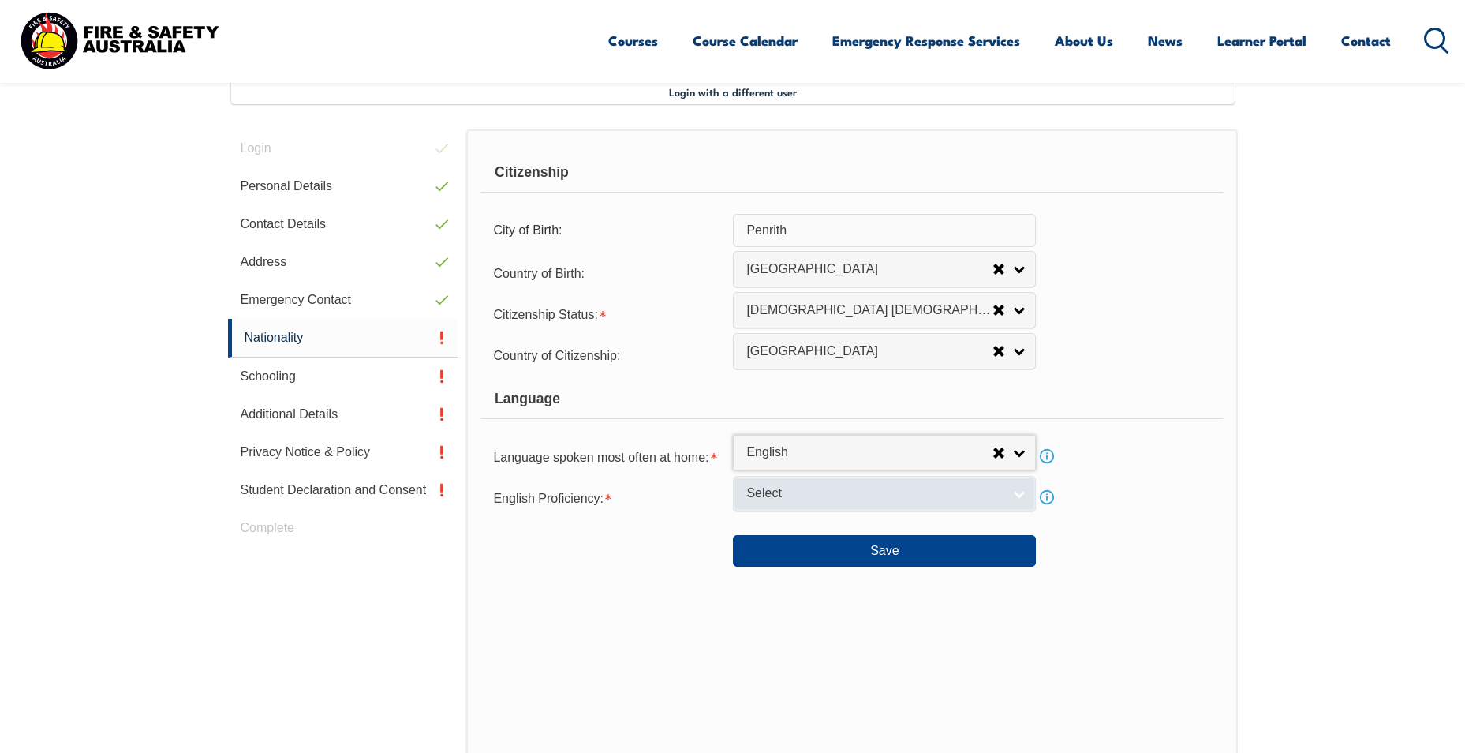
click at [700, 495] on span "Select" at bounding box center [874, 493] width 256 height 17
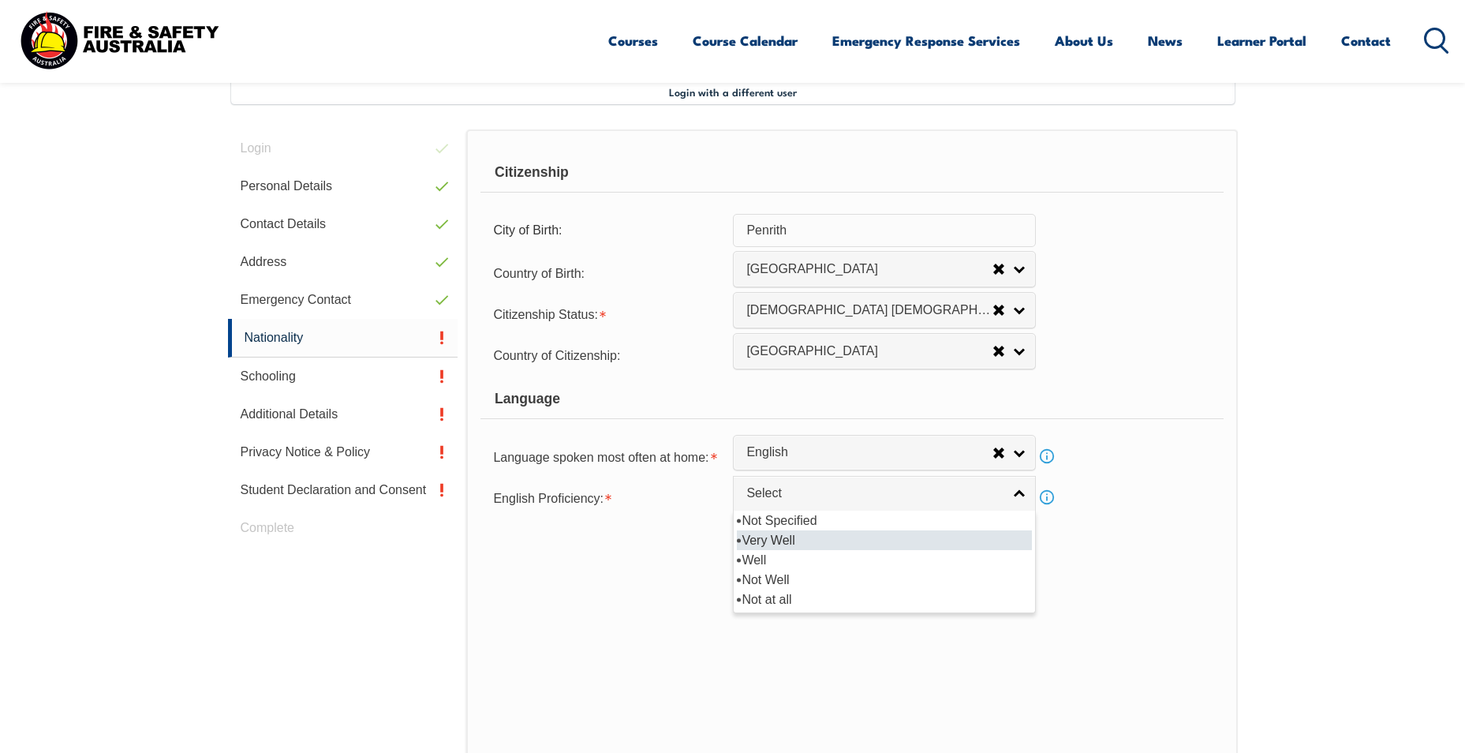
click at [700, 535] on li "Very Well" at bounding box center [884, 540] width 295 height 20
select select "1"
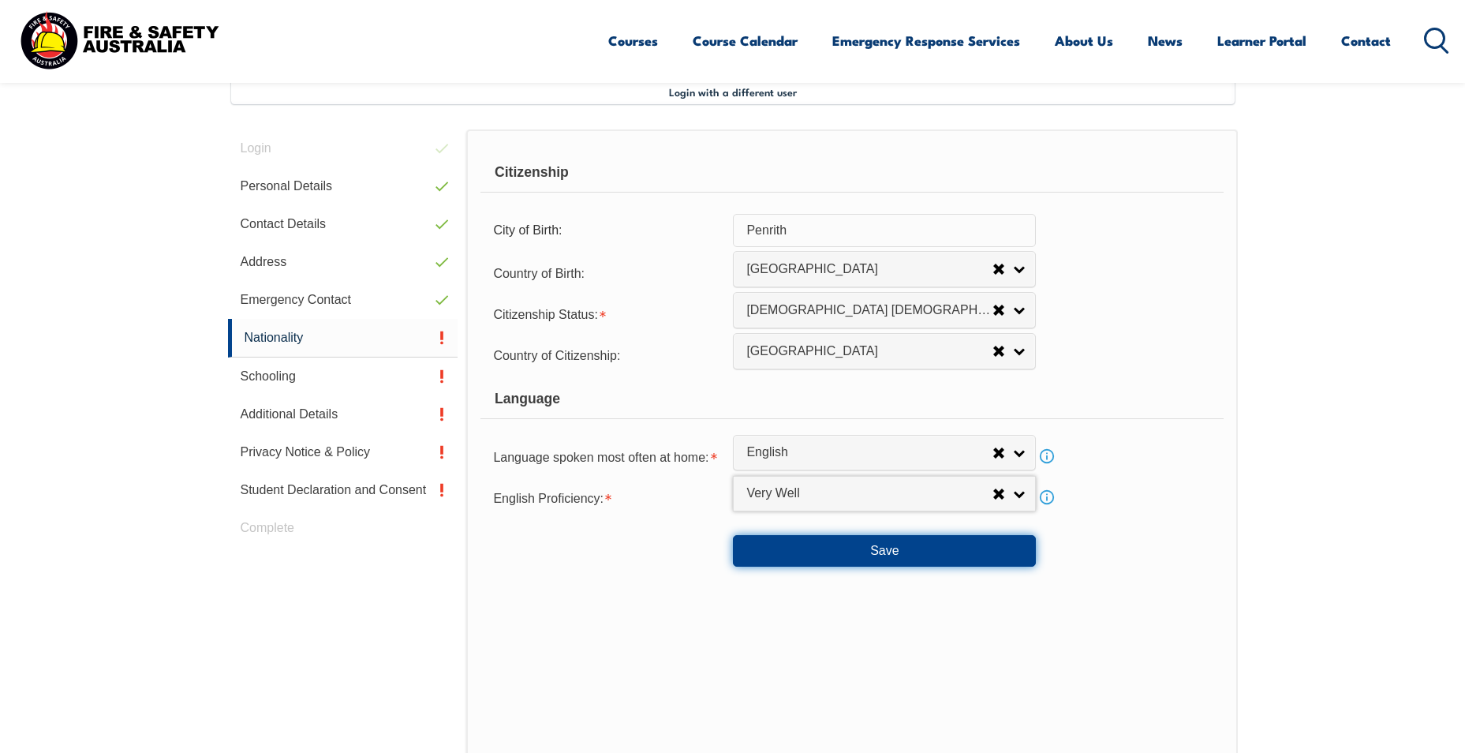
click at [700, 554] on button "Save" at bounding box center [884, 551] width 303 height 32
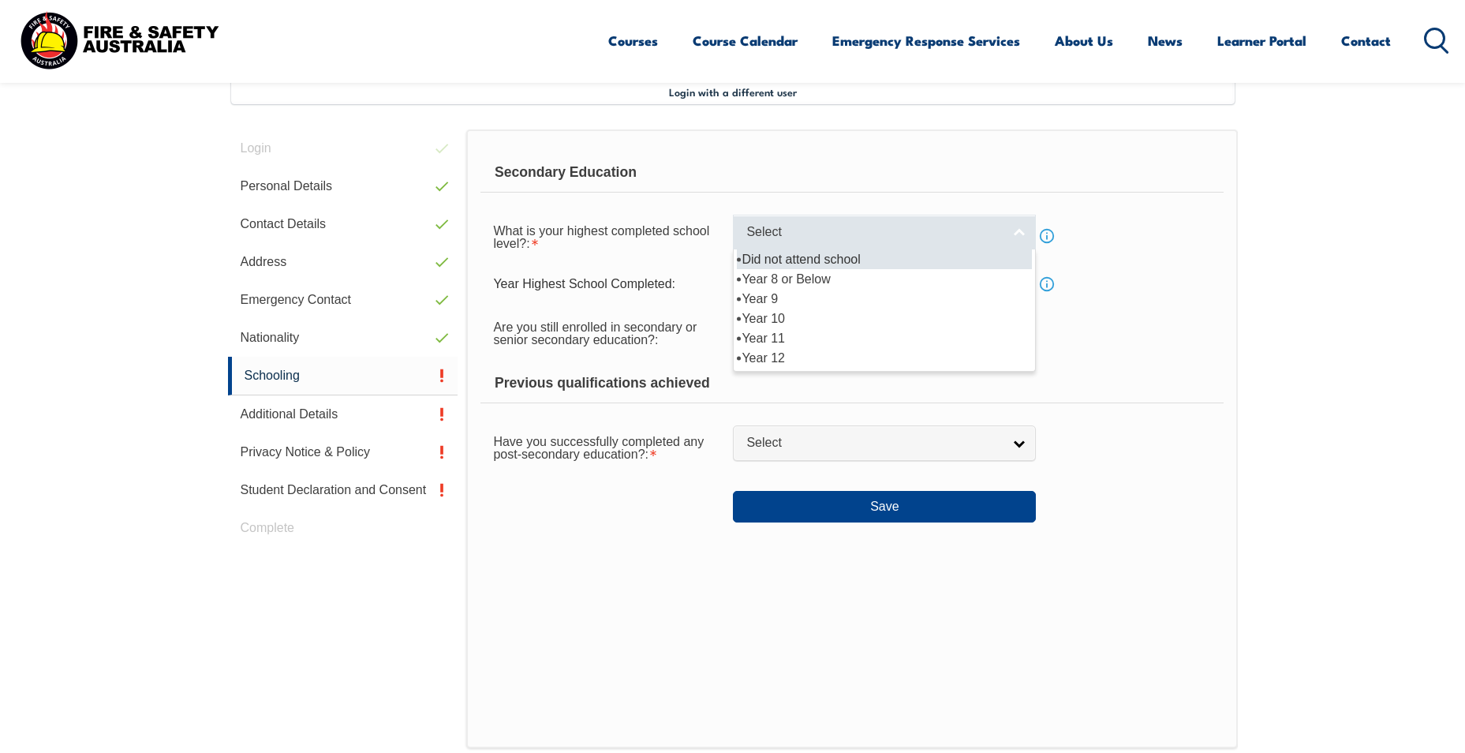
click at [700, 244] on link "Select" at bounding box center [884, 232] width 303 height 35
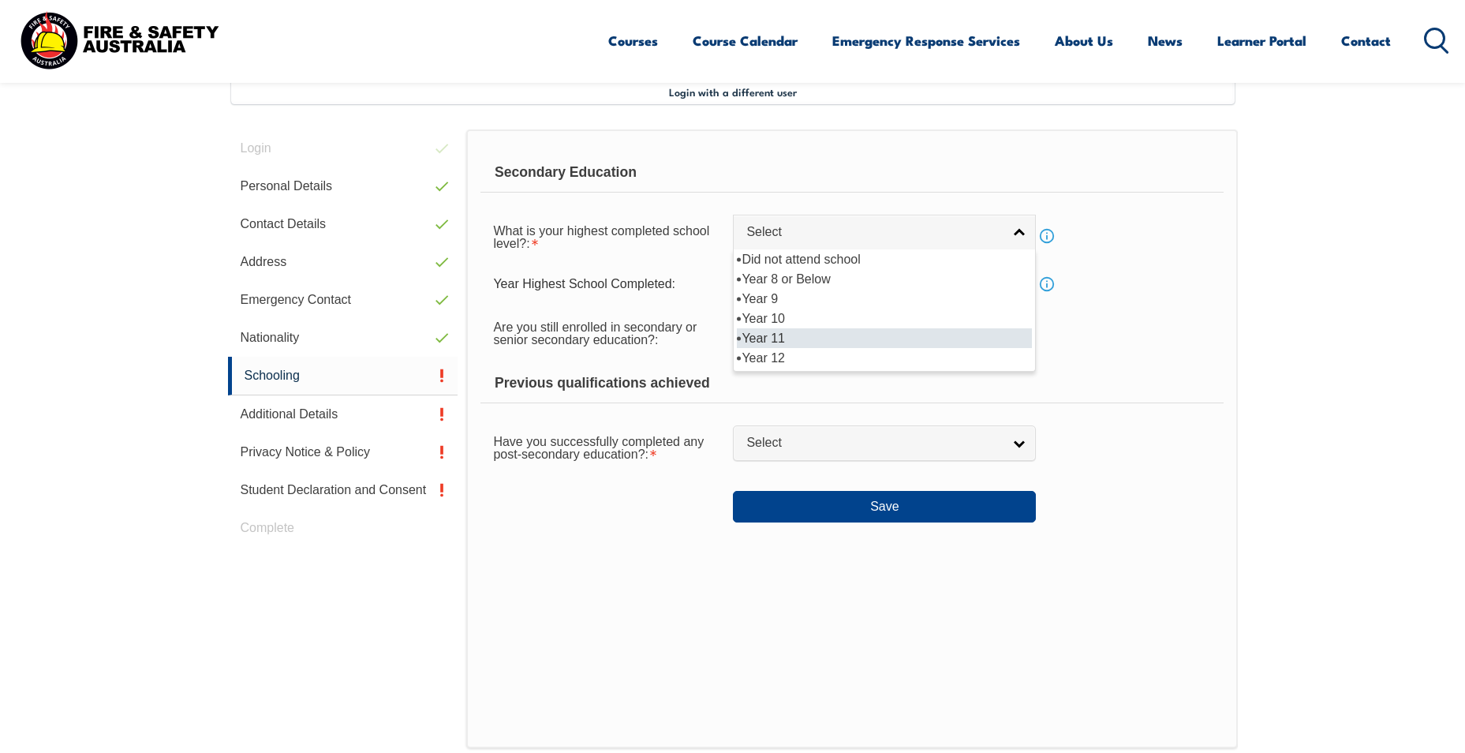
click at [700, 334] on li "Year 11" at bounding box center [884, 338] width 295 height 20
select select "11"
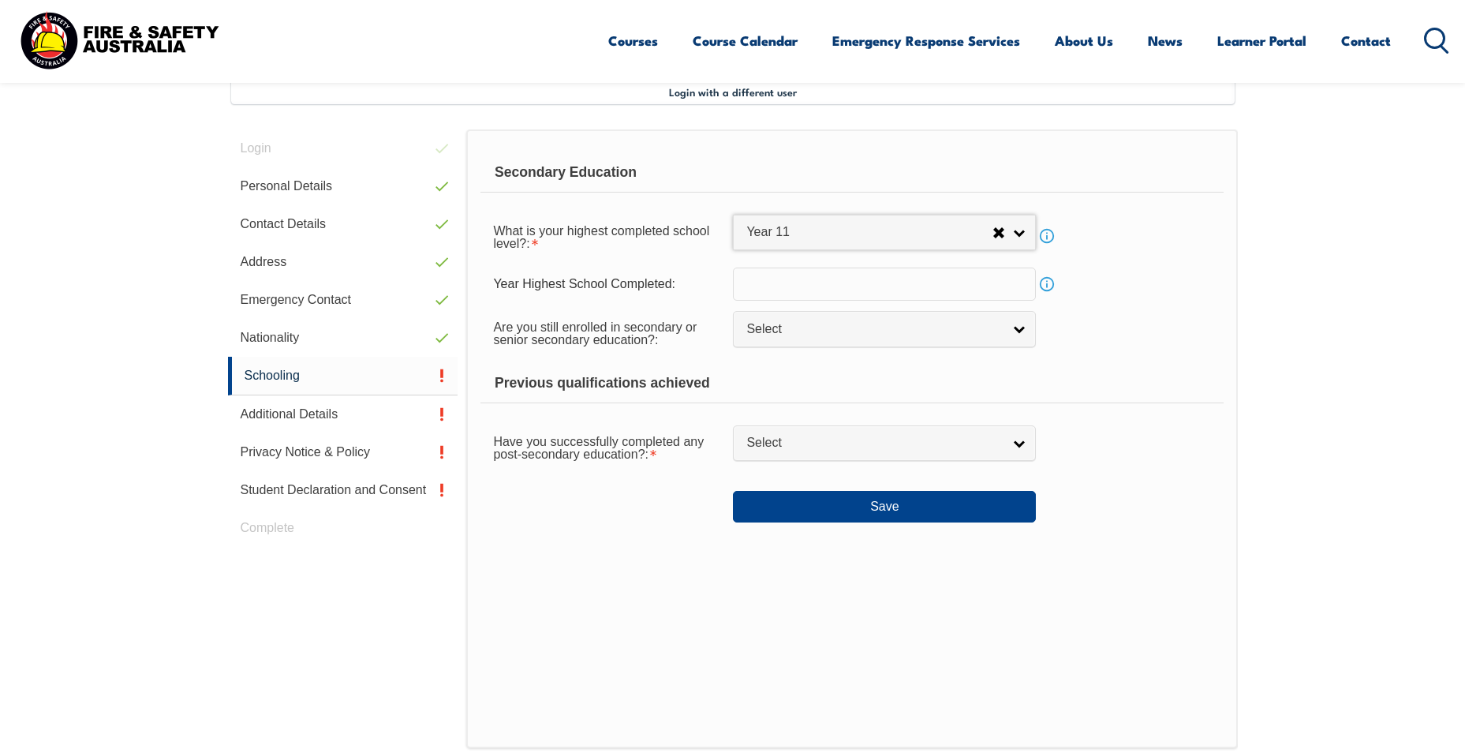
drag, startPoint x: 783, startPoint y: 287, endPoint x: 799, endPoint y: 293, distance: 16.7
click at [700, 287] on input "text" at bounding box center [884, 283] width 303 height 33
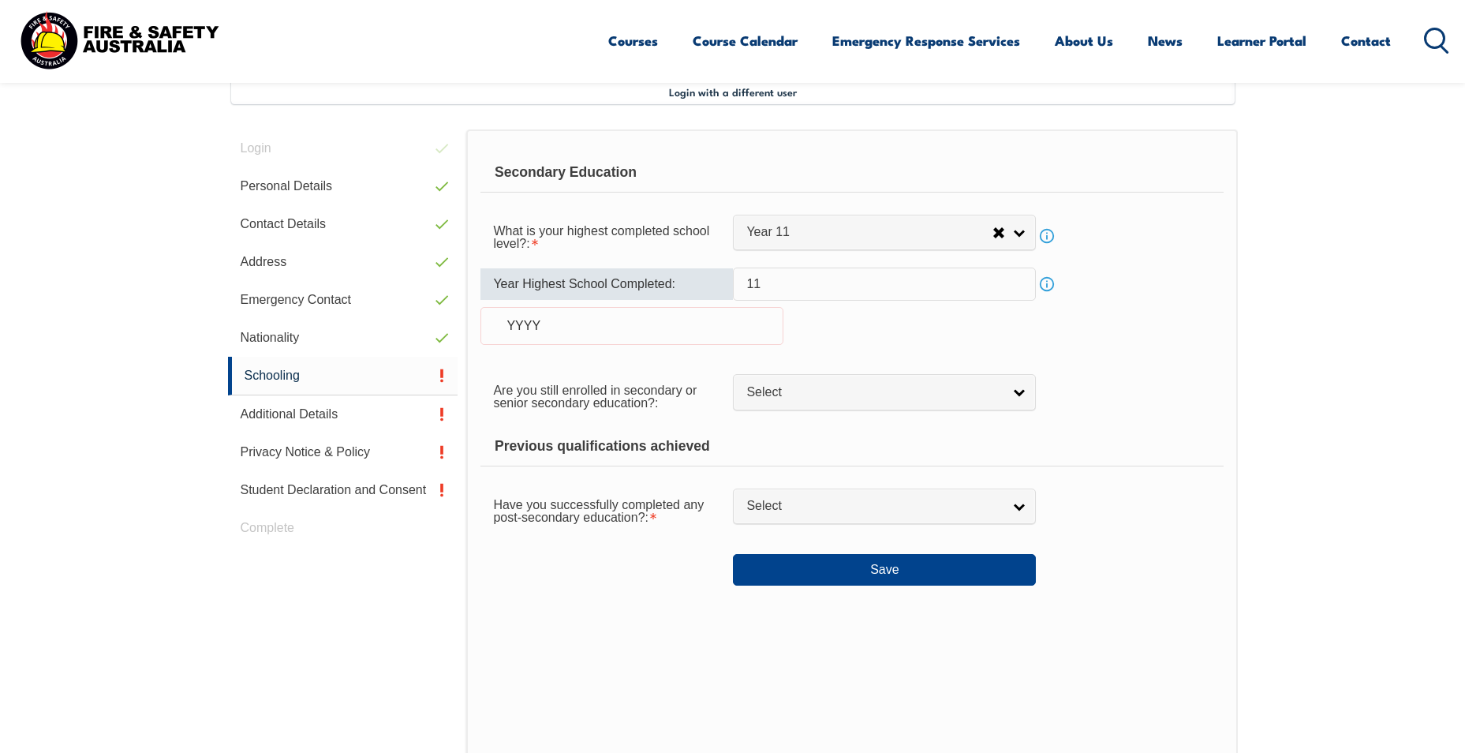
click at [611, 322] on div "YYYY" at bounding box center [631, 326] width 303 height 38
click at [593, 328] on div "YYYY" at bounding box center [631, 326] width 303 height 38
drag, startPoint x: 795, startPoint y: 281, endPoint x: 745, endPoint y: 290, distance: 51.4
click at [700, 286] on div "Year Highest School Completed: 11 Info YYYY" at bounding box center [851, 315] width 742 height 96
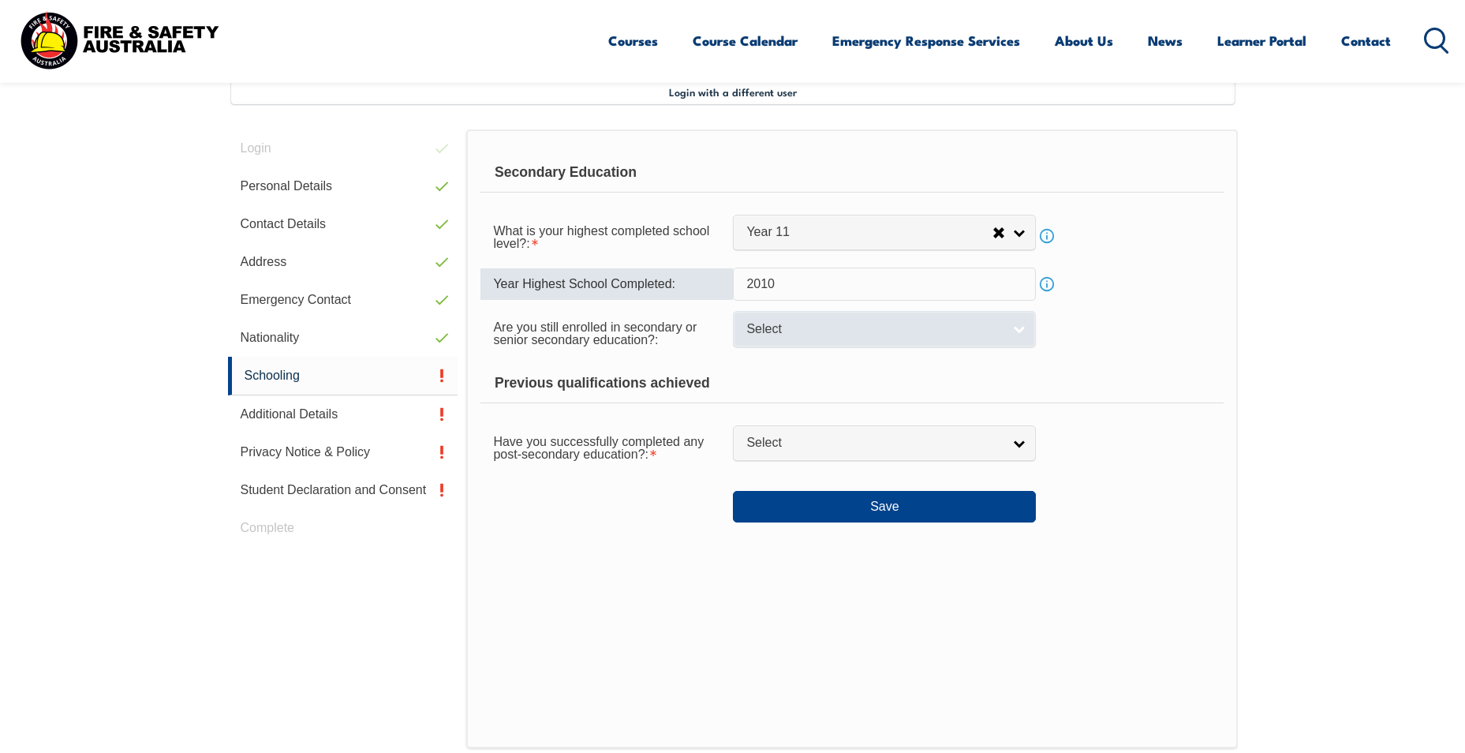
type input "2010"
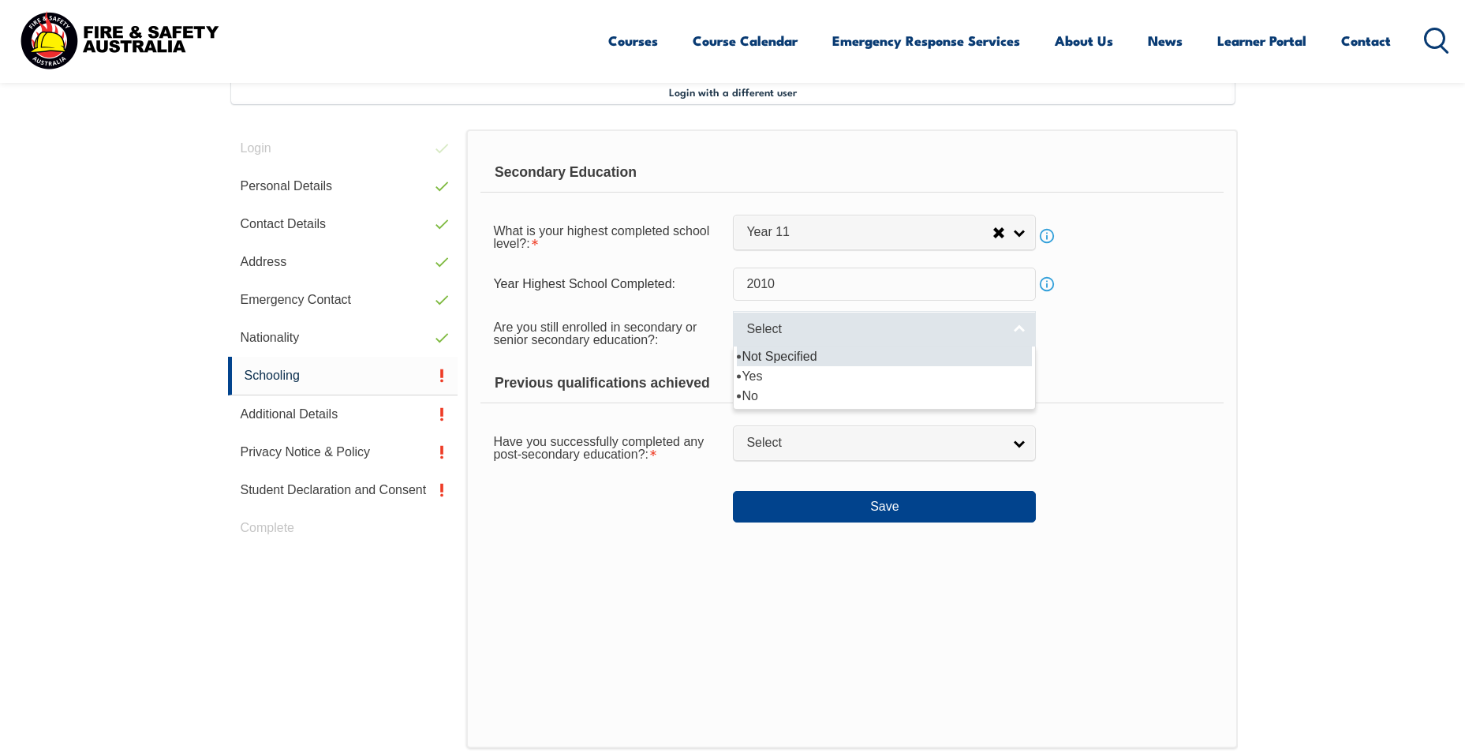
click at [700, 334] on span "Select" at bounding box center [874, 329] width 256 height 17
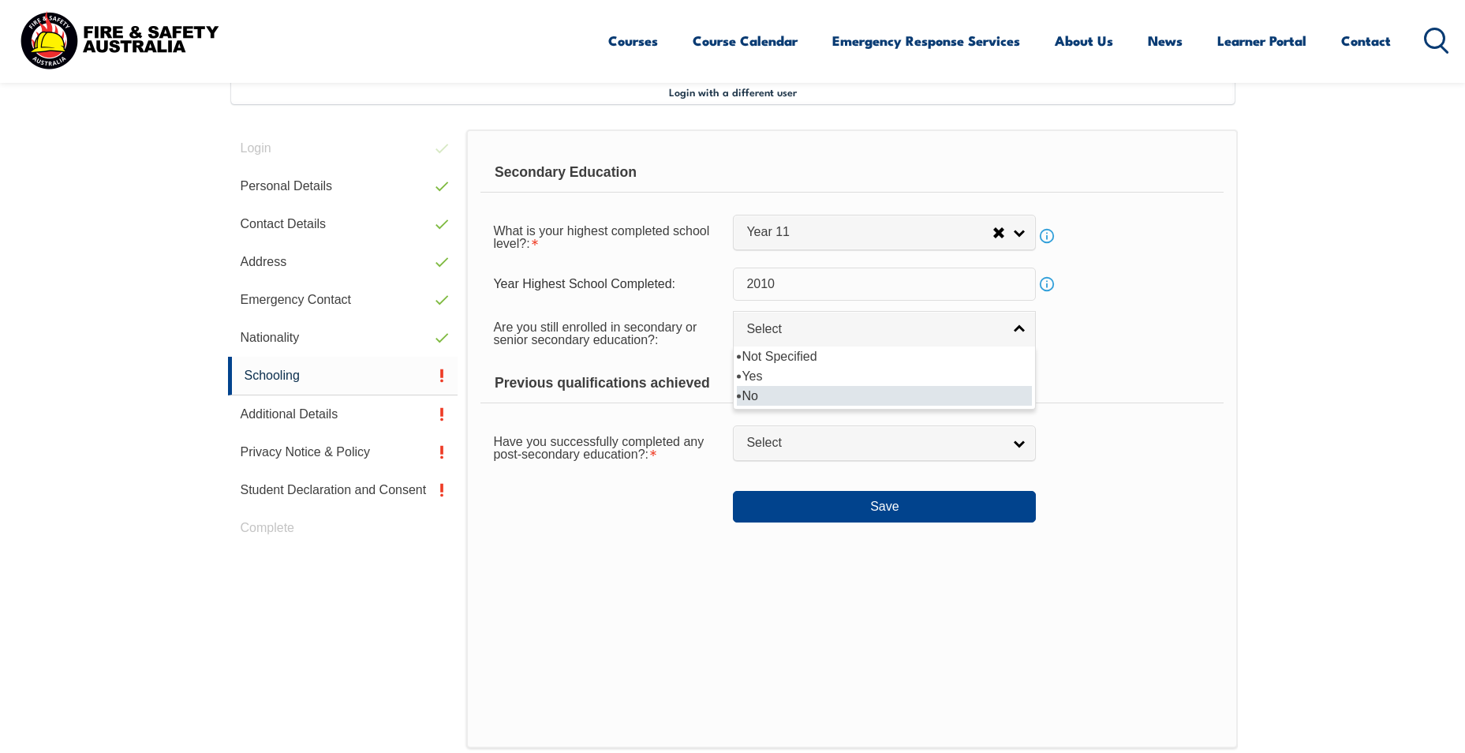
click at [700, 393] on li "No" at bounding box center [884, 396] width 295 height 20
select select "false"
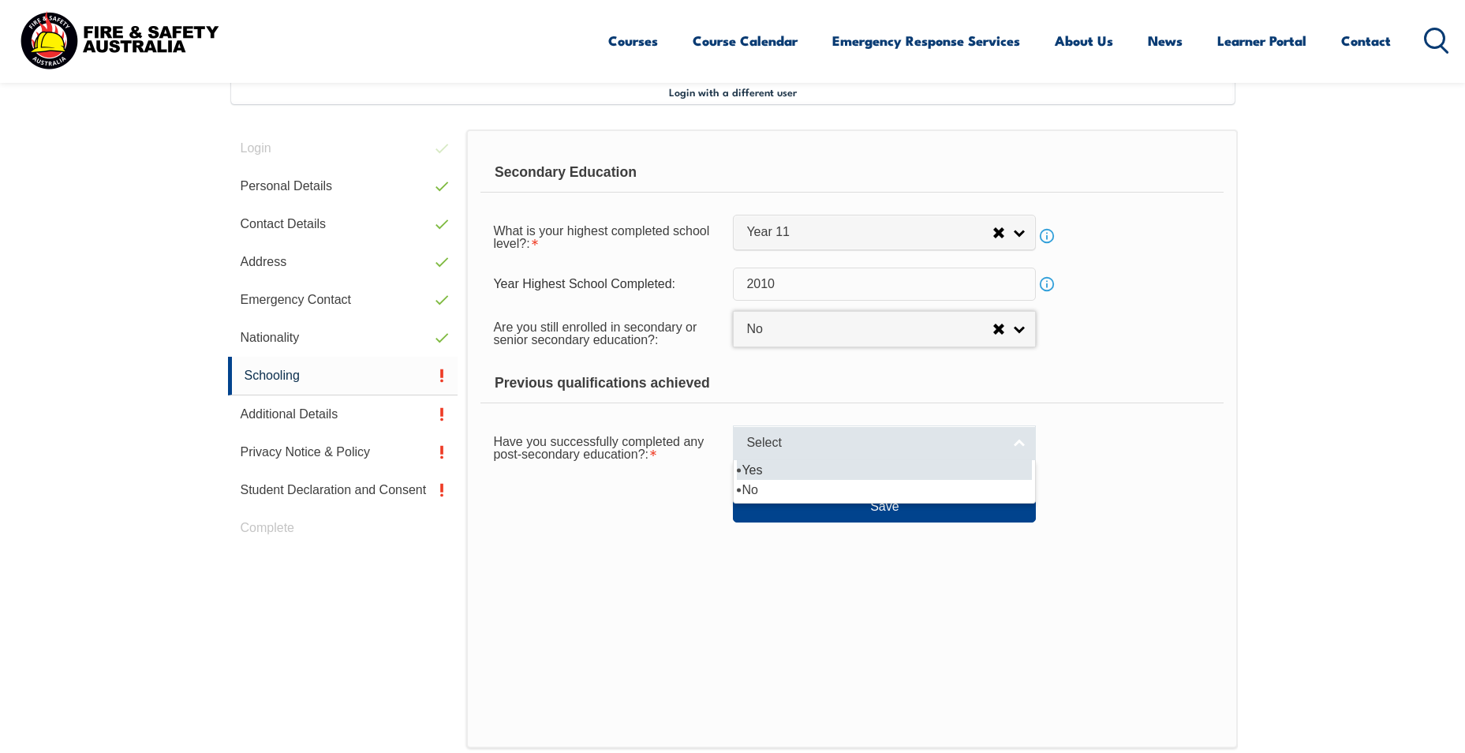
click at [700, 445] on span "Select" at bounding box center [874, 443] width 256 height 17
click at [700, 468] on li "Yes" at bounding box center [884, 470] width 295 height 20
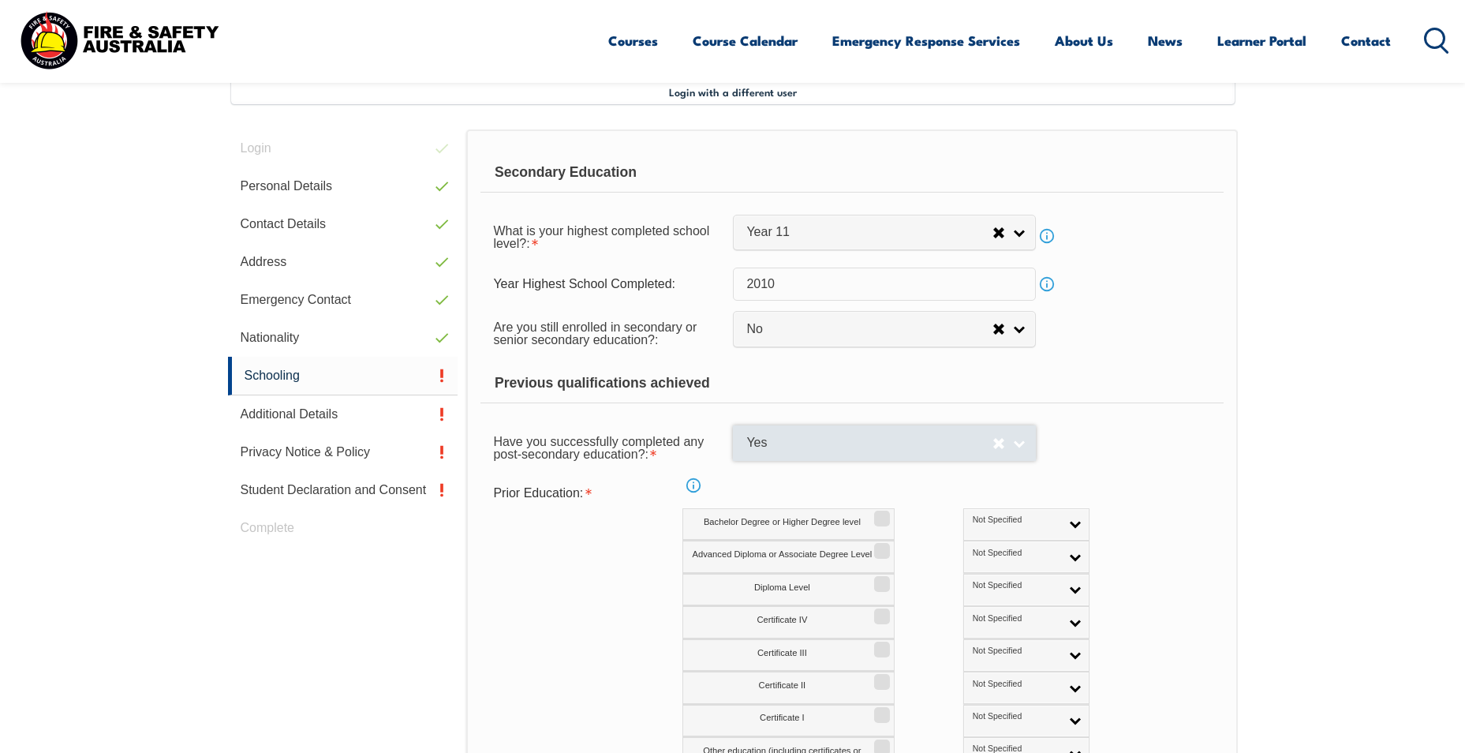
click at [700, 448] on span "Yes" at bounding box center [869, 443] width 246 height 17
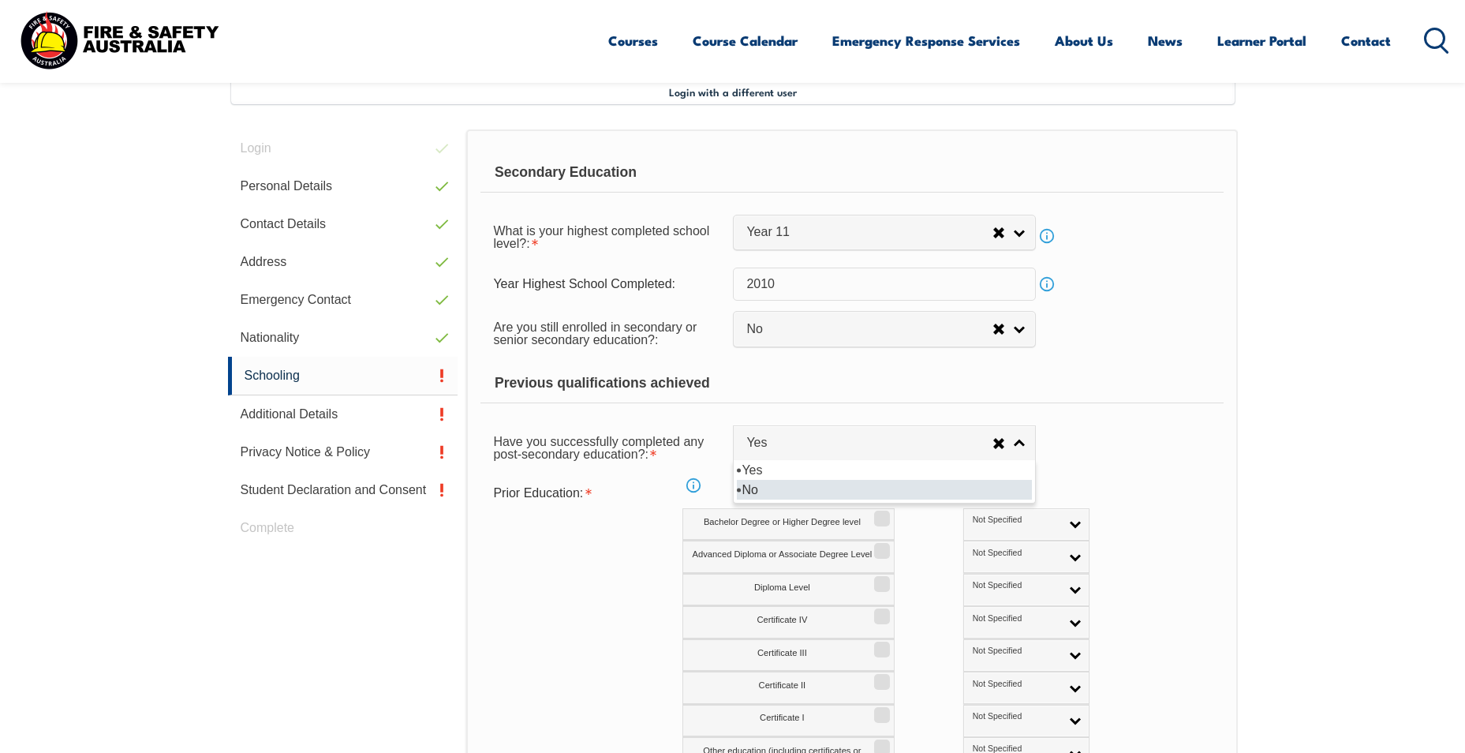
click at [700, 485] on li "No" at bounding box center [884, 490] width 295 height 20
select select "false"
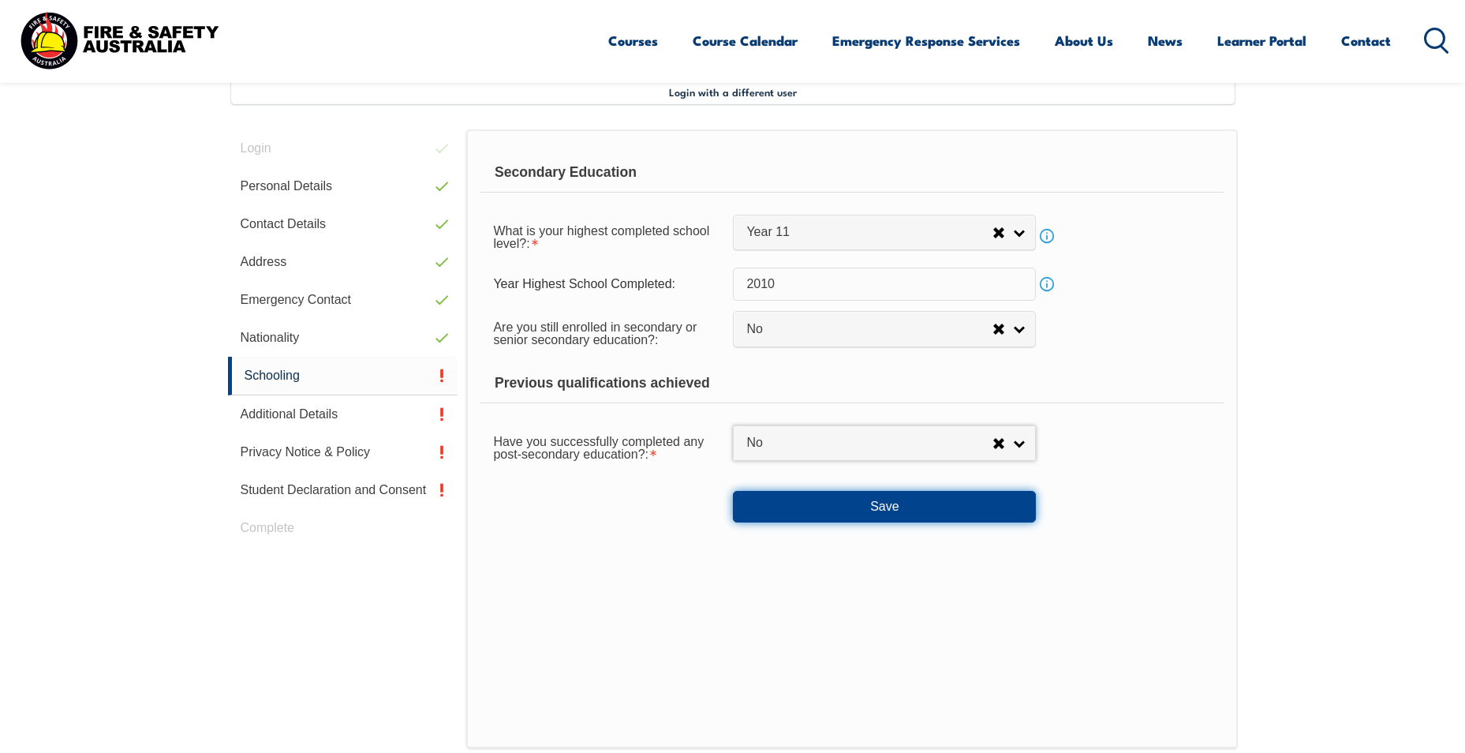
click at [700, 504] on button "Save" at bounding box center [884, 507] width 303 height 32
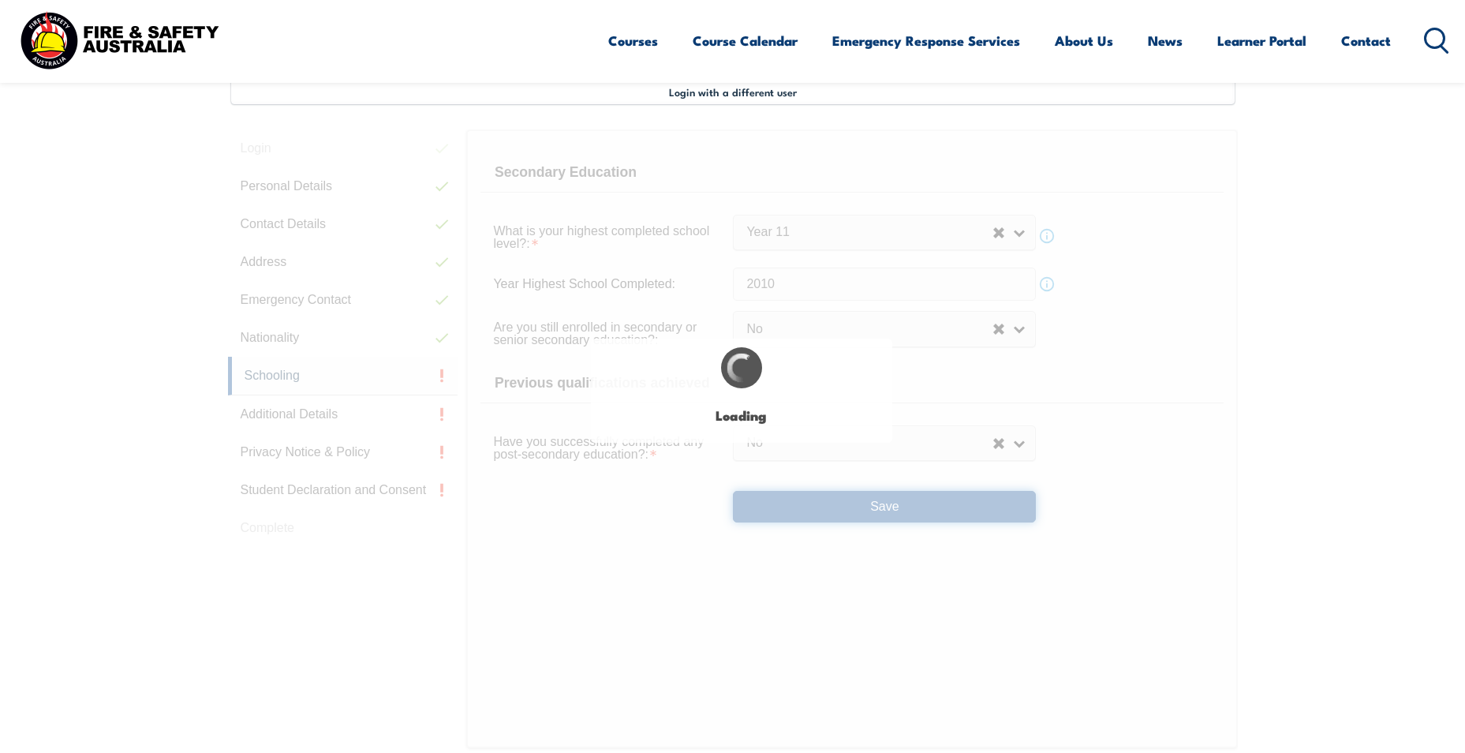
select select
select select "false"
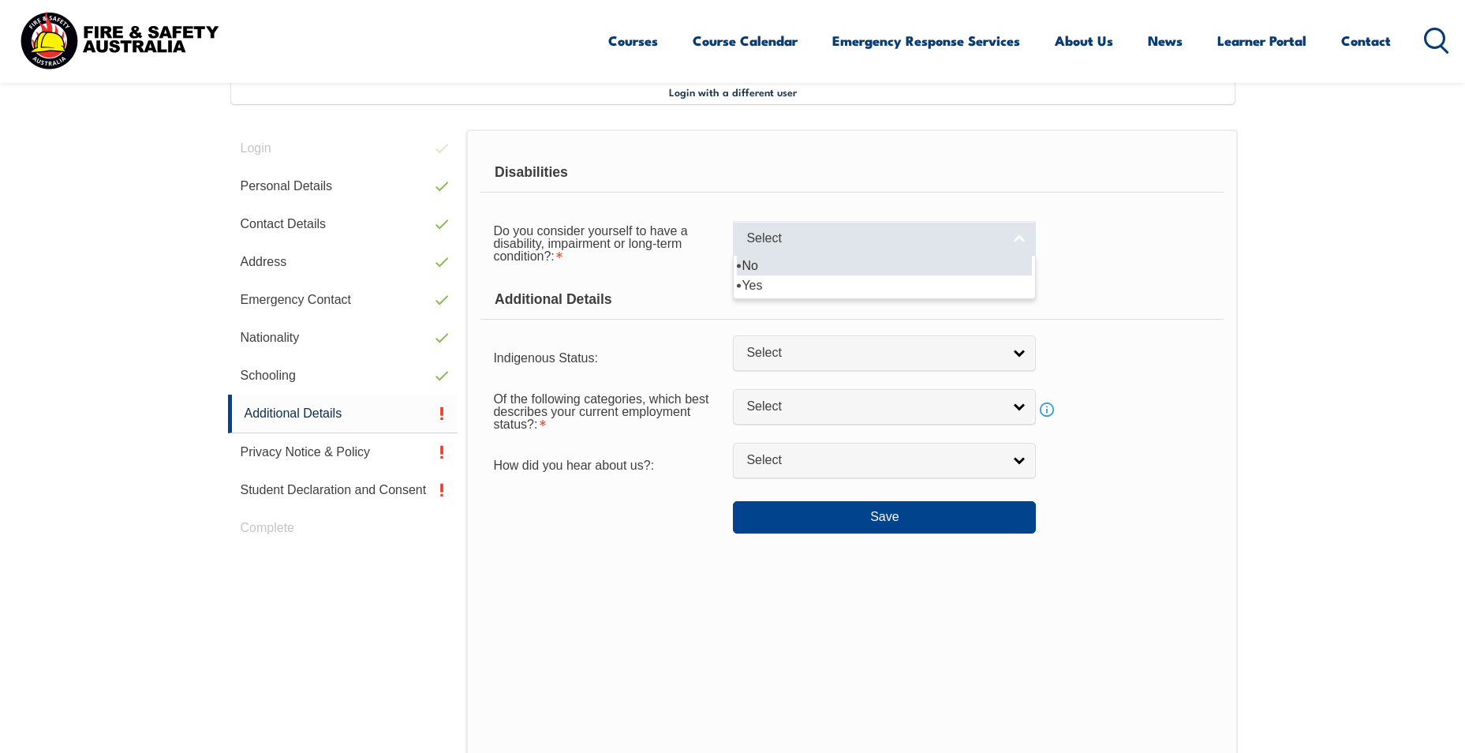
click at [700, 227] on link "Select" at bounding box center [884, 238] width 303 height 35
click at [700, 269] on li "No" at bounding box center [884, 266] width 295 height 20
select select "false"
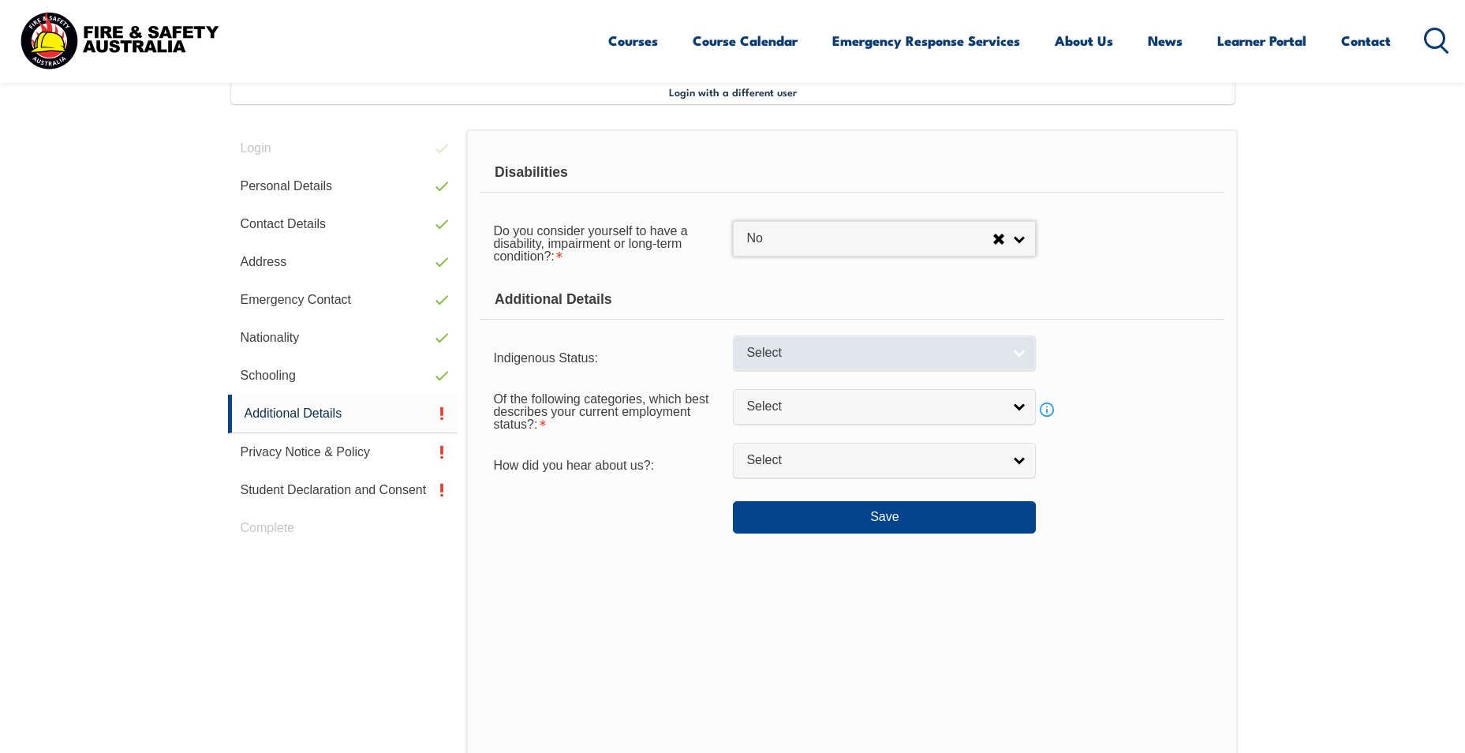
click at [700, 364] on link "Select" at bounding box center [884, 352] width 303 height 35
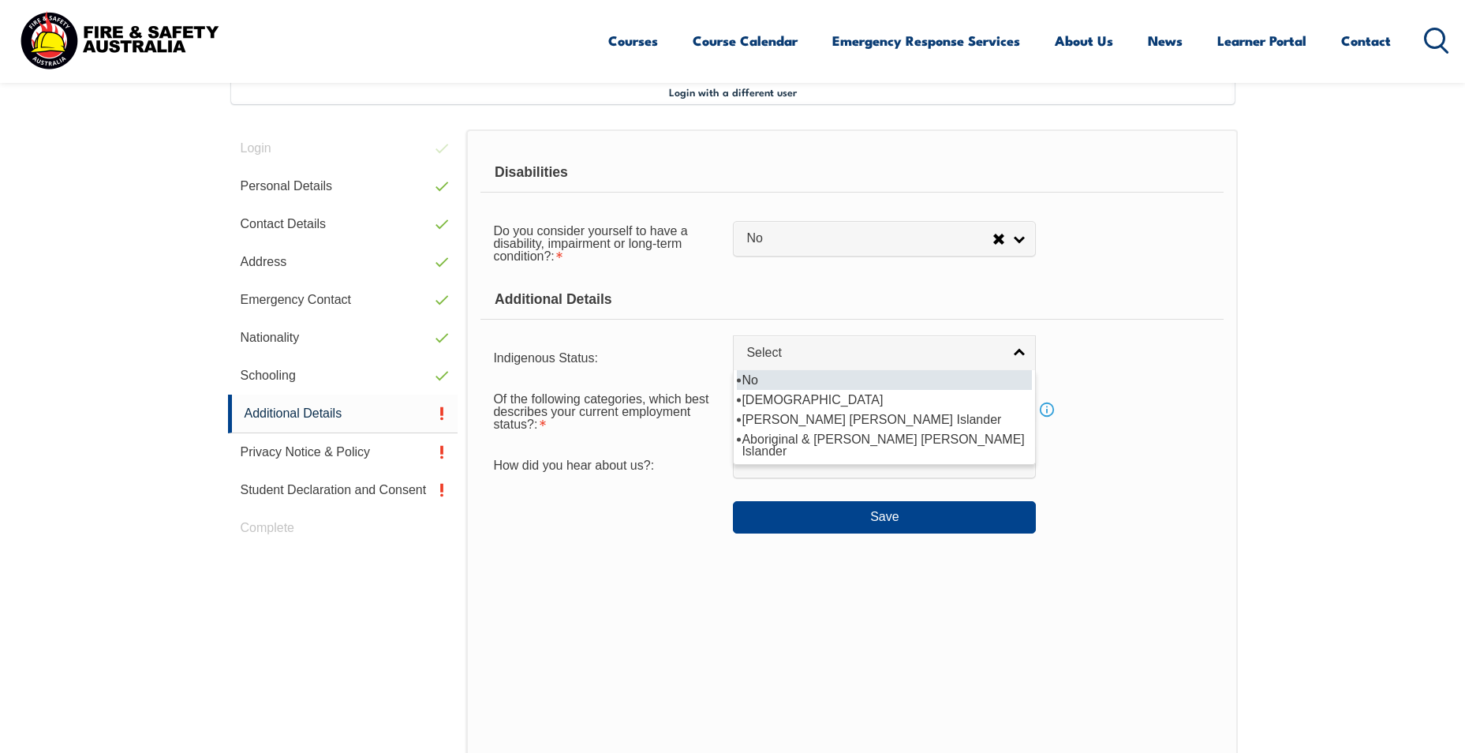
click at [700, 376] on li "No" at bounding box center [884, 380] width 295 height 20
select select "4"
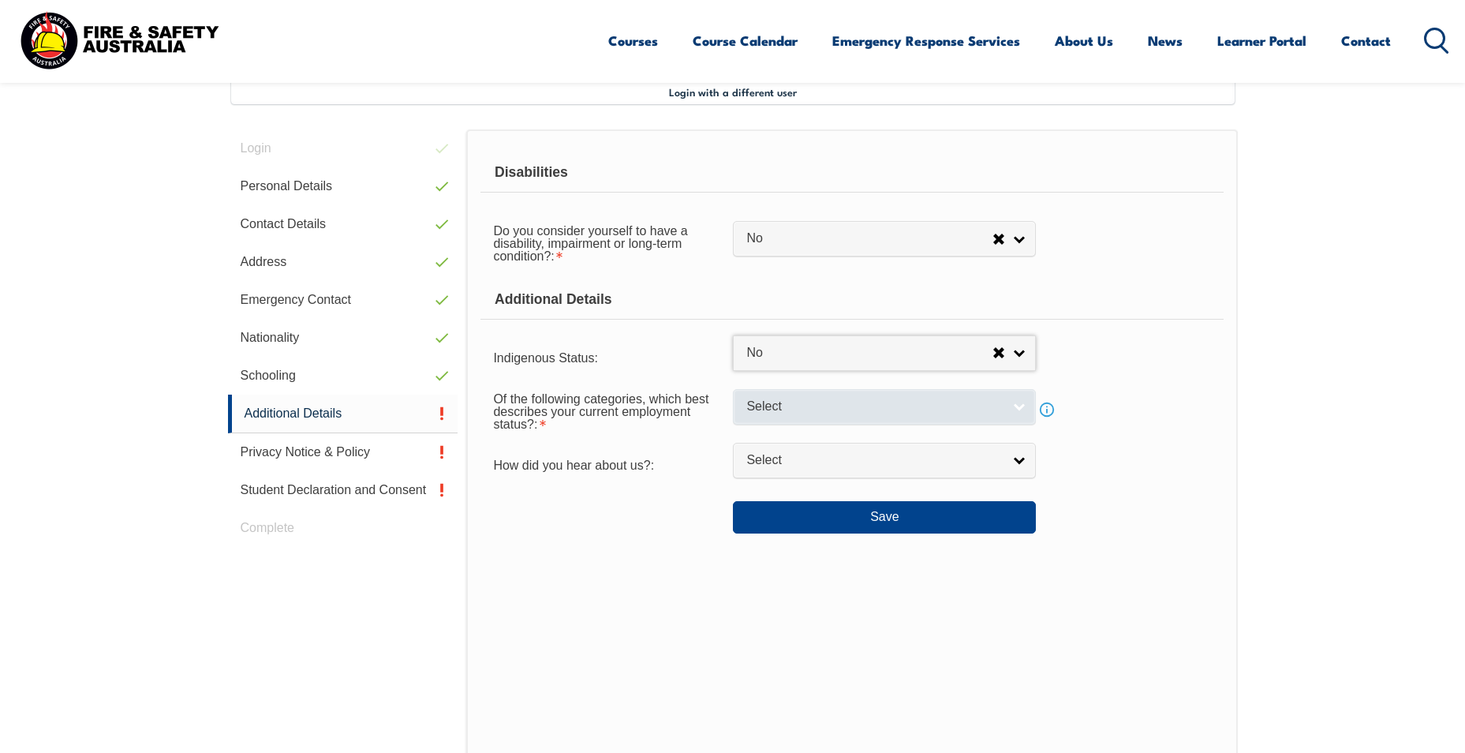
click at [700, 409] on span "Select" at bounding box center [874, 406] width 256 height 17
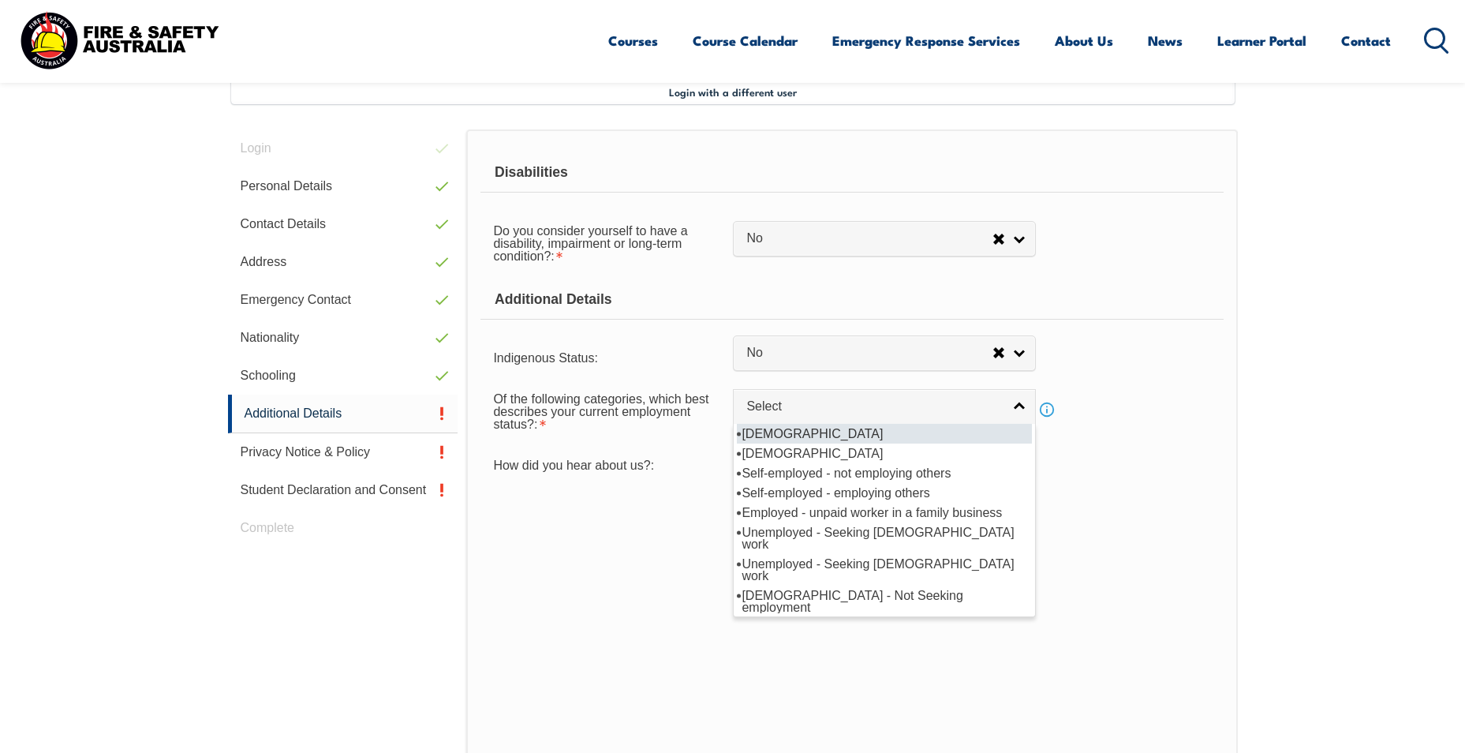
click at [700, 434] on li "[DEMOGRAPHIC_DATA]" at bounding box center [884, 434] width 295 height 20
select select "1"
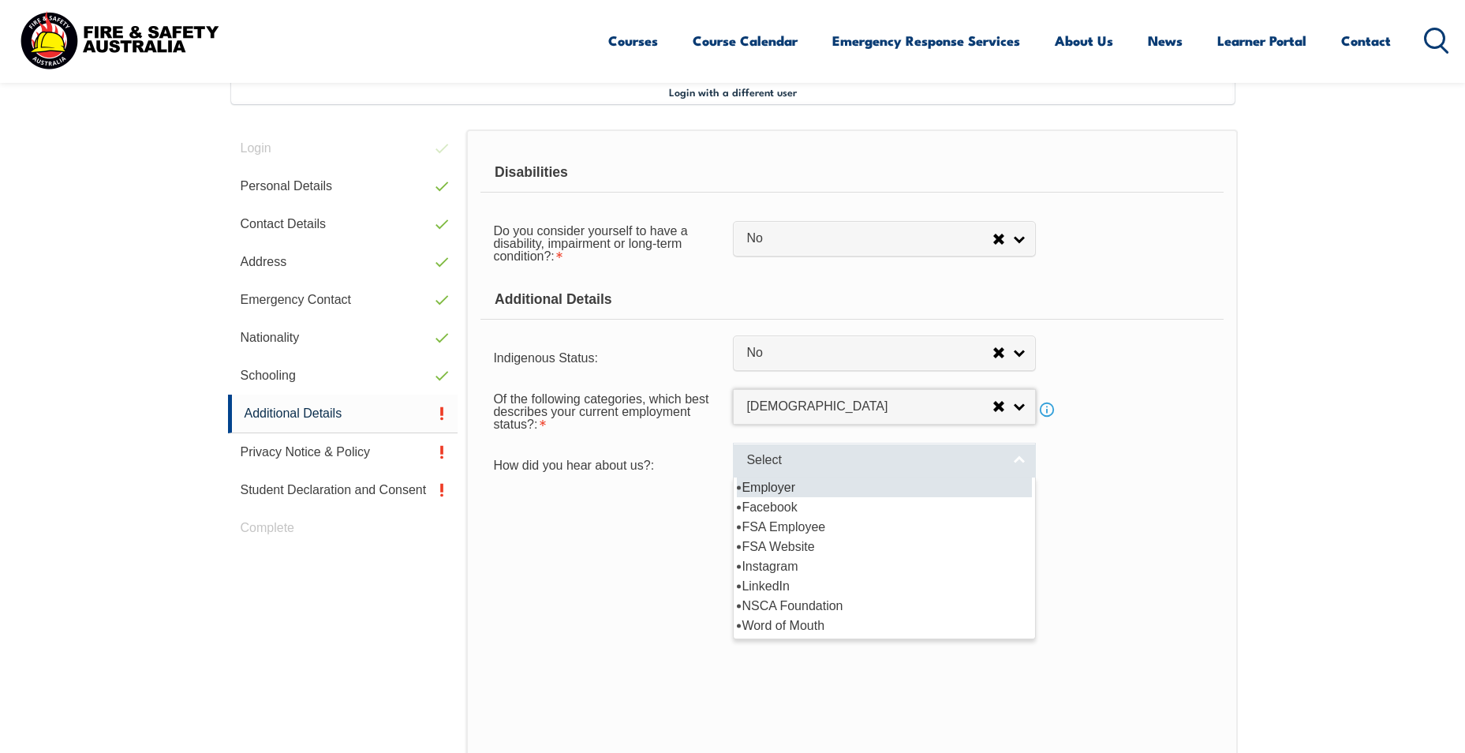
click at [700, 462] on span "Select" at bounding box center [874, 460] width 256 height 17
click at [700, 484] on li "Employer" at bounding box center [884, 487] width 295 height 20
select select "8019"
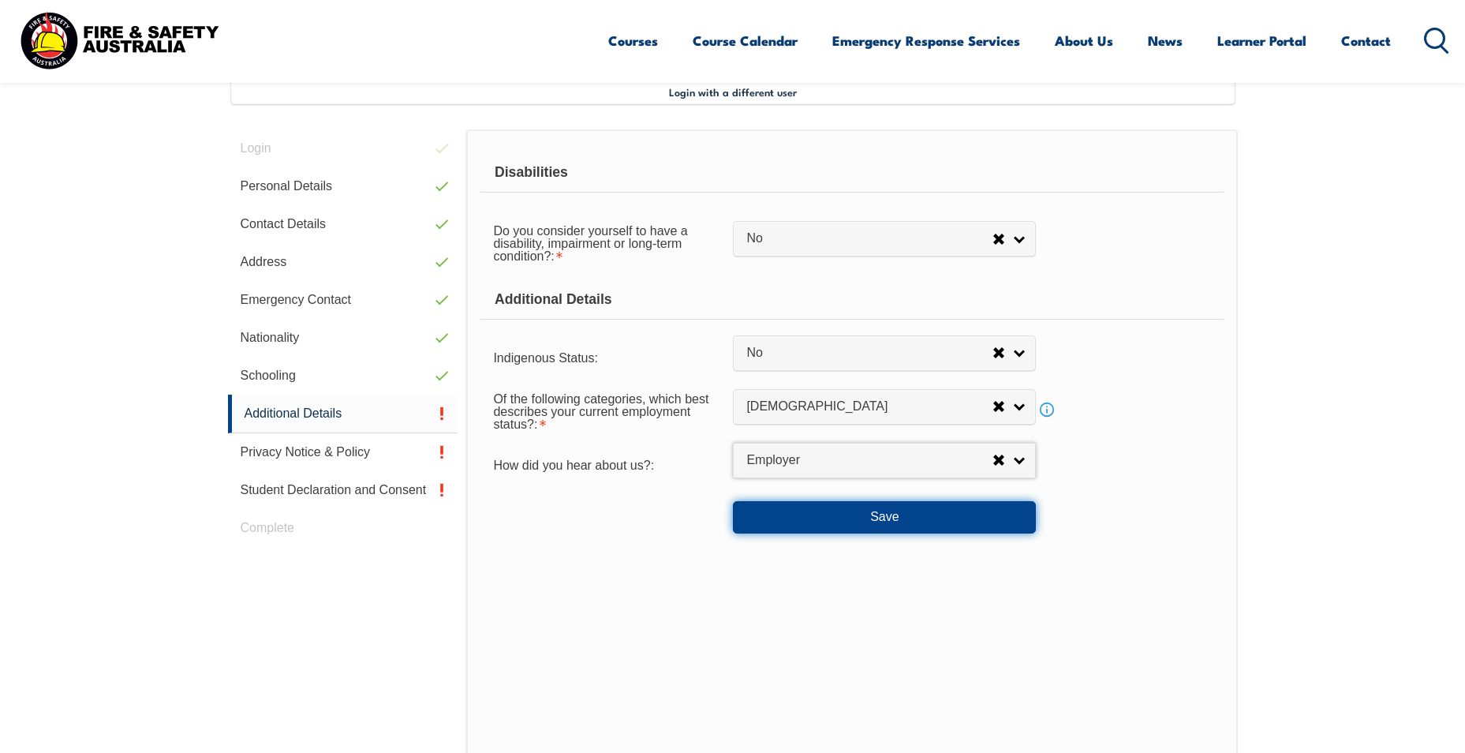
click at [700, 514] on button "Save" at bounding box center [884, 517] width 303 height 32
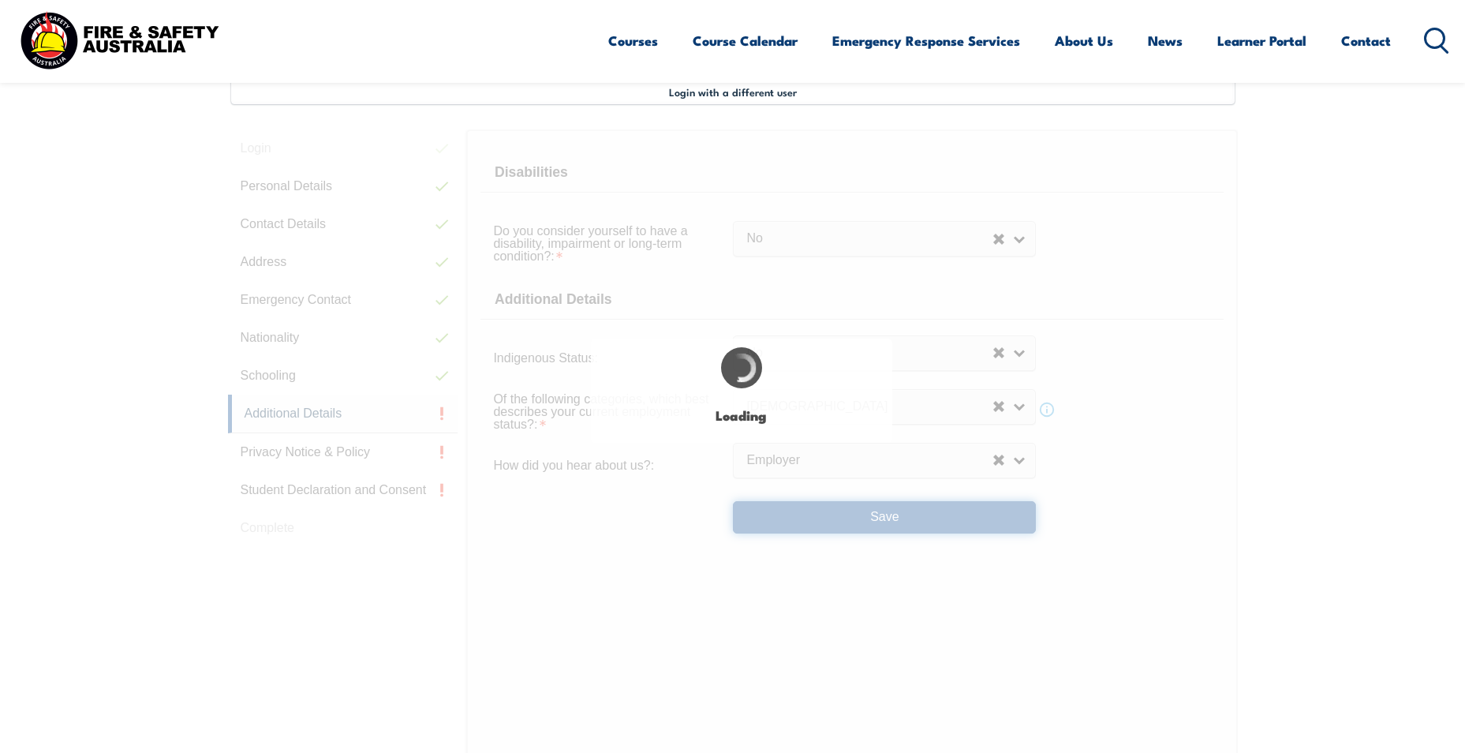
select select "false"
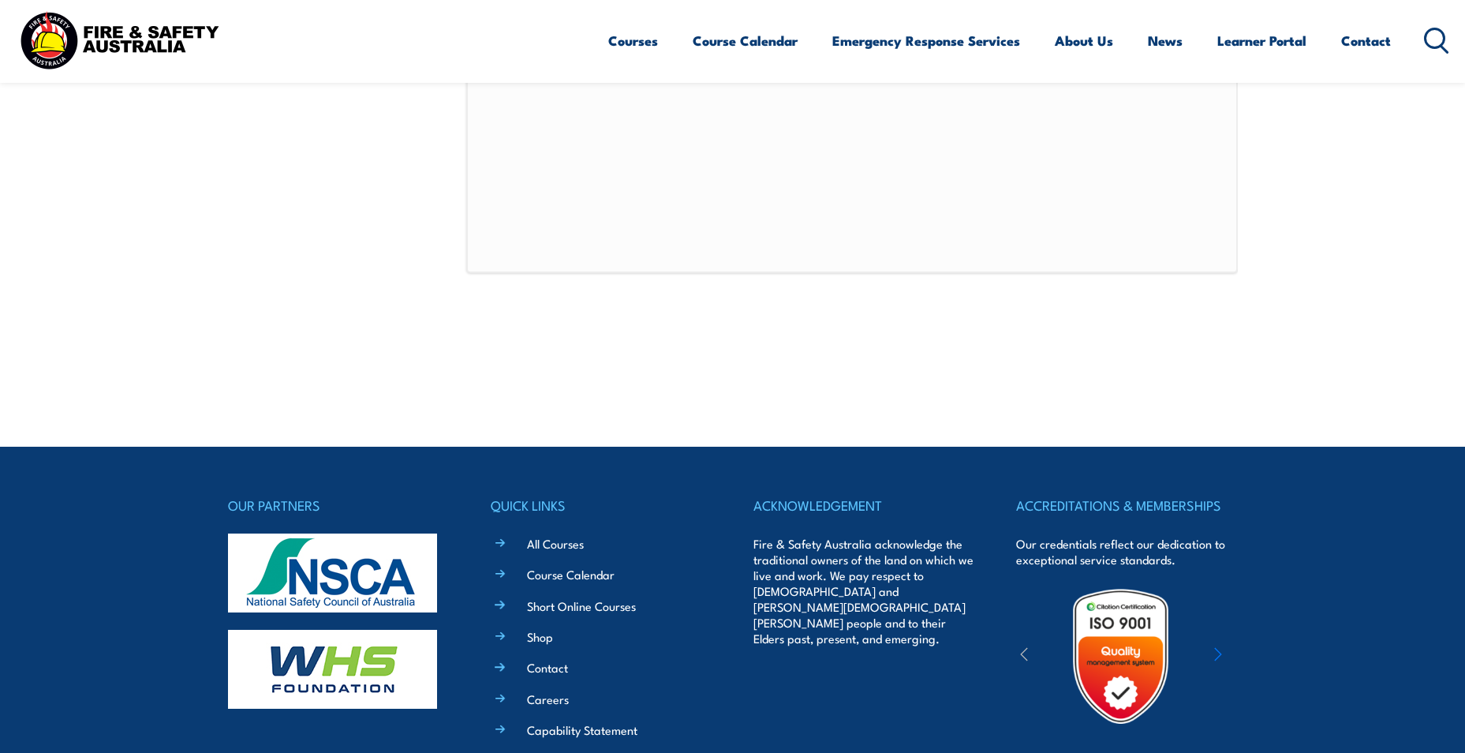
scroll to position [1140, 0]
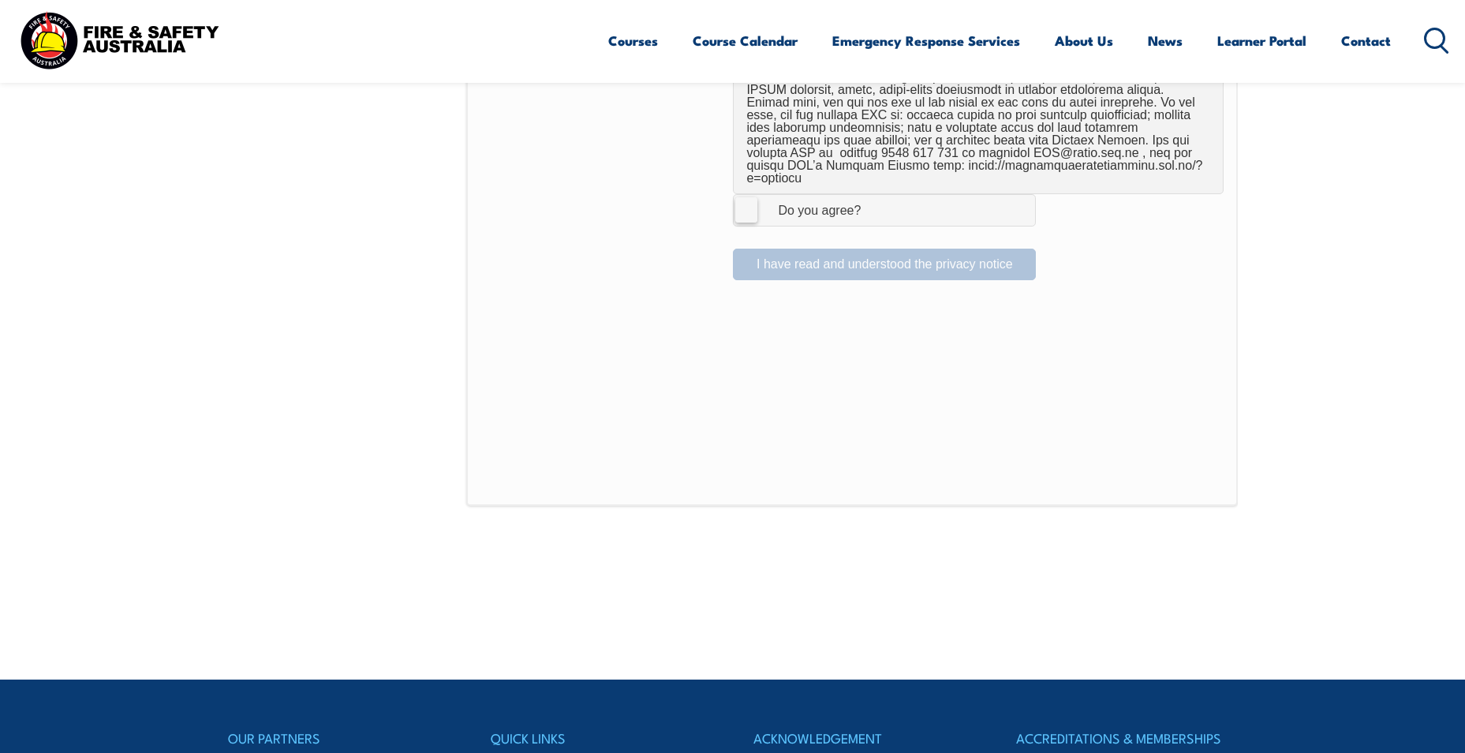
click at [700, 196] on label "I Agree Do you agree?" at bounding box center [884, 210] width 303 height 32
click at [700, 196] on input "I Agree Do you agree?" at bounding box center [886, 210] width 27 height 30
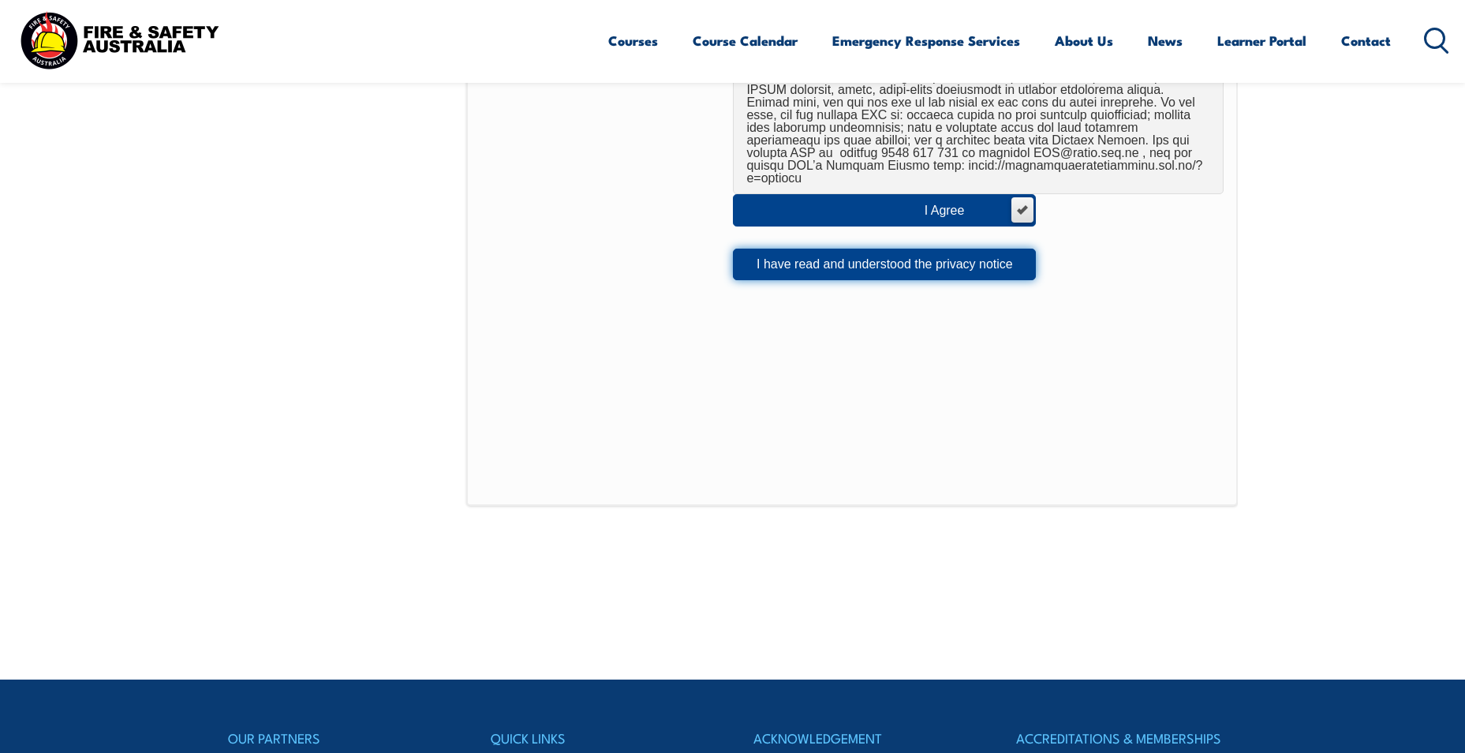
click at [700, 253] on button "I have read and understood the privacy notice" at bounding box center [884, 264] width 303 height 32
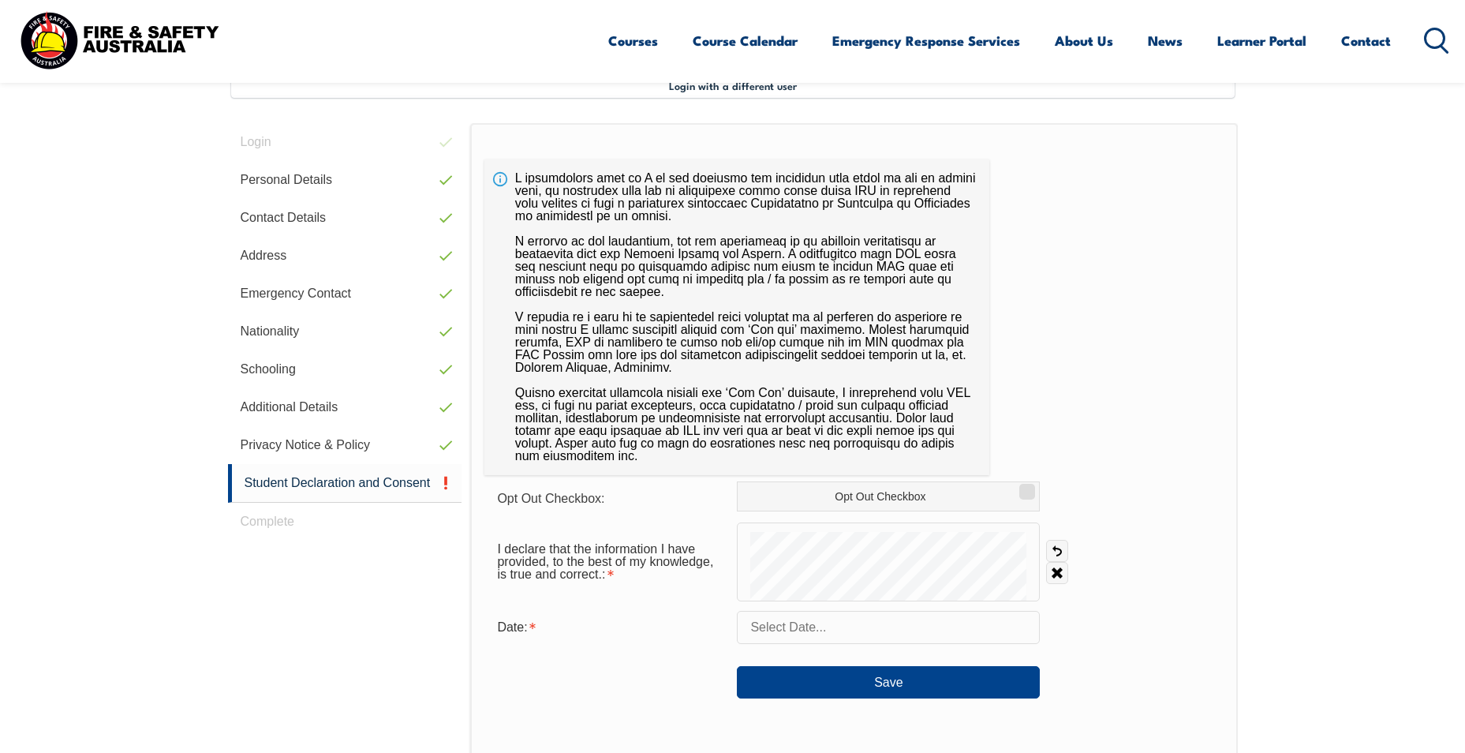
scroll to position [430, 0]
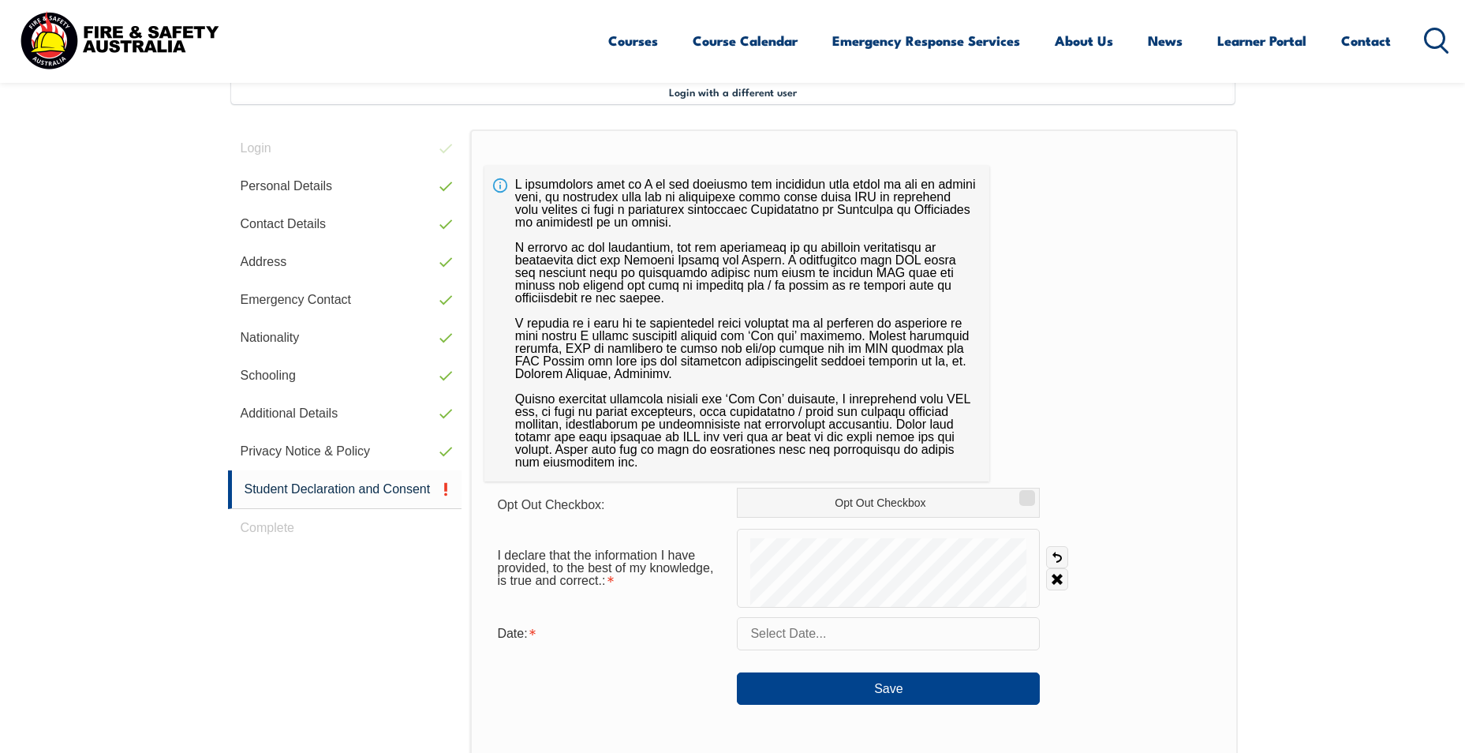
click at [700, 632] on input "text" at bounding box center [888, 633] width 303 height 33
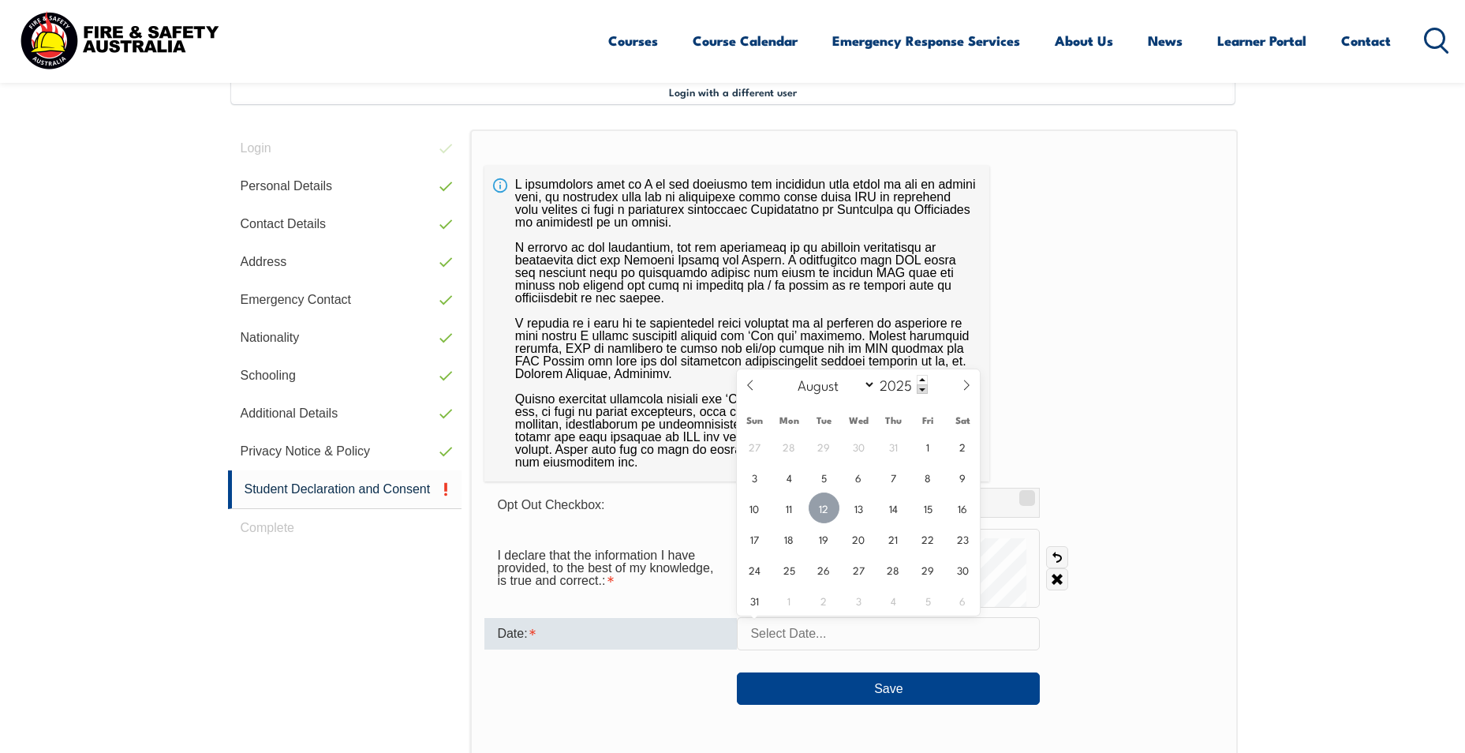
click at [700, 510] on span "12" at bounding box center [824, 507] width 31 height 31
type input "[DATE]"
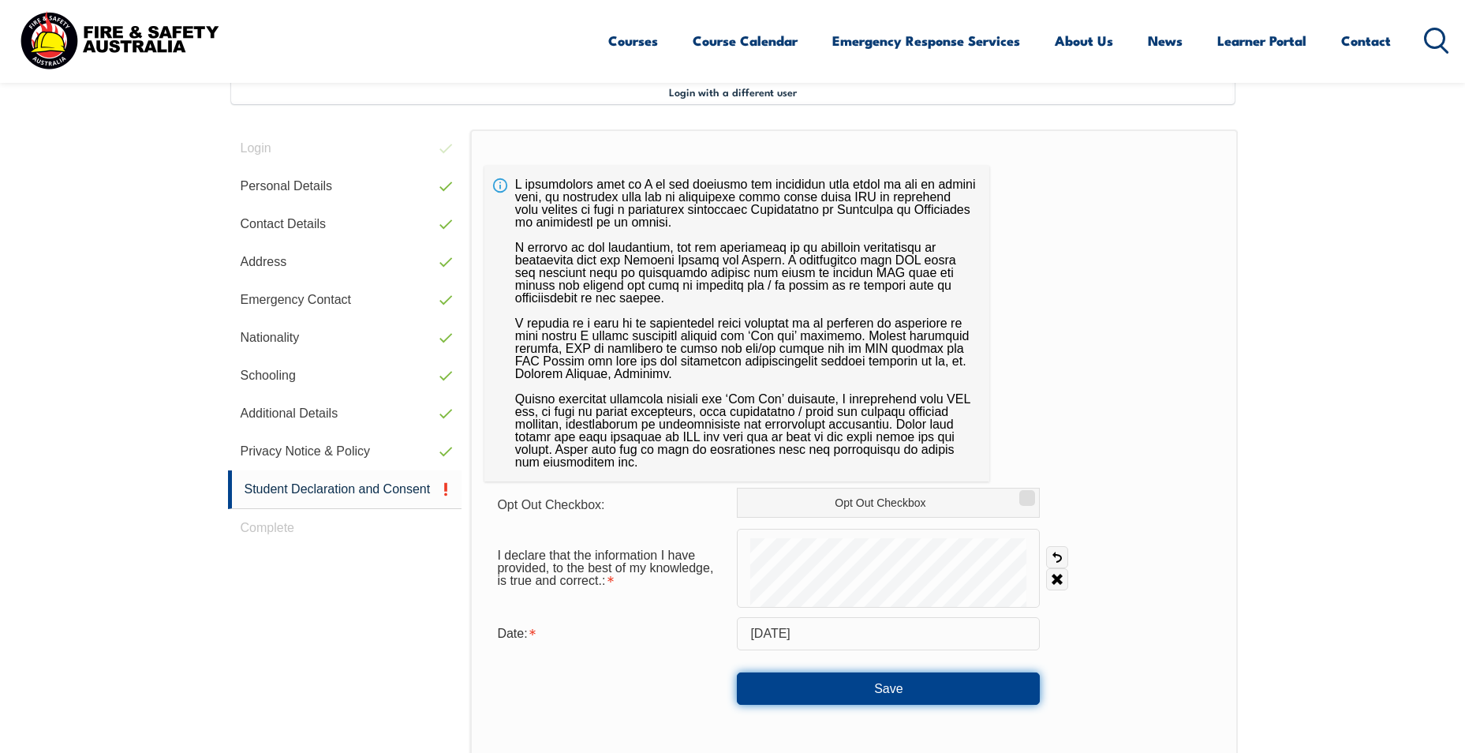
click at [700, 682] on button "Save" at bounding box center [888, 688] width 303 height 32
